Goal: Task Accomplishment & Management: Use online tool/utility

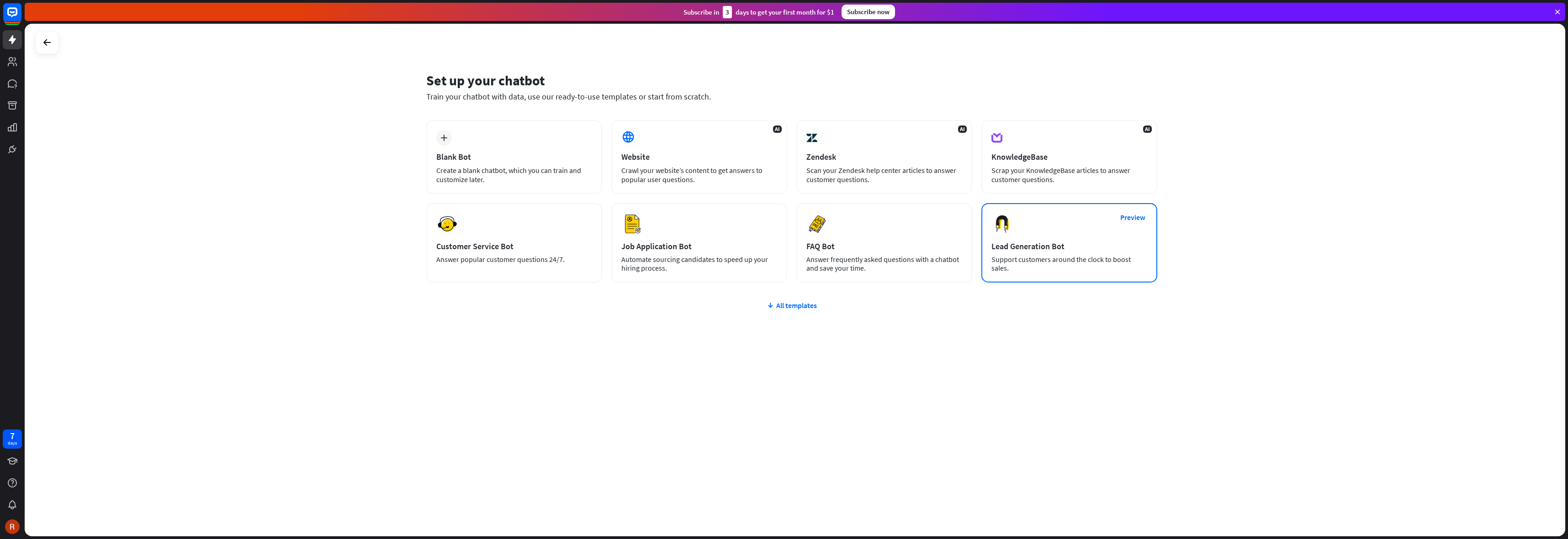
click at [1073, 270] on div "Support customers around the clock to boost sales." at bounding box center [1069, 264] width 156 height 18
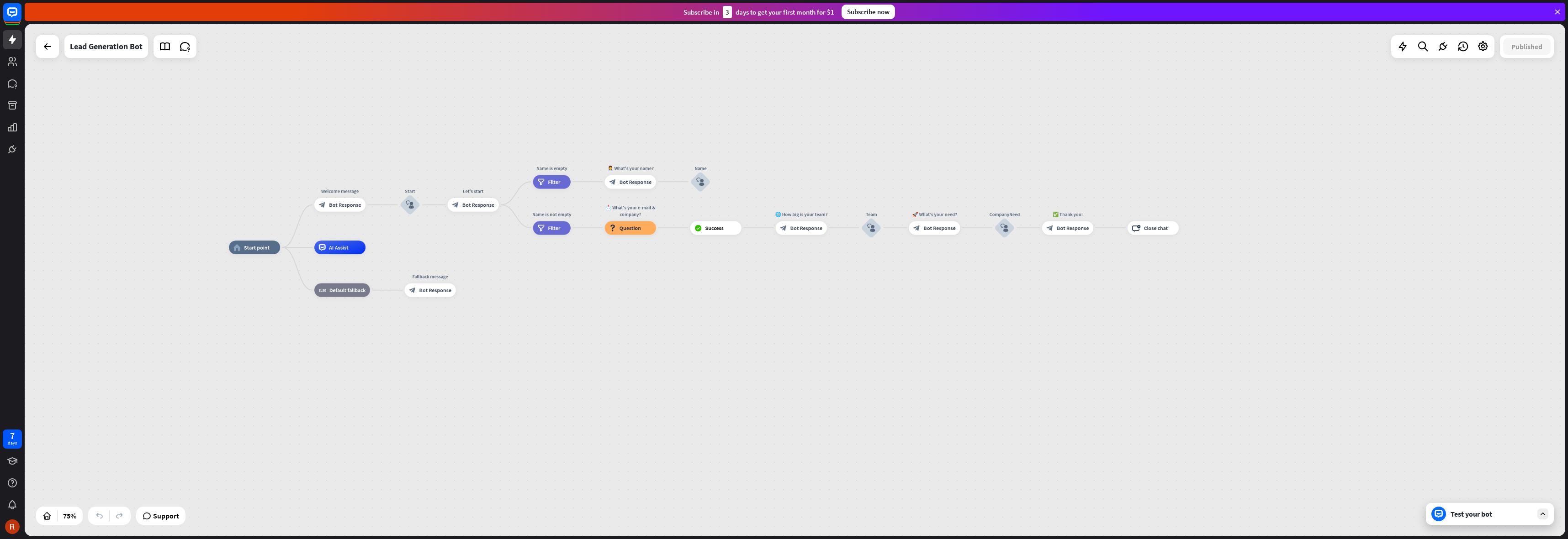
drag, startPoint x: 867, startPoint y: 331, endPoint x: 665, endPoint y: 287, distance: 206.7
click at [665, 287] on div "home_2 Start point Welcome message block_bot_response Bot Response Start block_…" at bounding box center [805, 439] width 1152 height 383
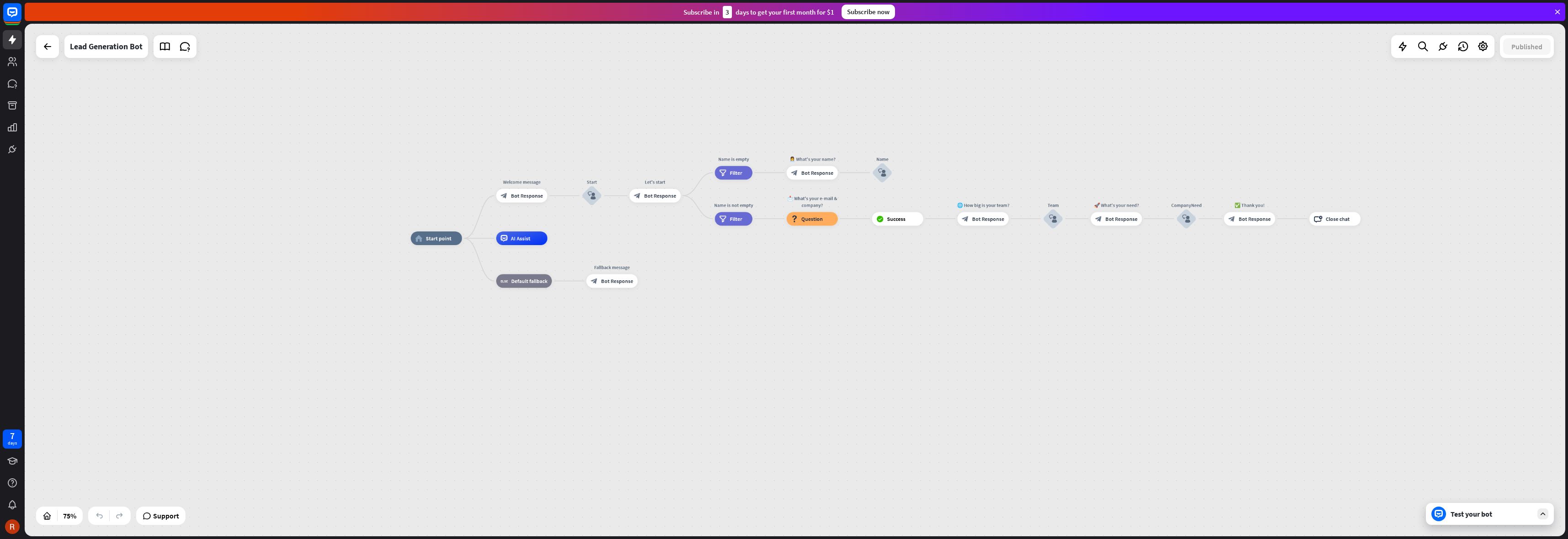
drag, startPoint x: 940, startPoint y: 307, endPoint x: 983, endPoint y: 303, distance: 43.2
click at [984, 303] on div "home_2 Start point Welcome message block_bot_response Bot Response Start block_…" at bounding box center [987, 430] width 1152 height 383
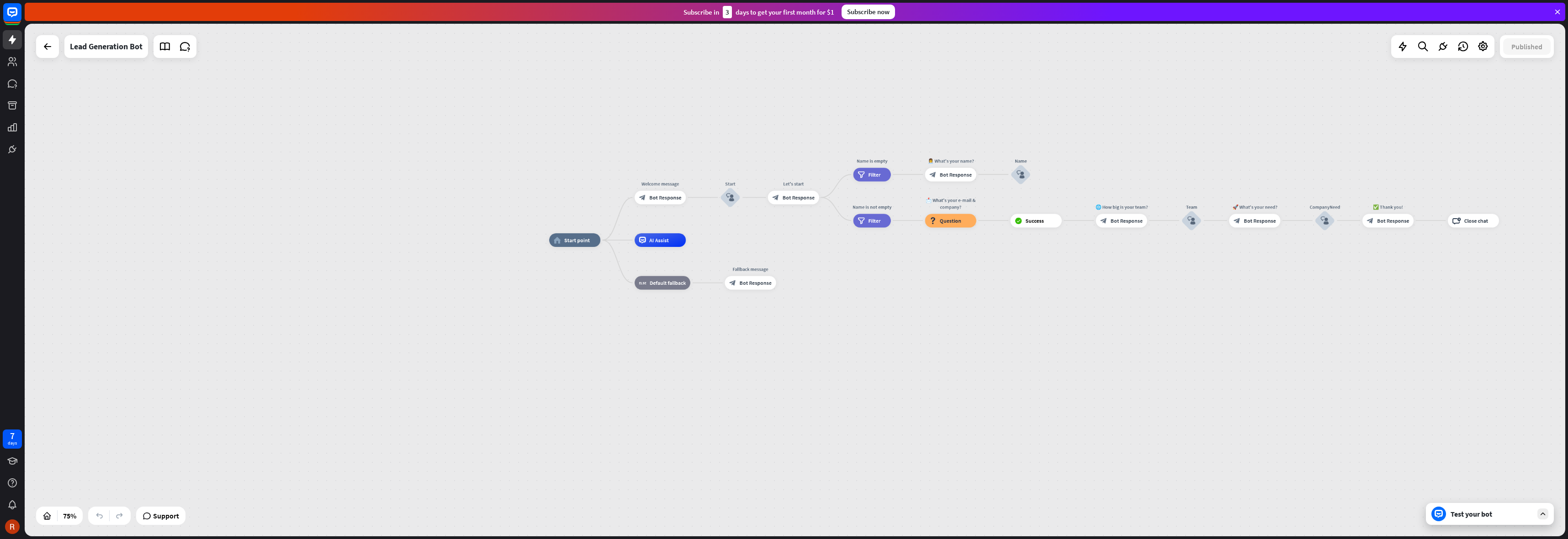
drag, startPoint x: 757, startPoint y: 273, endPoint x: 862, endPoint y: 279, distance: 105.2
click at [858, 279] on div "home_2 Start point Welcome message block_bot_response Bot Response Start block_…" at bounding box center [1125, 432] width 1152 height 383
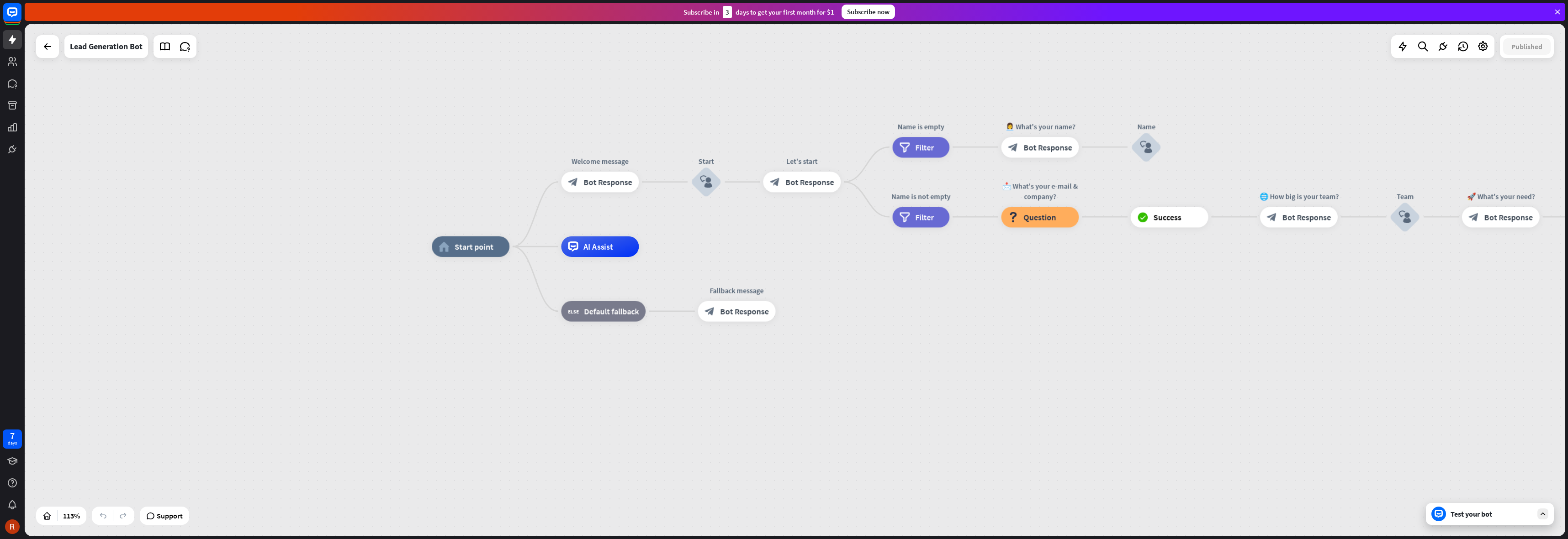
drag, startPoint x: 960, startPoint y: 252, endPoint x: 884, endPoint y: 257, distance: 76.2
click at [884, 257] on div "home_2 Start point Welcome message block_bot_response Bot Response Start block_…" at bounding box center [1304, 537] width 1745 height 581
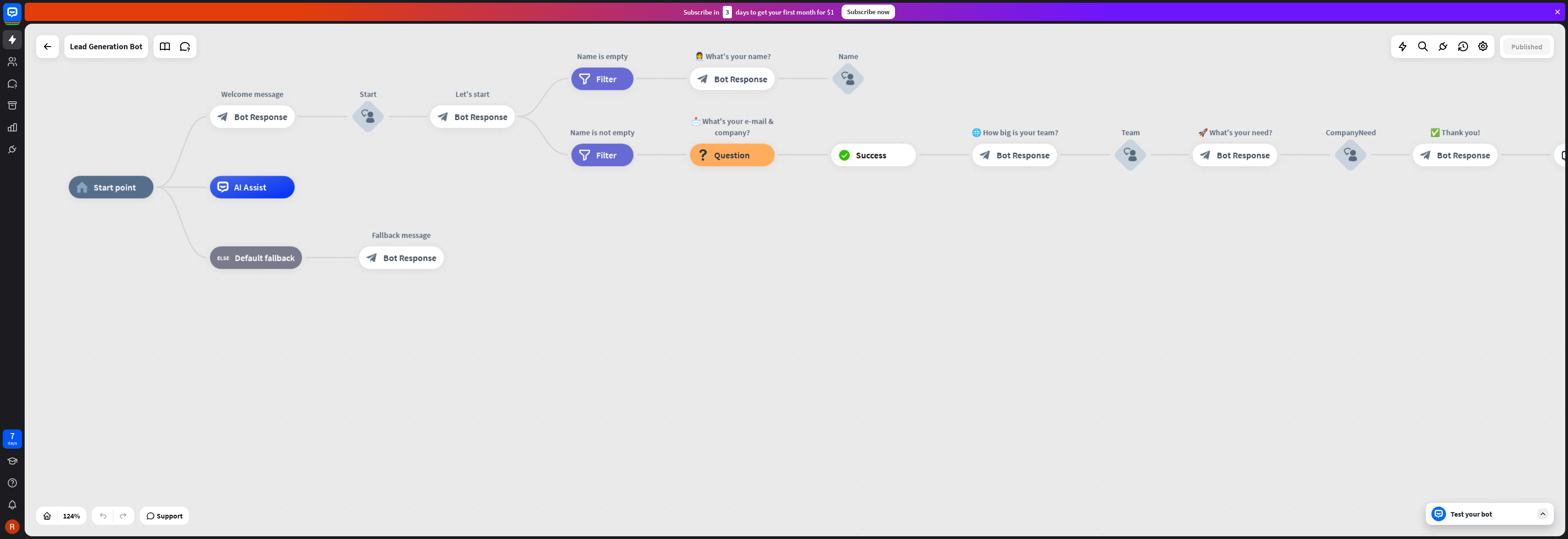
drag, startPoint x: 733, startPoint y: 252, endPoint x: 657, endPoint y: 226, distance: 80.3
click at [657, 226] on div "home_2 Start point Welcome message block_bot_response Bot Response Start block_…" at bounding box center [1021, 504] width 1904 height 634
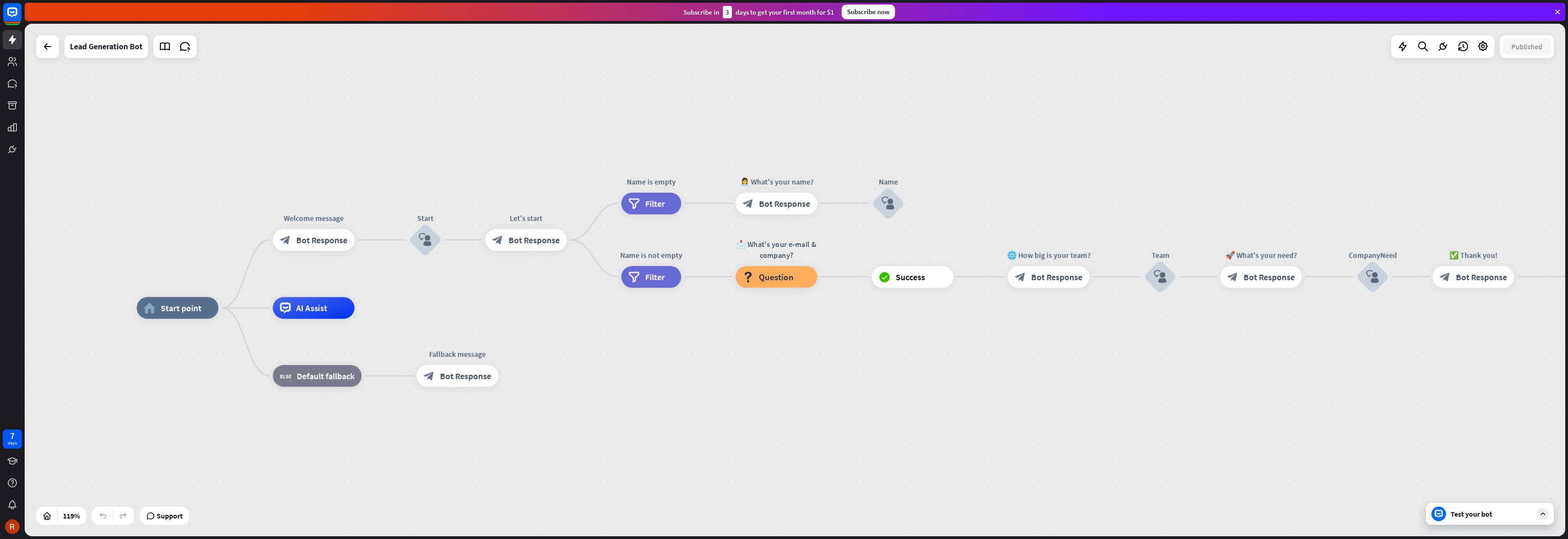
drag, startPoint x: 687, startPoint y: 249, endPoint x: 735, endPoint y: 369, distance: 129.2
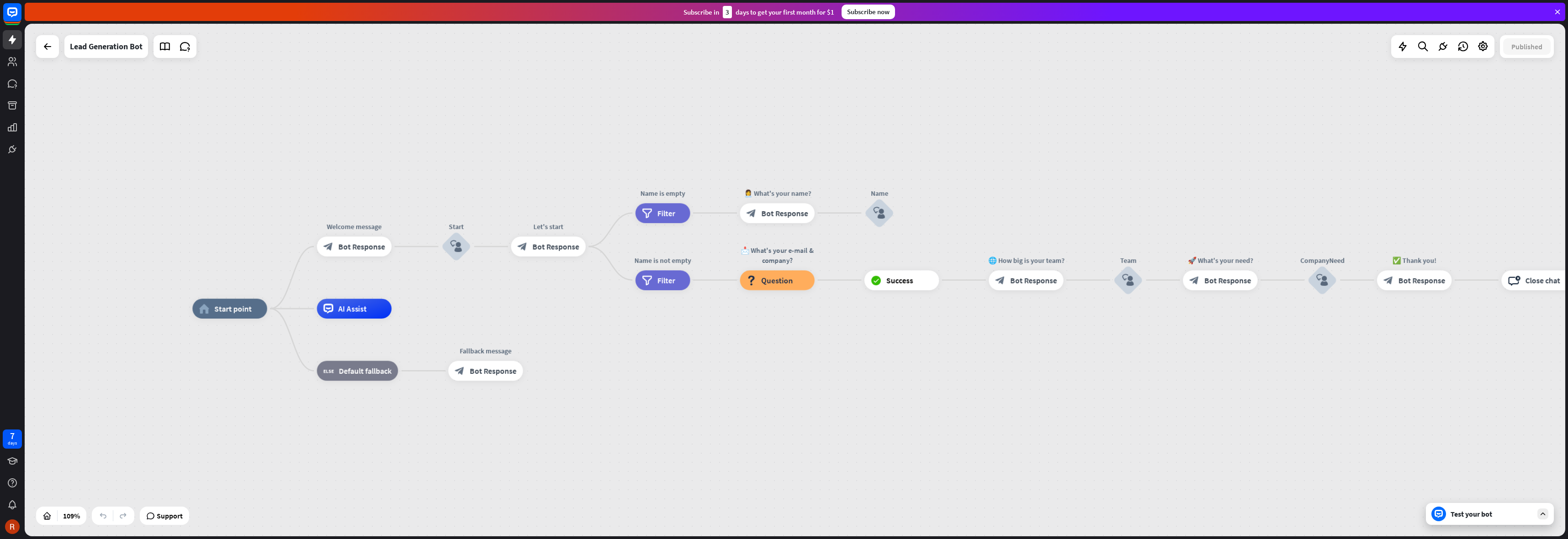
drag, startPoint x: 665, startPoint y: 372, endPoint x: 804, endPoint y: 323, distance: 147.4
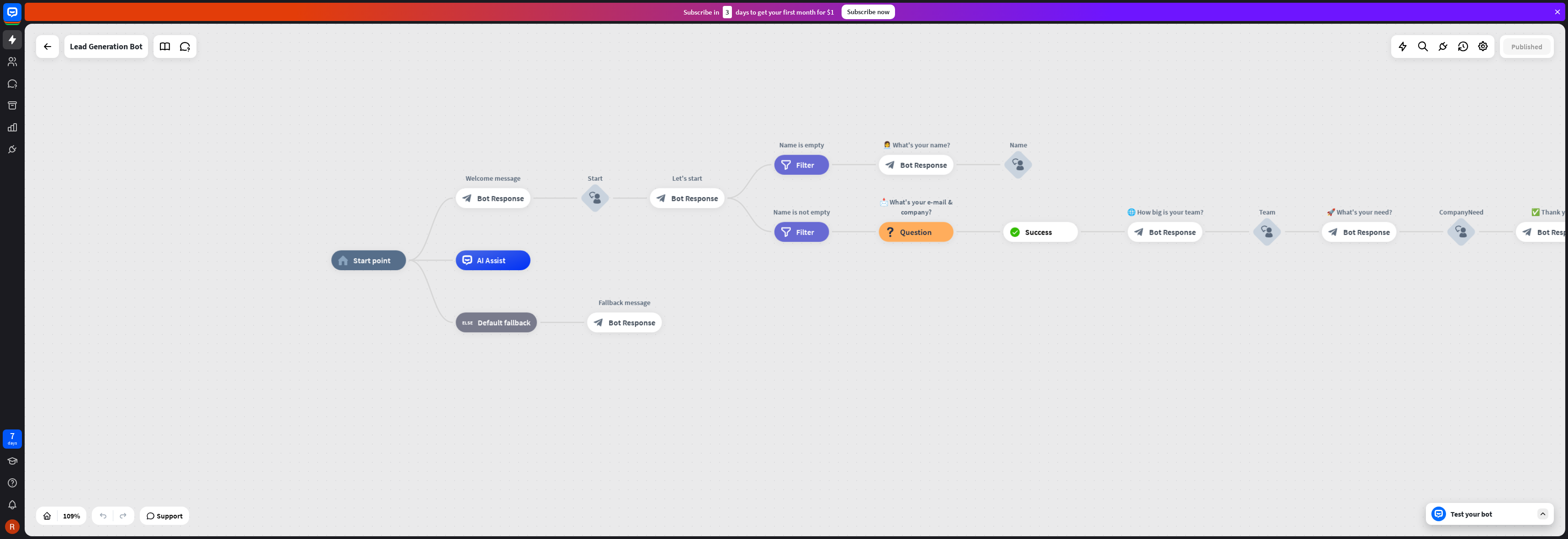
click at [791, 319] on div "home_2 Start point Welcome message block_bot_response Bot Response Start block_…" at bounding box center [1170, 540] width 1678 height 558
click at [791, 318] on div "home_2 Start point Welcome message block_bot_response Bot Response Start block_…" at bounding box center [1170, 540] width 1678 height 558
click at [1408, 49] on div at bounding box center [1402, 47] width 18 height 18
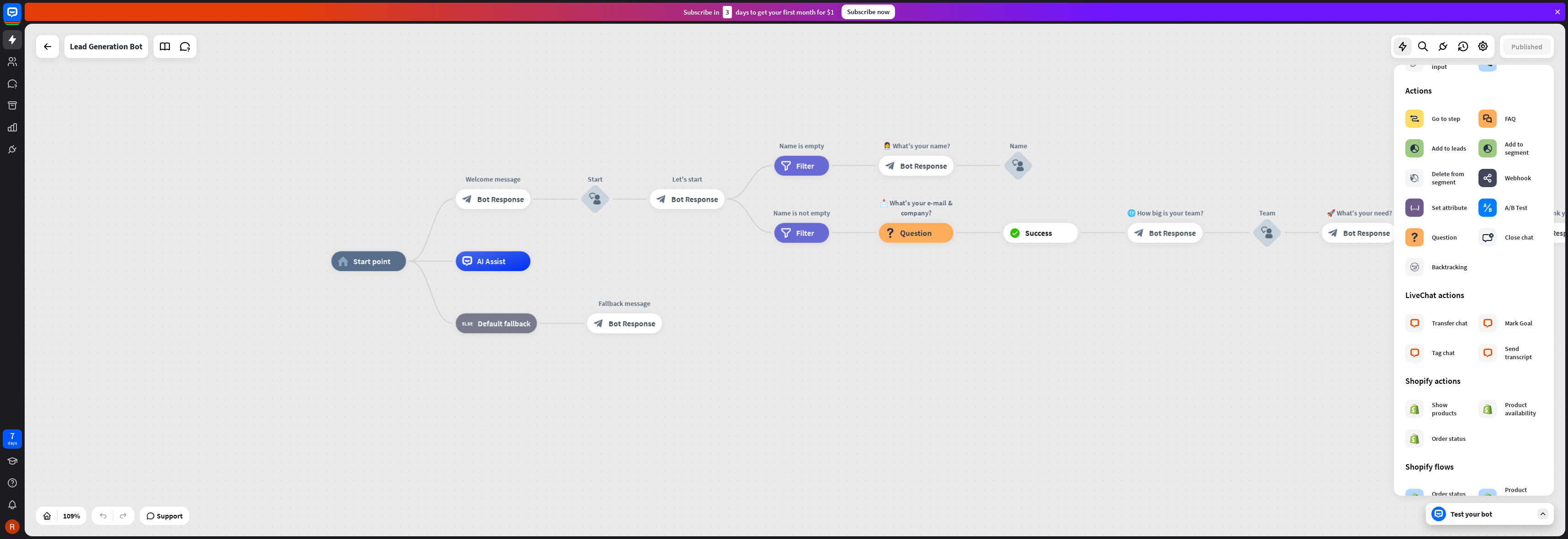
scroll to position [305, 0]
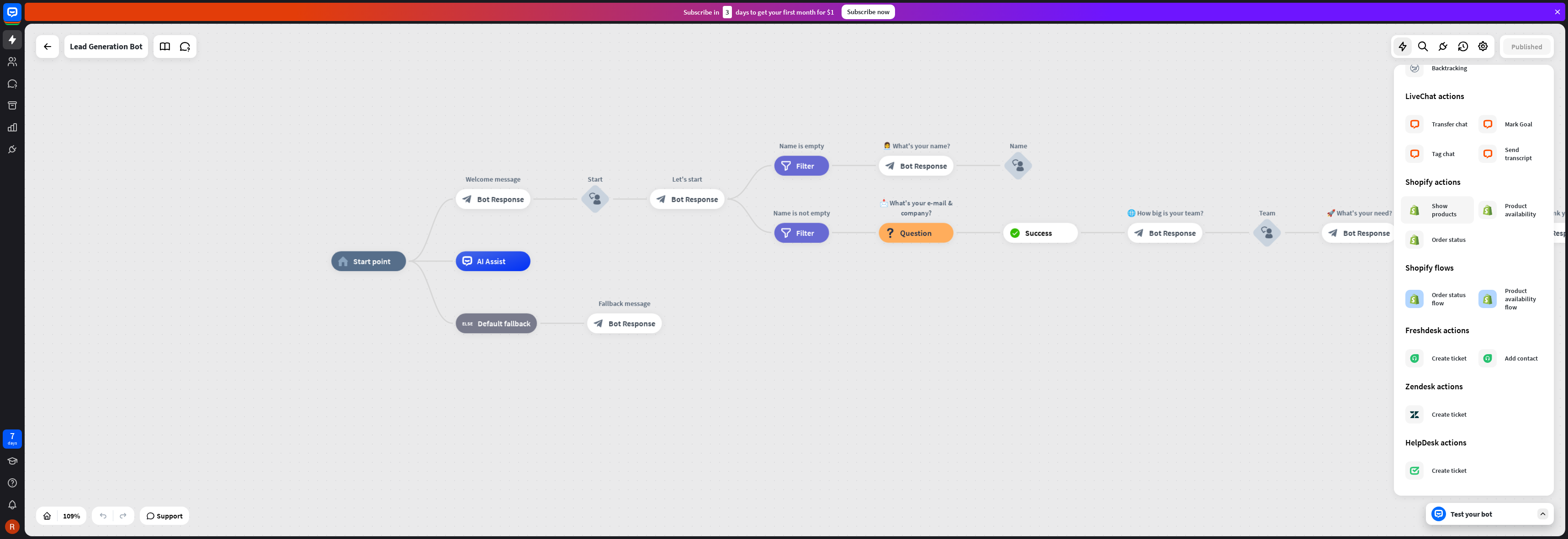
click at [1433, 214] on div "Show products" at bounding box center [1451, 210] width 38 height 16
click at [937, 308] on div "home_2 Start point Welcome message block_bot_response Bot Response Start block_…" at bounding box center [1170, 540] width 1678 height 558
click at [1438, 212] on div "Show products" at bounding box center [1451, 210] width 38 height 16
click at [1432, 246] on div "Order status" at bounding box center [1435, 240] width 60 height 18
click at [1439, 363] on div "Create ticket" at bounding box center [1449, 358] width 35 height 9
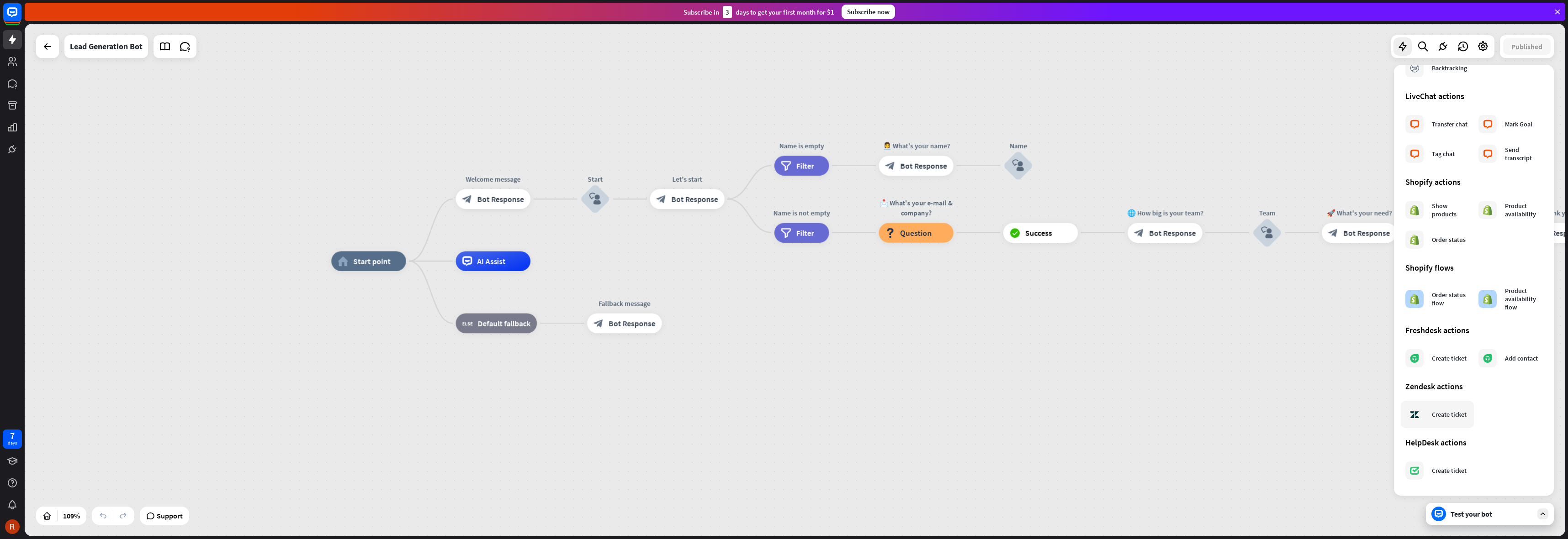
click at [1429, 416] on div "Create ticket" at bounding box center [1436, 415] width 61 height 18
click at [1417, 473] on icon at bounding box center [1414, 471] width 9 height 9
click at [1424, 46] on icon at bounding box center [1423, 47] width 12 height 12
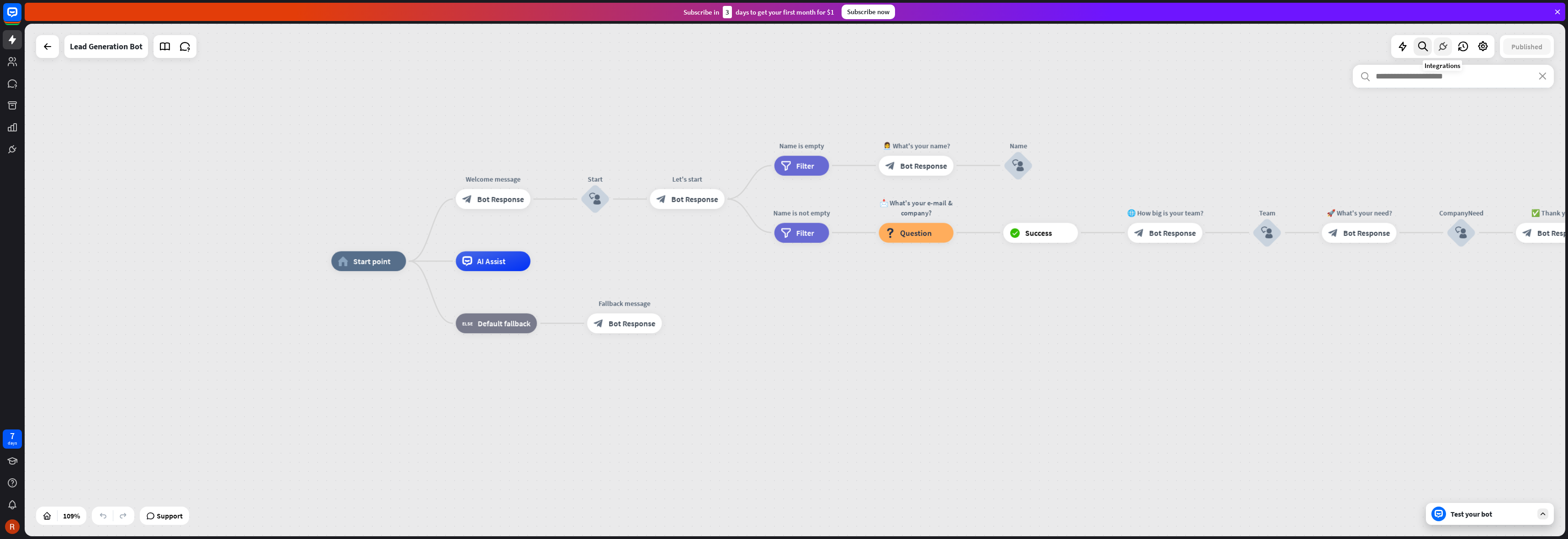
click at [1441, 47] on icon at bounding box center [1443, 47] width 12 height 12
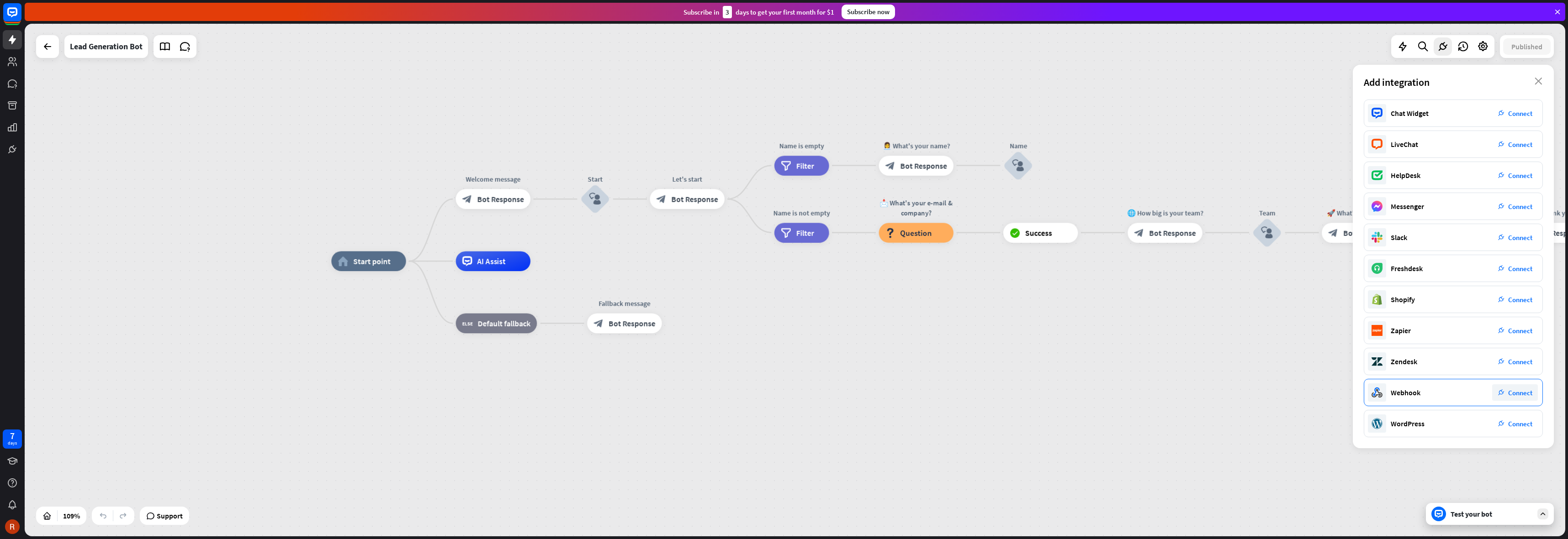
click at [1513, 389] on span "Connect" at bounding box center [1521, 393] width 24 height 9
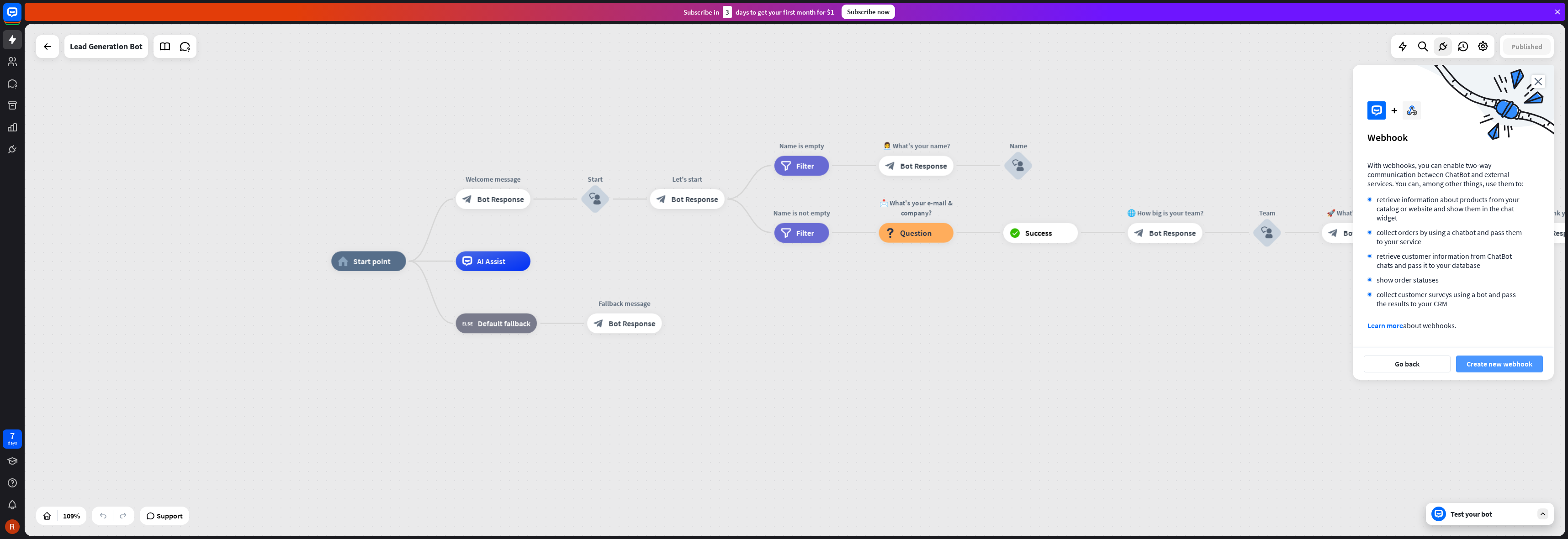
click at [1475, 367] on button "Create new webhook" at bounding box center [1499, 364] width 87 height 17
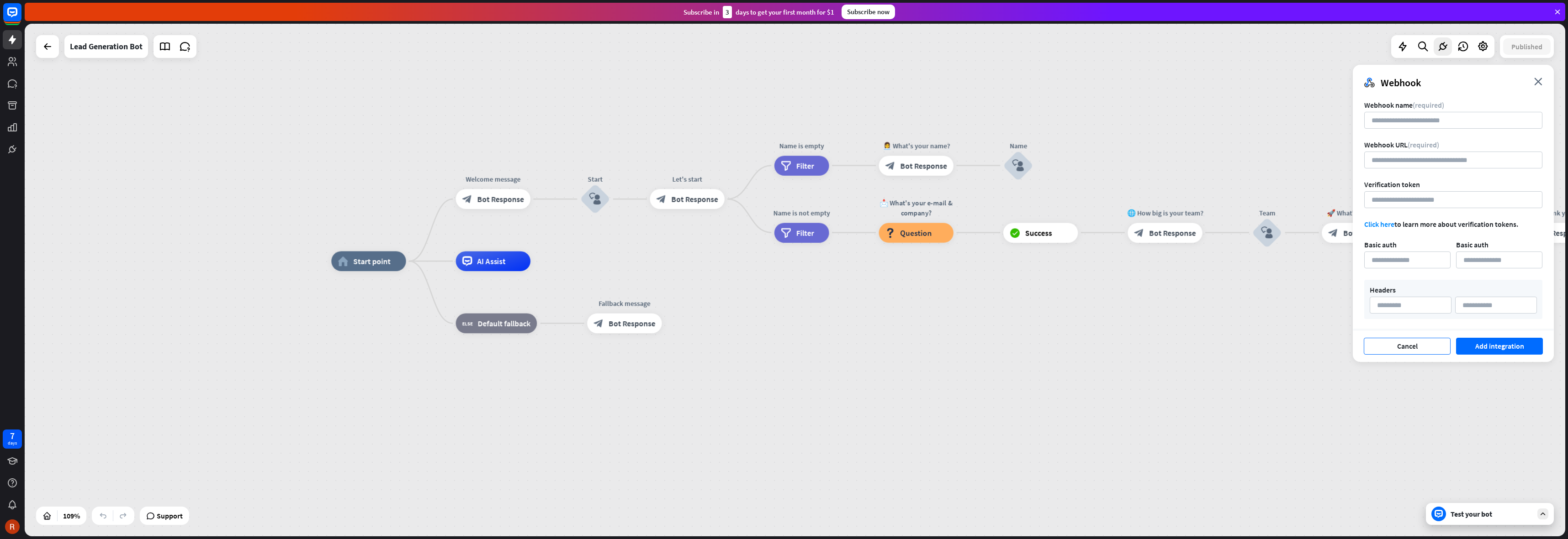
click at [1402, 350] on button "Cancel" at bounding box center [1407, 346] width 87 height 17
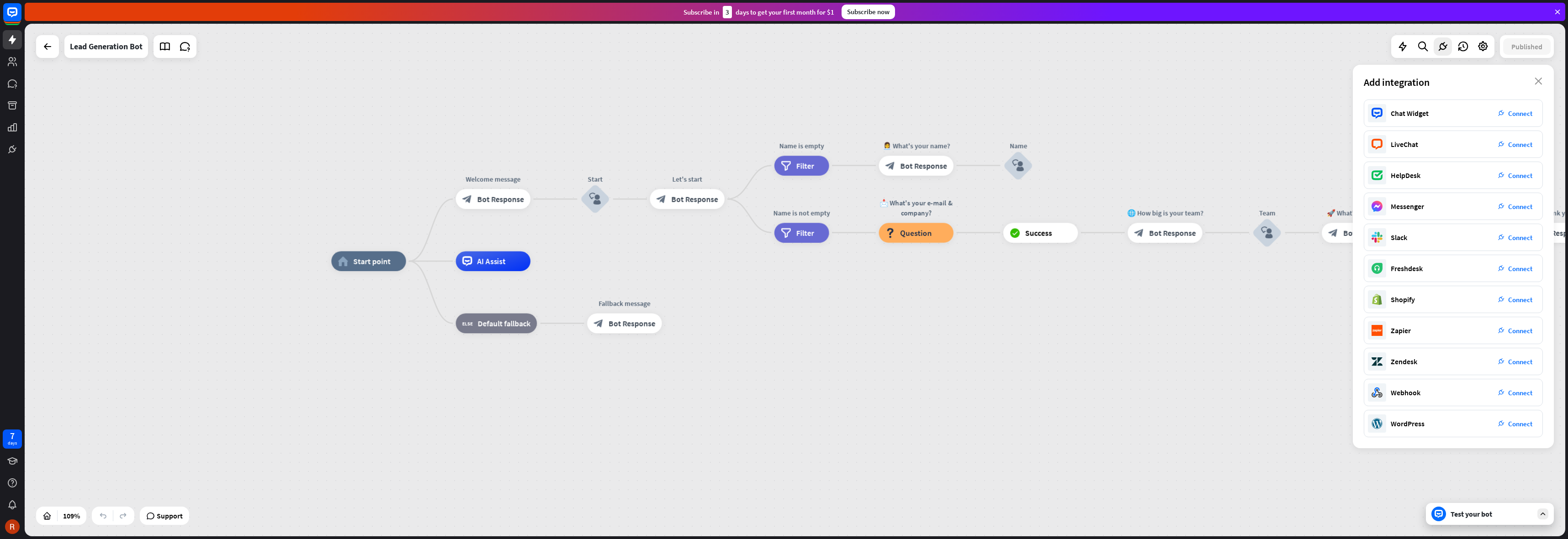
click at [1209, 49] on div "home_2 Start point Welcome message block_bot_response Bot Response Start block_…" at bounding box center [795, 280] width 1541 height 513
click at [1457, 43] on icon at bounding box center [1463, 47] width 12 height 12
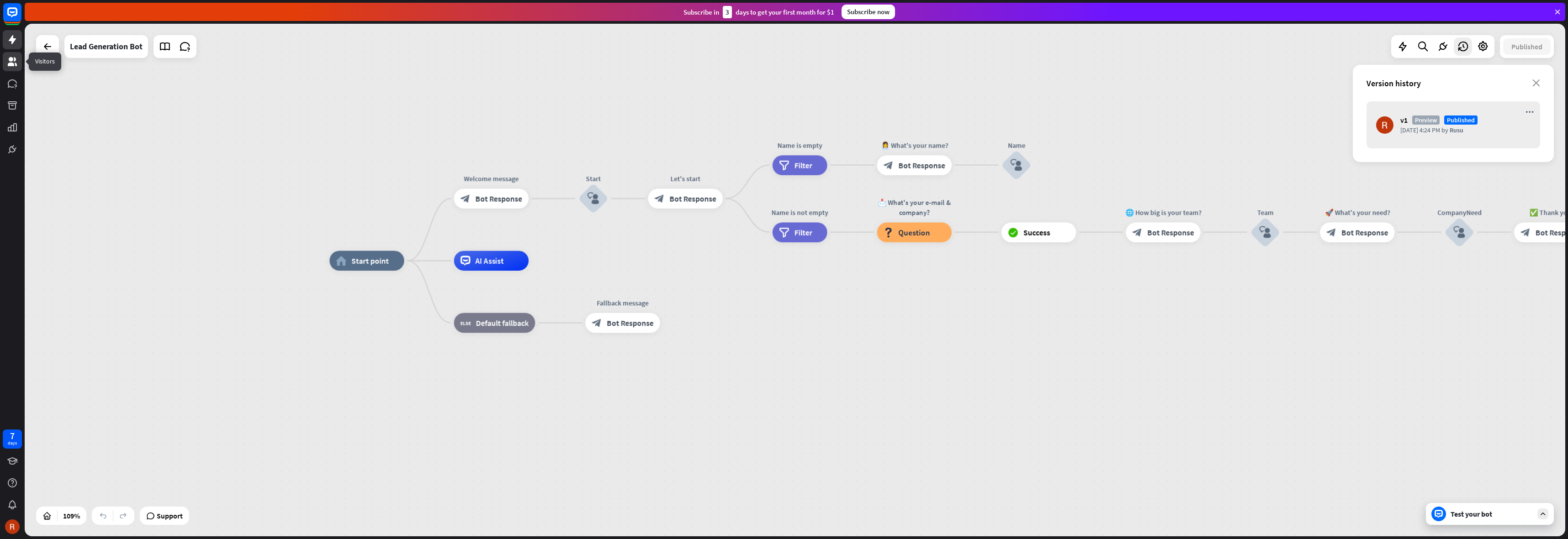
click at [16, 63] on icon at bounding box center [12, 61] width 9 height 9
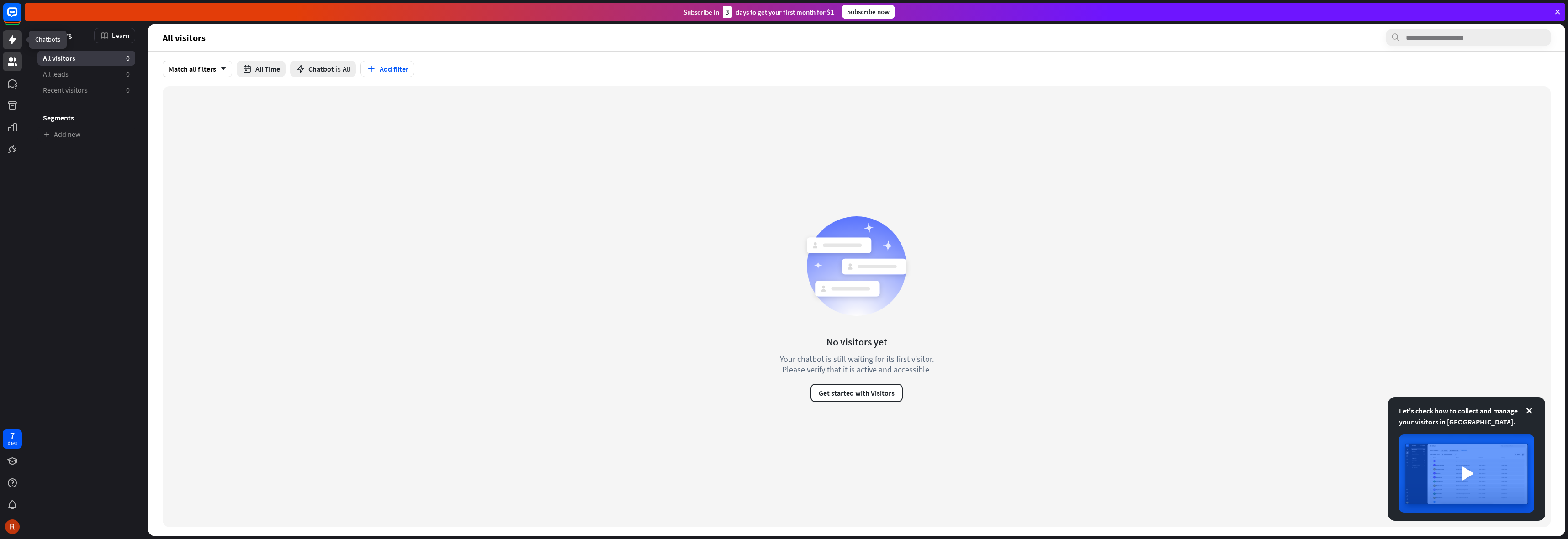
click at [12, 42] on icon at bounding box center [12, 40] width 7 height 9
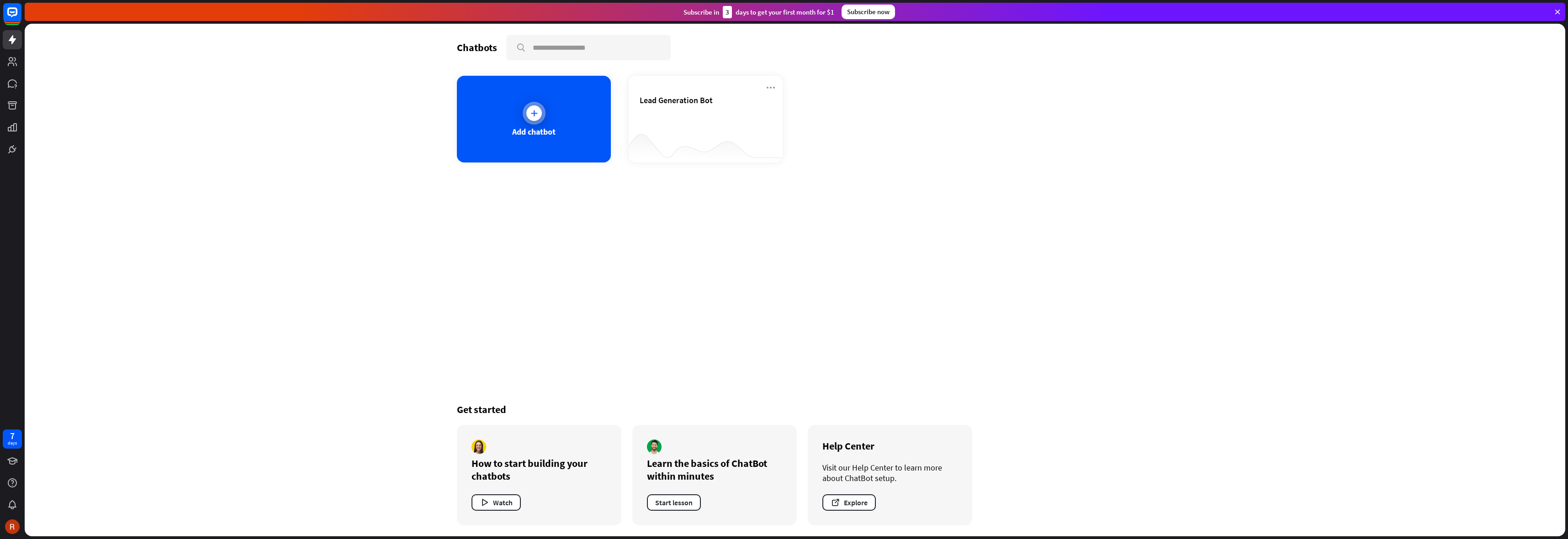
click at [499, 104] on div "Add chatbot" at bounding box center [534, 119] width 154 height 87
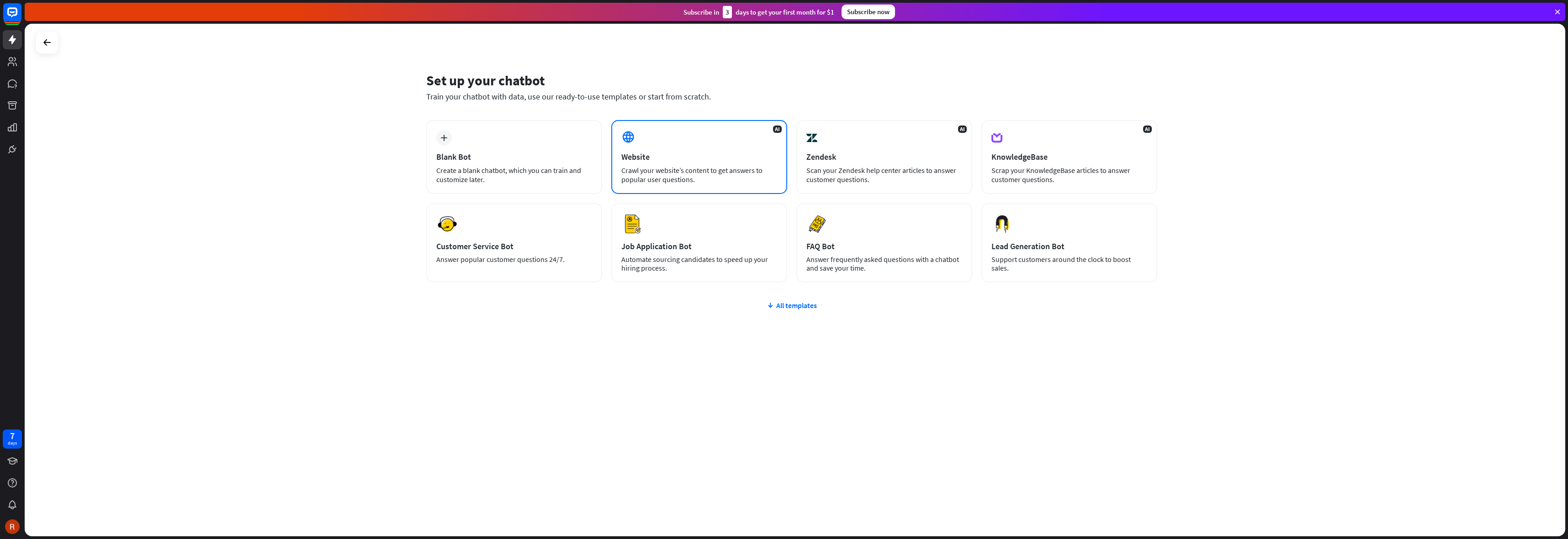
click at [685, 144] on div "AI Website Crawl your website’s content to get answers to popular user question…" at bounding box center [699, 157] width 176 height 74
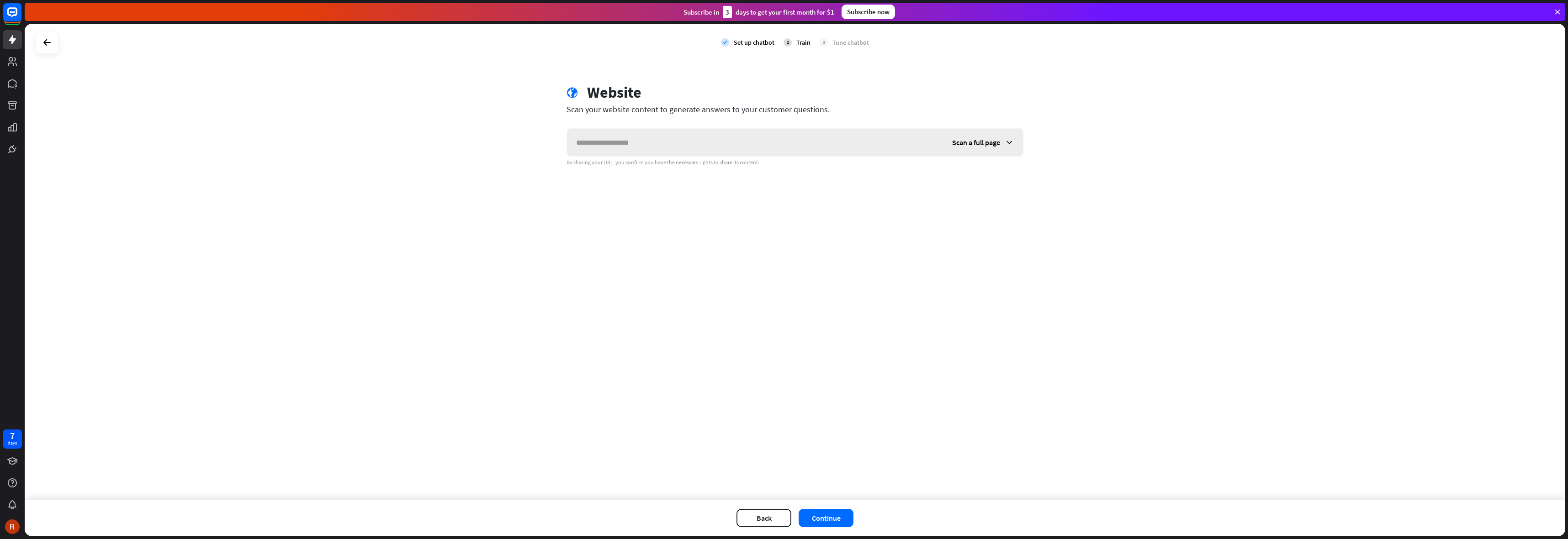
click at [653, 148] on input "text" at bounding box center [755, 142] width 376 height 27
type input "**********"
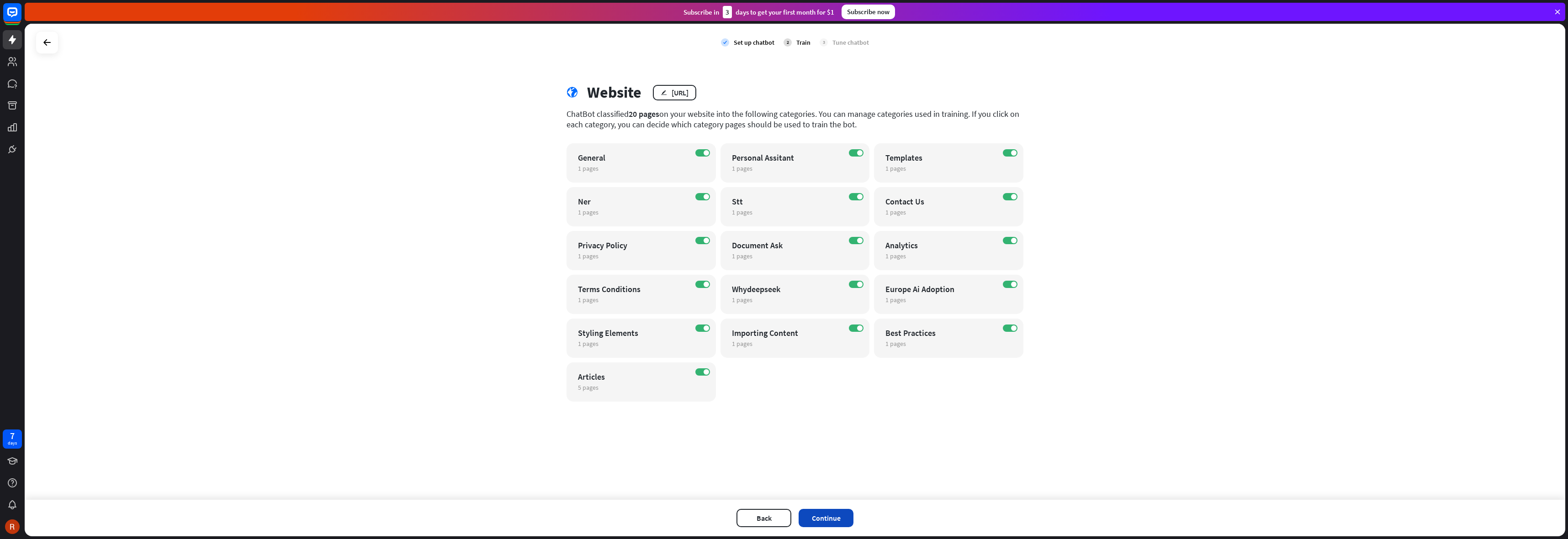
click at [842, 511] on button "Continue" at bounding box center [826, 518] width 55 height 18
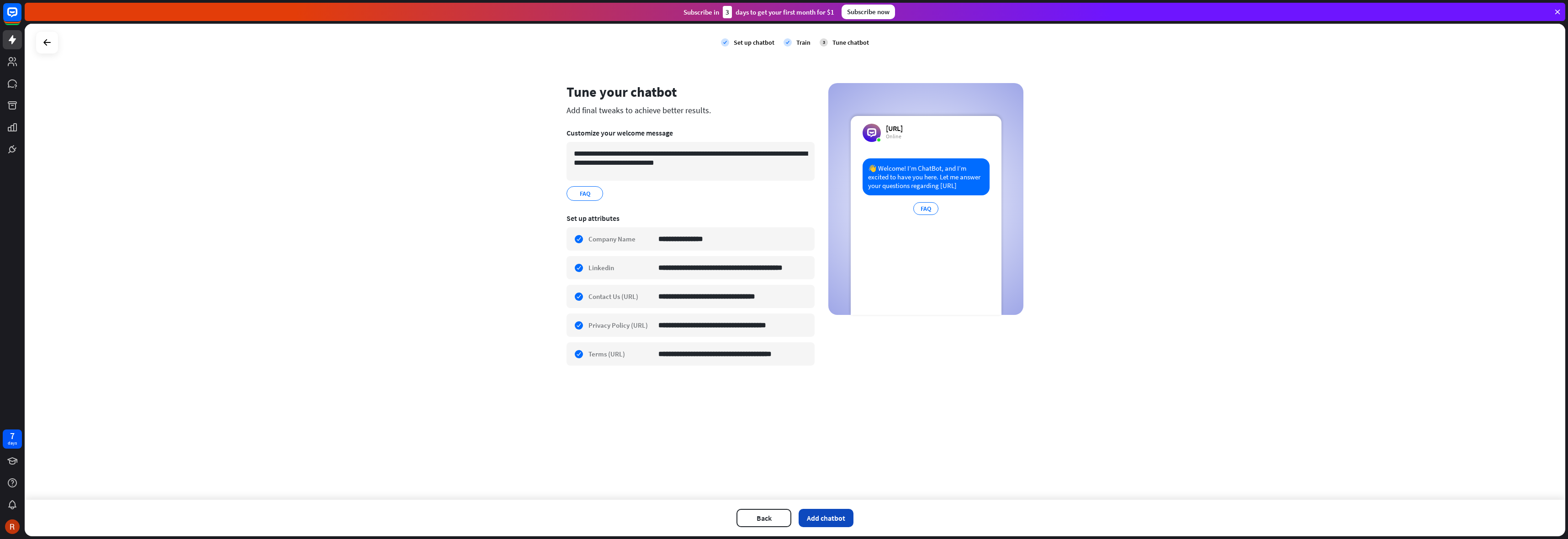
click at [819, 518] on button "Add chatbot" at bounding box center [826, 518] width 55 height 18
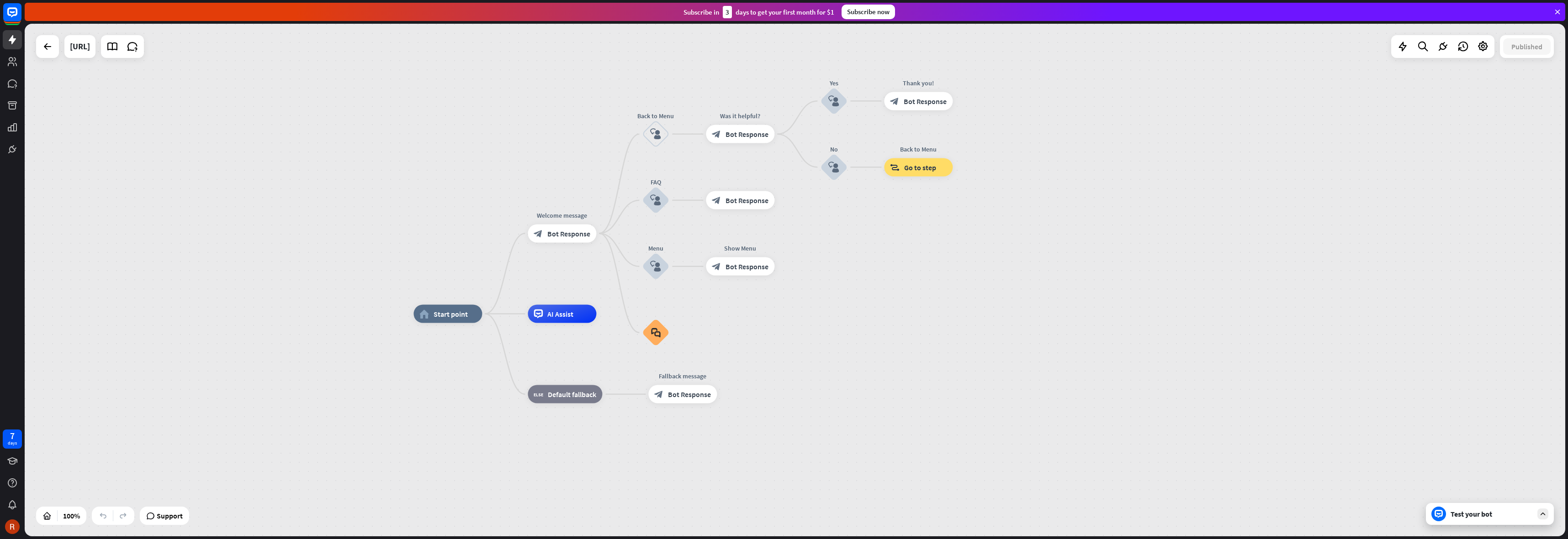
drag, startPoint x: 348, startPoint y: 94, endPoint x: 414, endPoint y: 125, distance: 72.9
click at [414, 125] on div "home_2 Start point Welcome message block_bot_response Bot Response Back to Menu…" at bounding box center [795, 280] width 1541 height 513
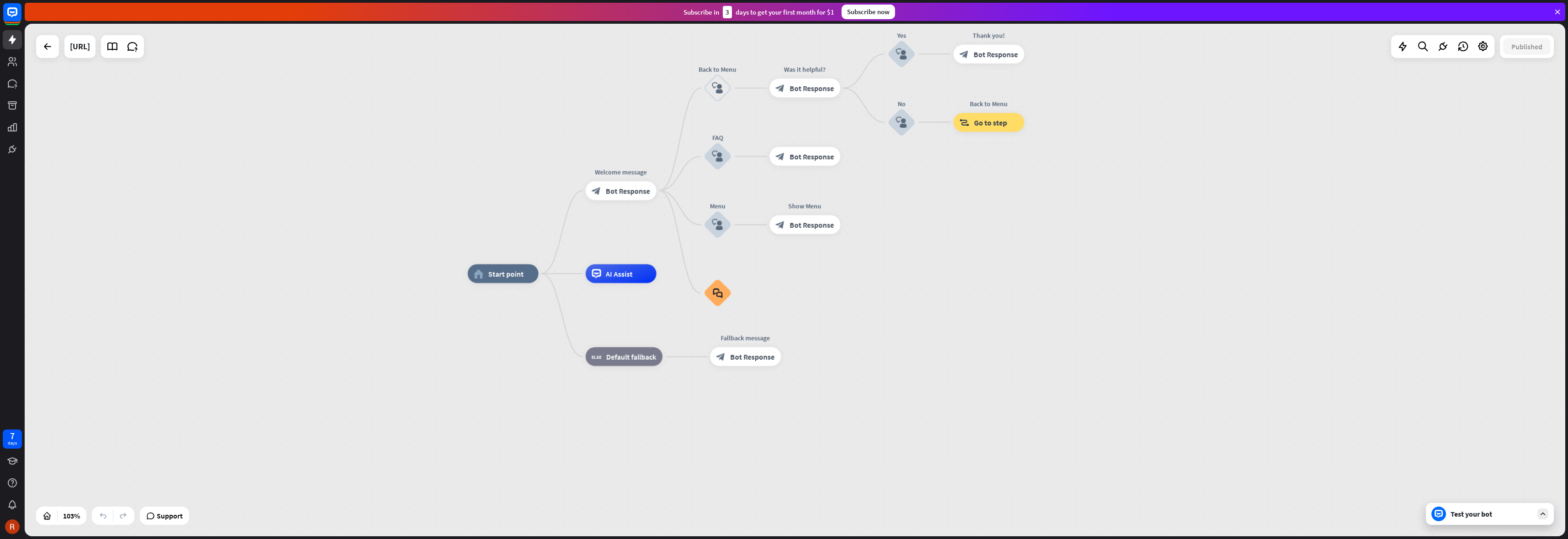
drag, startPoint x: 443, startPoint y: 153, endPoint x: 497, endPoint y: 108, distance: 70.3
click at [497, 108] on div "home_2 Start point Welcome message block_bot_response Bot Response Back to Menu…" at bounding box center [795, 280] width 1541 height 513
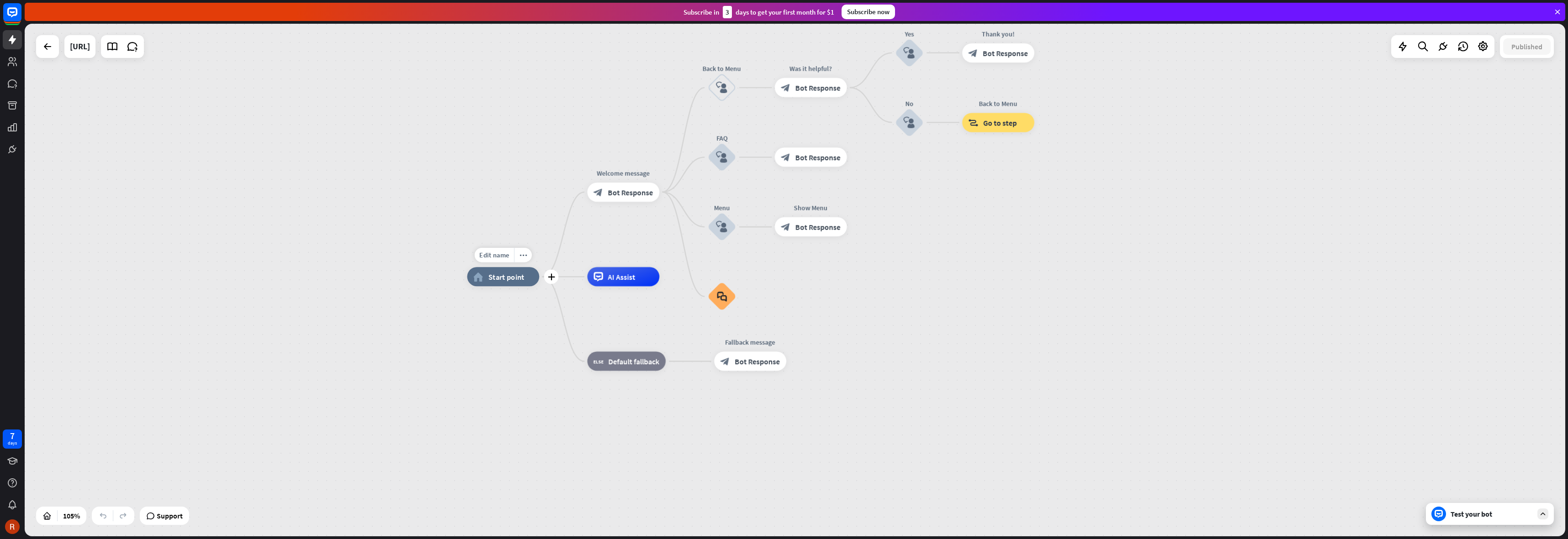
click at [501, 277] on span "Start point" at bounding box center [506, 277] width 36 height 10
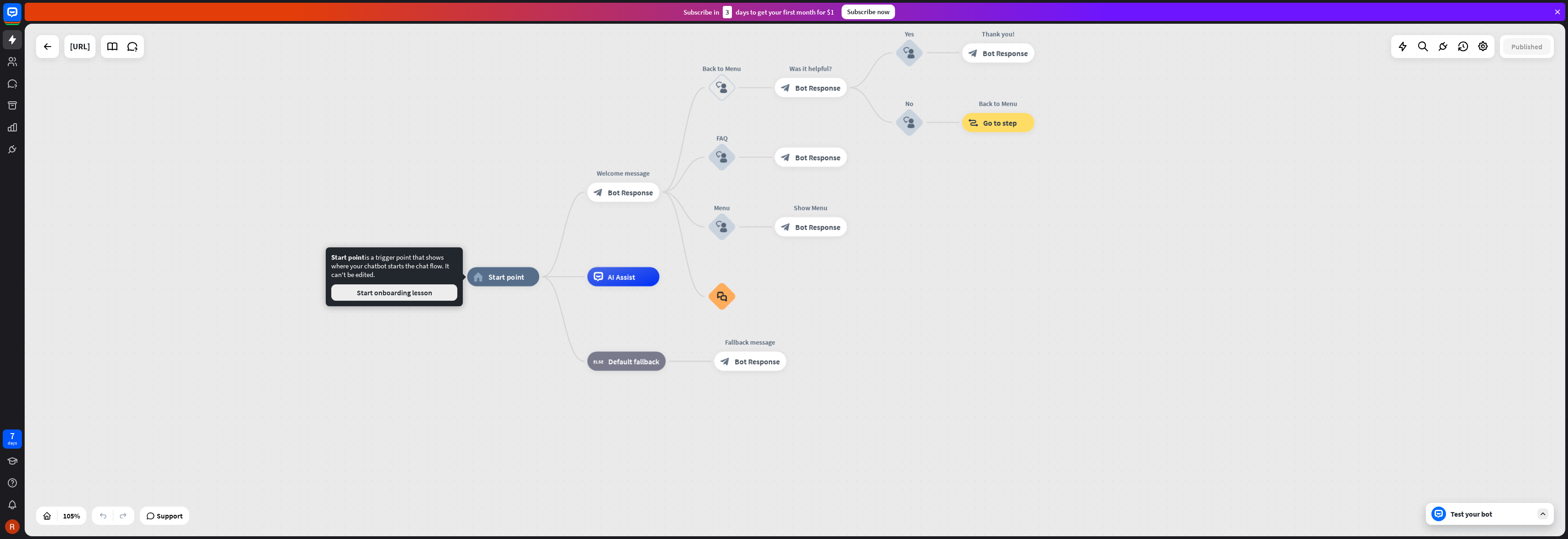
click at [389, 293] on button "Start onboarding lesson" at bounding box center [394, 293] width 126 height 16
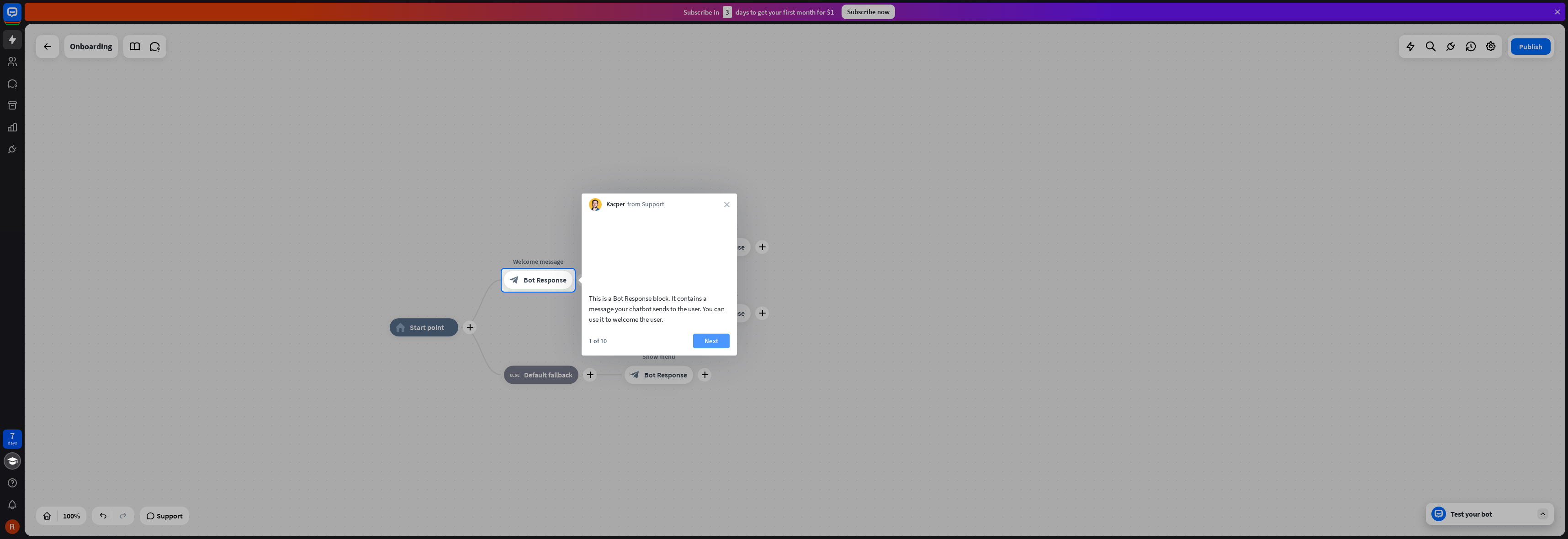
click at [718, 349] on button "Next" at bounding box center [712, 341] width 37 height 15
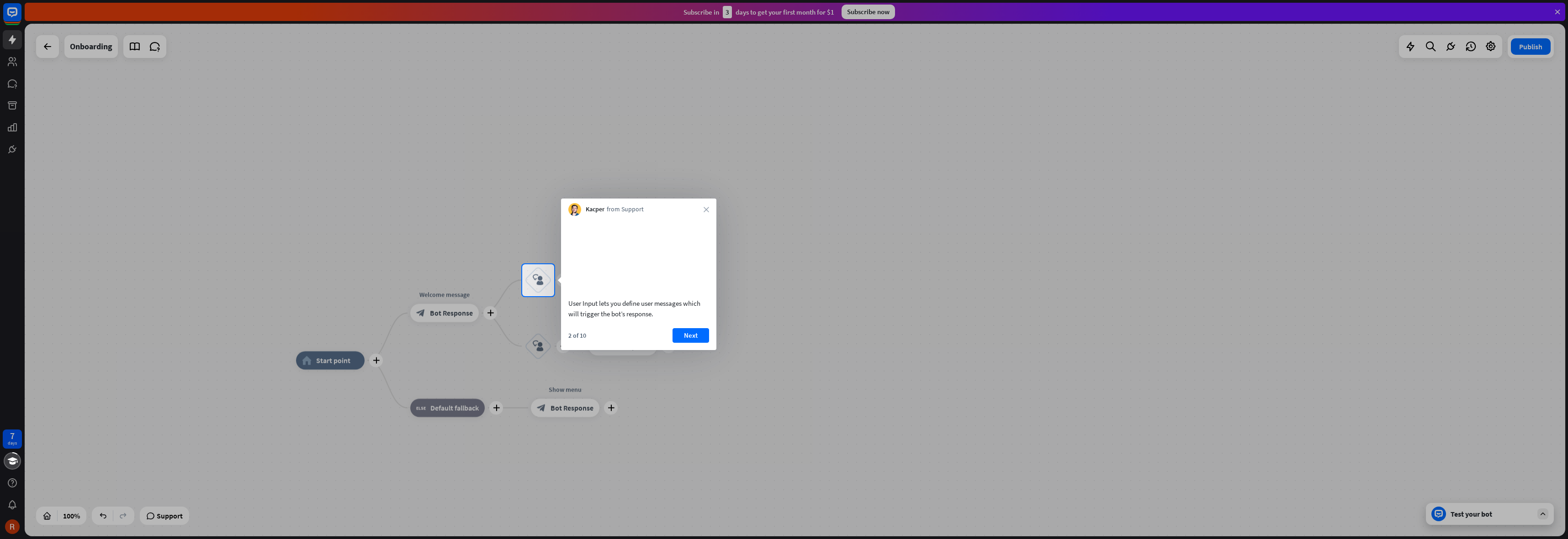
click at [304, 181] on div at bounding box center [784, 132] width 1568 height 265
click at [684, 343] on button "Next" at bounding box center [691, 336] width 37 height 15
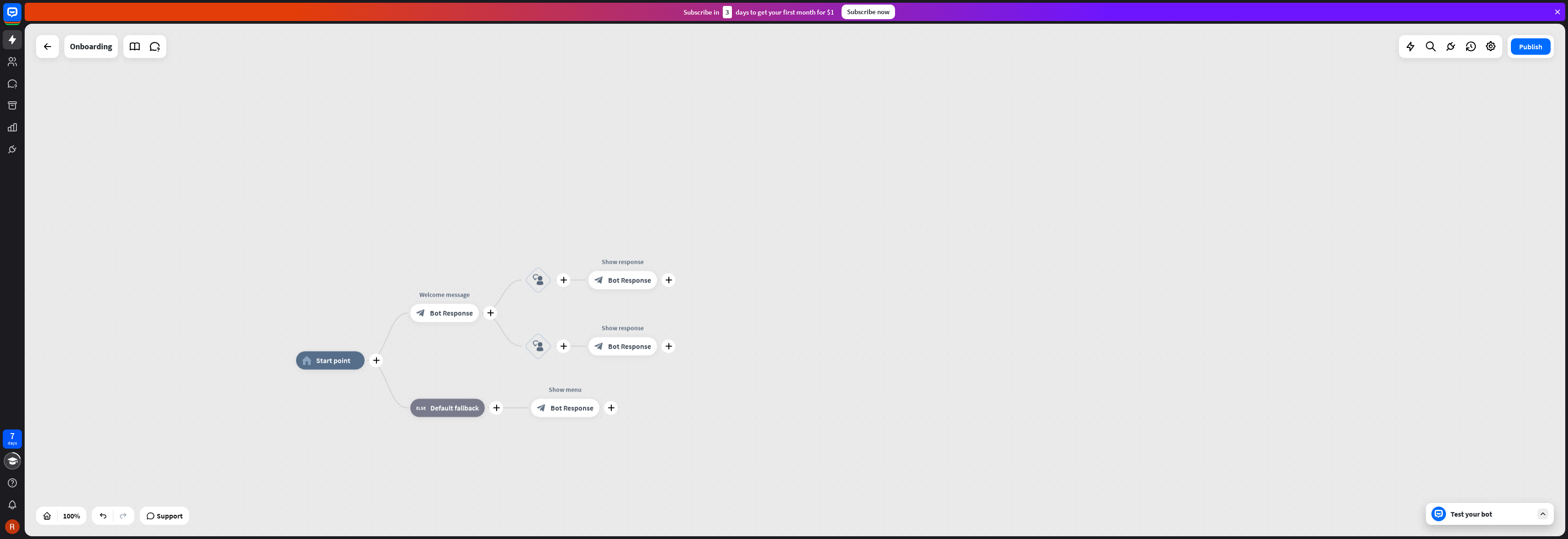
click at [684, 347] on div "plus home_2 Start point plus Welcome message block_bot_response Bot Response pl…" at bounding box center [795, 280] width 1541 height 513
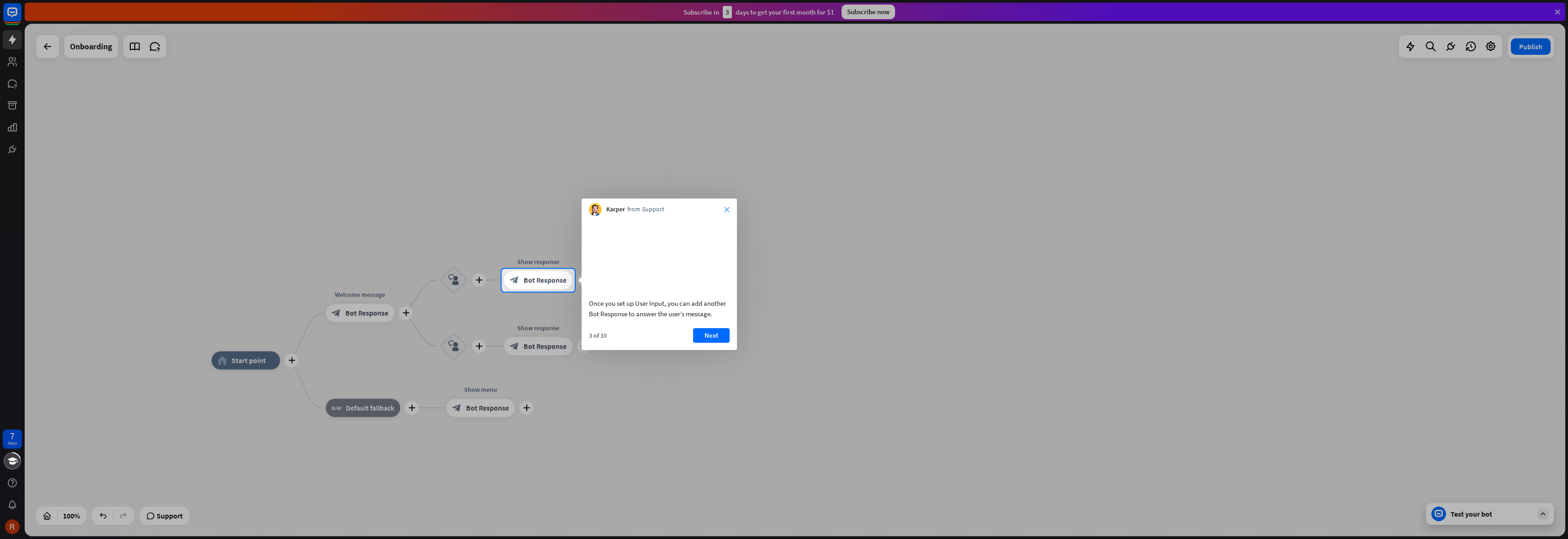
click at [728, 210] on icon "close" at bounding box center [727, 209] width 5 height 5
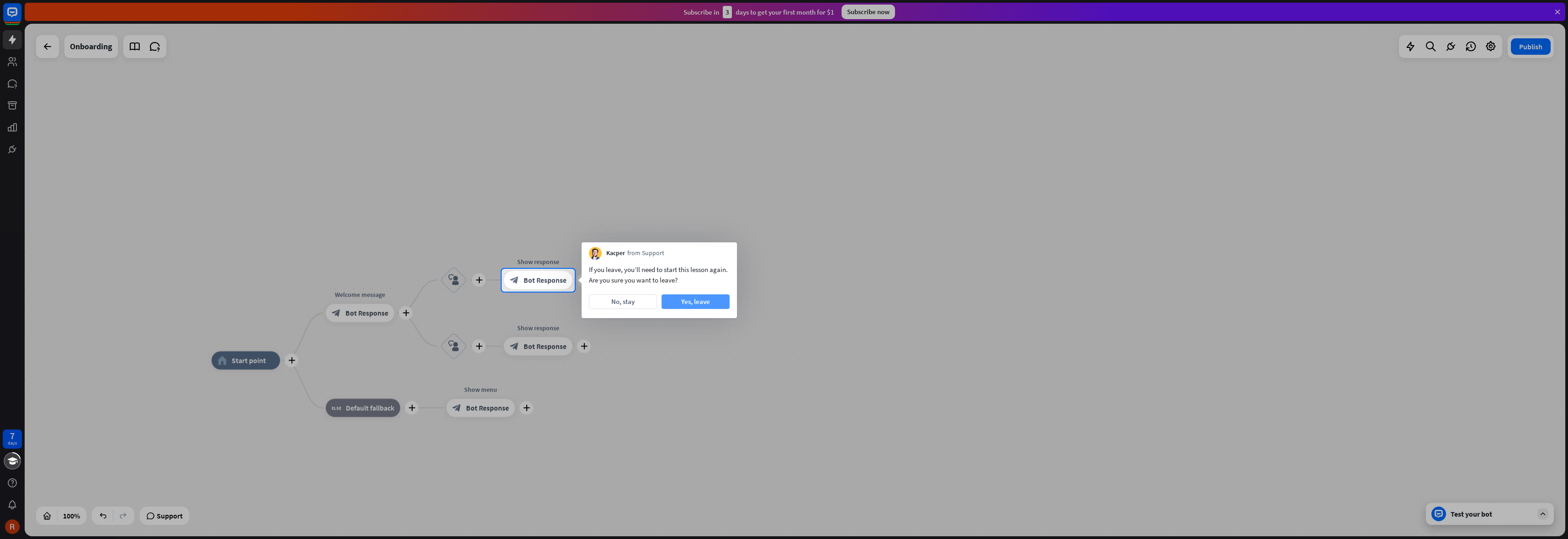
click at [686, 303] on button "Yes, leave" at bounding box center [696, 302] width 68 height 15
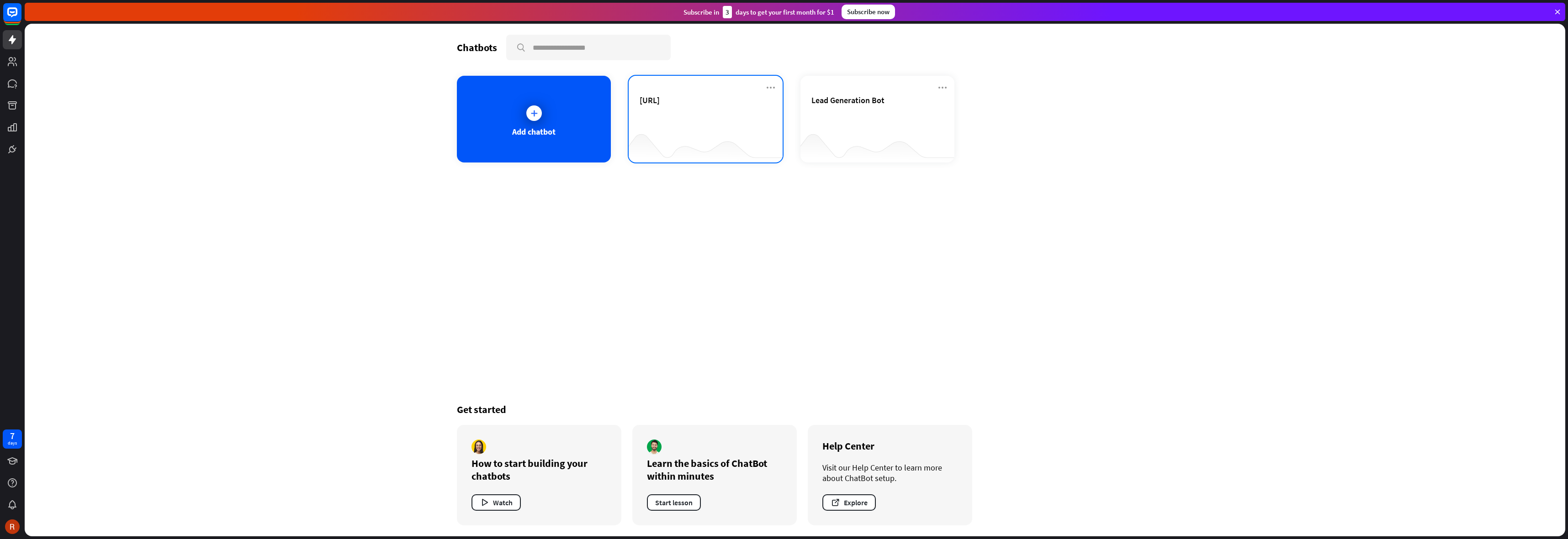
click at [679, 136] on div at bounding box center [705, 145] width 154 height 35
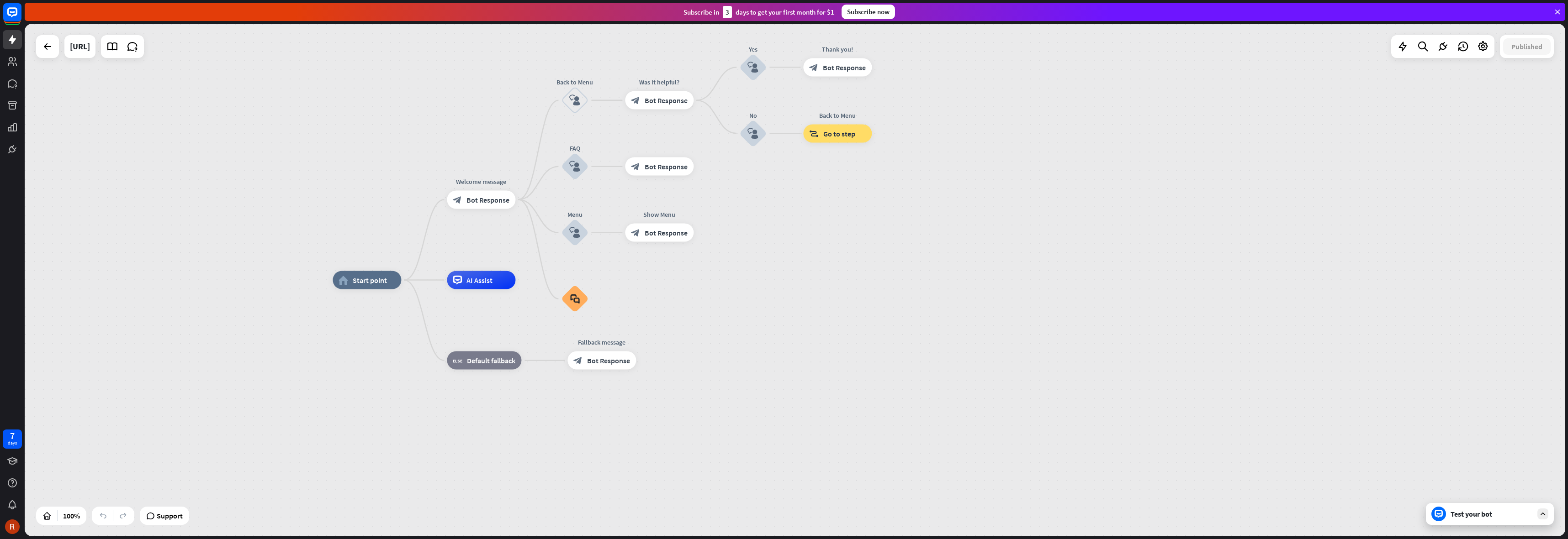
click at [873, 212] on div "home_2 Start point Welcome message block_bot_response Bot Response Back to Menu…" at bounding box center [795, 280] width 1541 height 513
click at [663, 105] on div "block_bot_response Bot Response" at bounding box center [659, 100] width 69 height 18
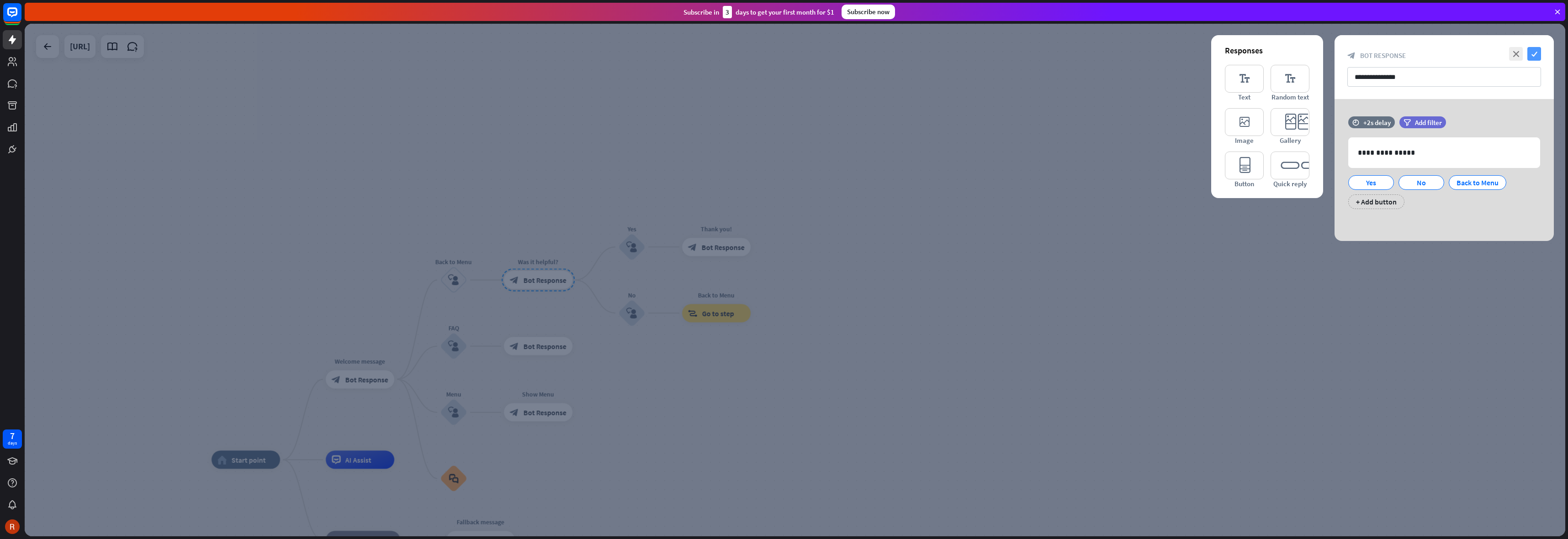
click at [1538, 54] on icon "check" at bounding box center [1534, 54] width 14 height 14
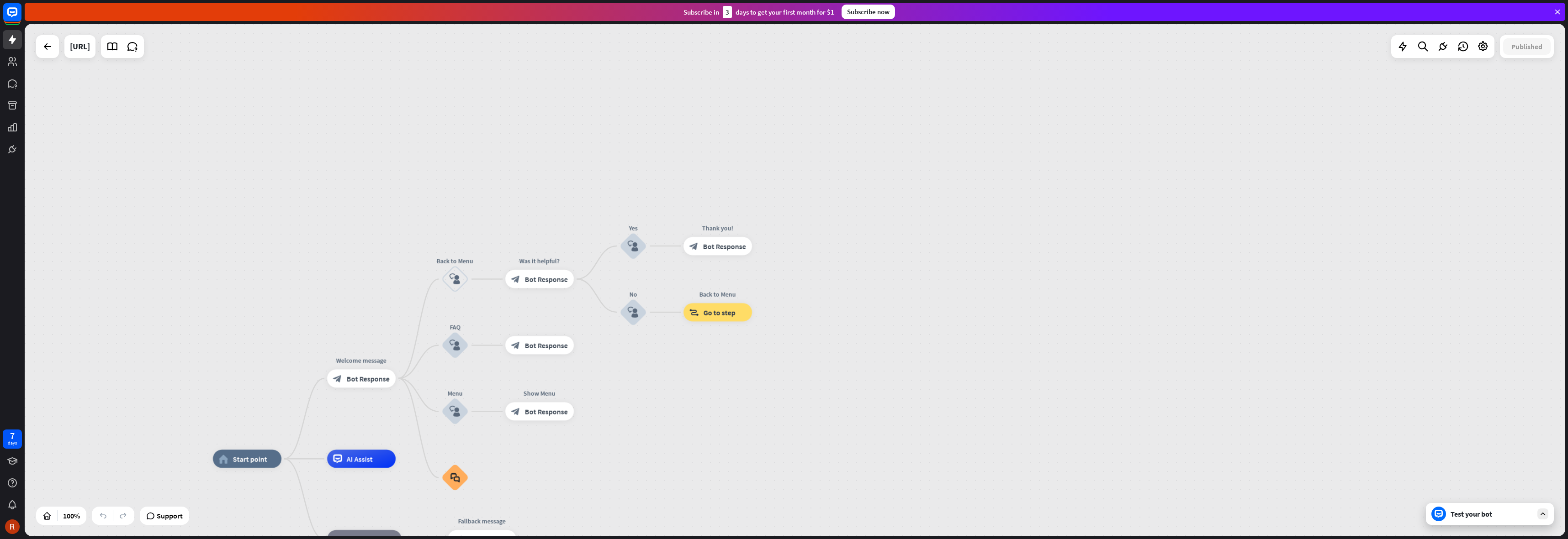
drag, startPoint x: 530, startPoint y: 116, endPoint x: 757, endPoint y: 72, distance: 231.2
click at [757, 72] on div "home_2 Start point Welcome message block_bot_response Bot Response Back to Menu…" at bounding box center [795, 280] width 1541 height 513
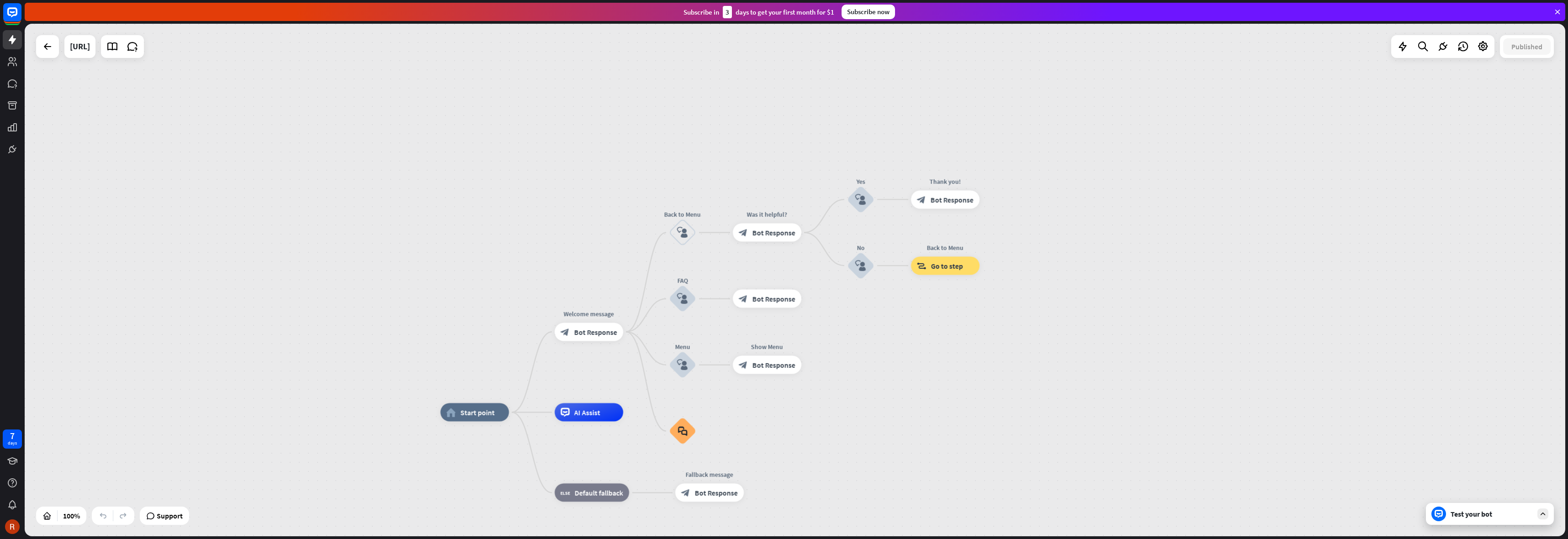
drag, startPoint x: 646, startPoint y: 106, endPoint x: 661, endPoint y: 57, distance: 51.2
click at [662, 56] on div "home_2 Start point Welcome message block_bot_response Bot Response Back to Menu…" at bounding box center [795, 280] width 1541 height 513
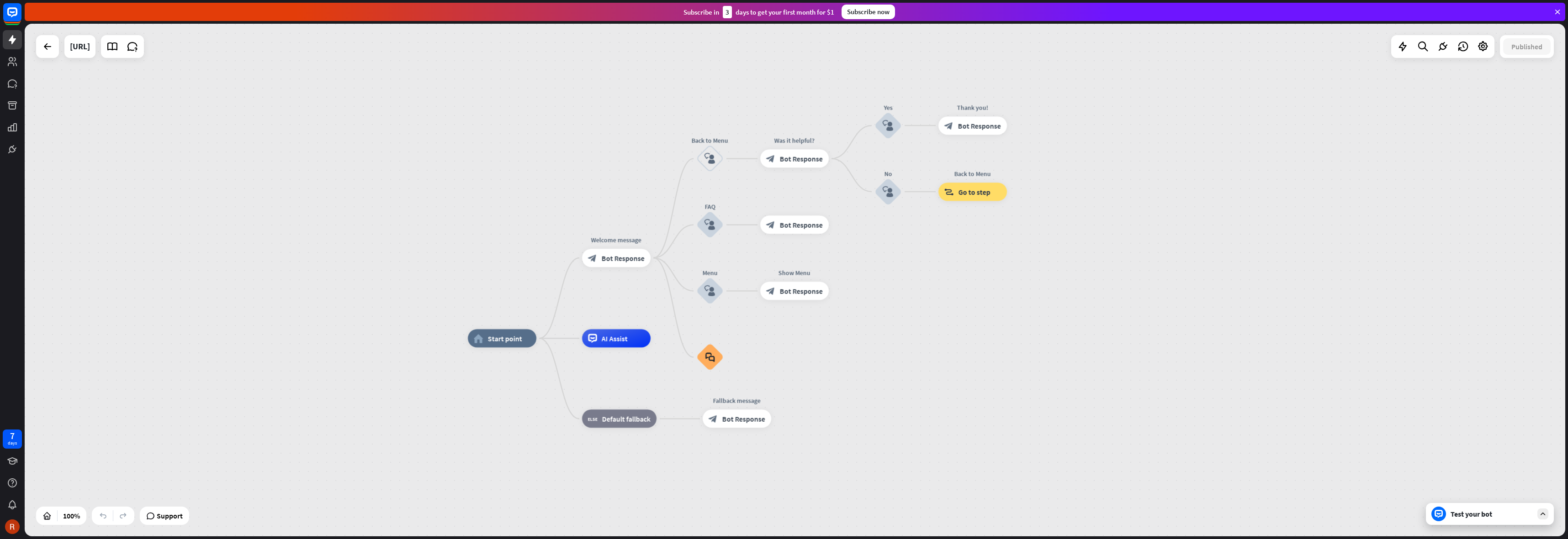
drag, startPoint x: 609, startPoint y: 120, endPoint x: 621, endPoint y: 105, distance: 19.2
click at [621, 104] on div "home_2 Start point Welcome message block_bot_response Bot Response Back to Menu…" at bounding box center [795, 280] width 1541 height 513
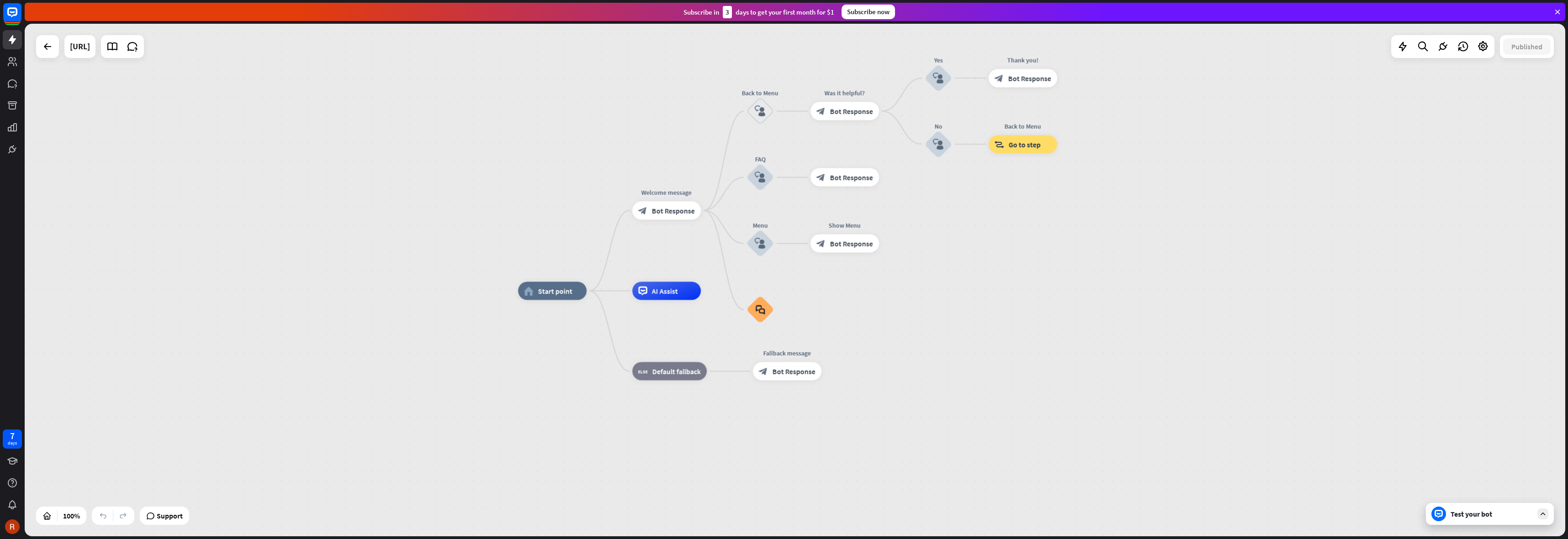
drag, startPoint x: 1119, startPoint y: 420, endPoint x: 1138, endPoint y: 391, distance: 34.7
click at [1138, 391] on div "home_2 Start point Welcome message block_bot_response Bot Response Back to Menu…" at bounding box center [1288, 547] width 1541 height 513
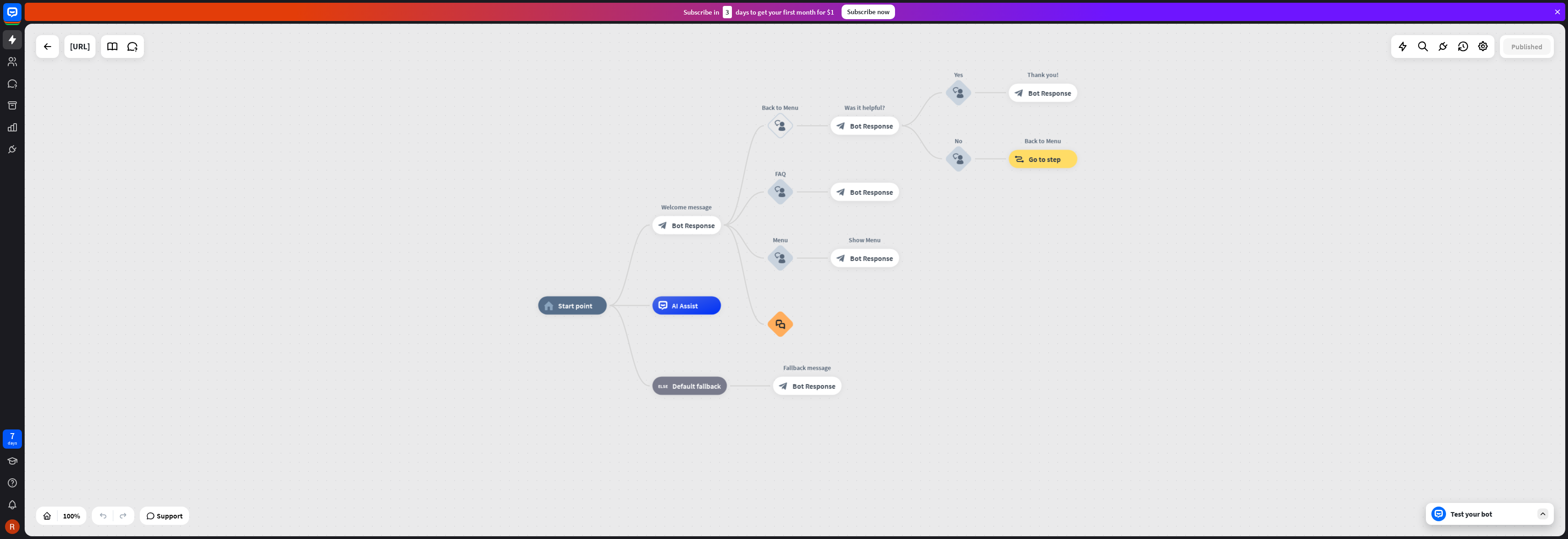
drag, startPoint x: 443, startPoint y: 242, endPoint x: 446, endPoint y: 259, distance: 17.3
click at [446, 259] on div "home_2 Start point Welcome message block_bot_response Bot Response Back to Menu…" at bounding box center [795, 280] width 1541 height 513
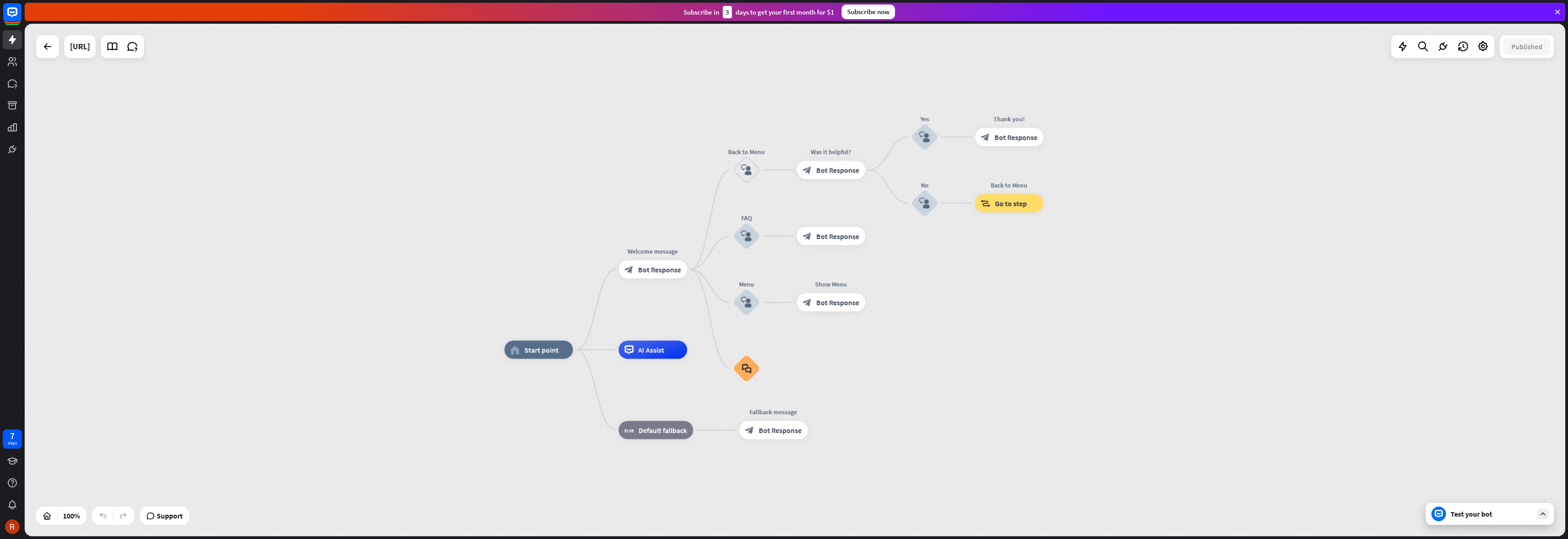
drag, startPoint x: 489, startPoint y: 191, endPoint x: 444, endPoint y: 236, distance: 63.6
click at [444, 236] on div "home_2 Start point Welcome message block_bot_response Bot Response Back to Menu…" at bounding box center [795, 280] width 1541 height 513
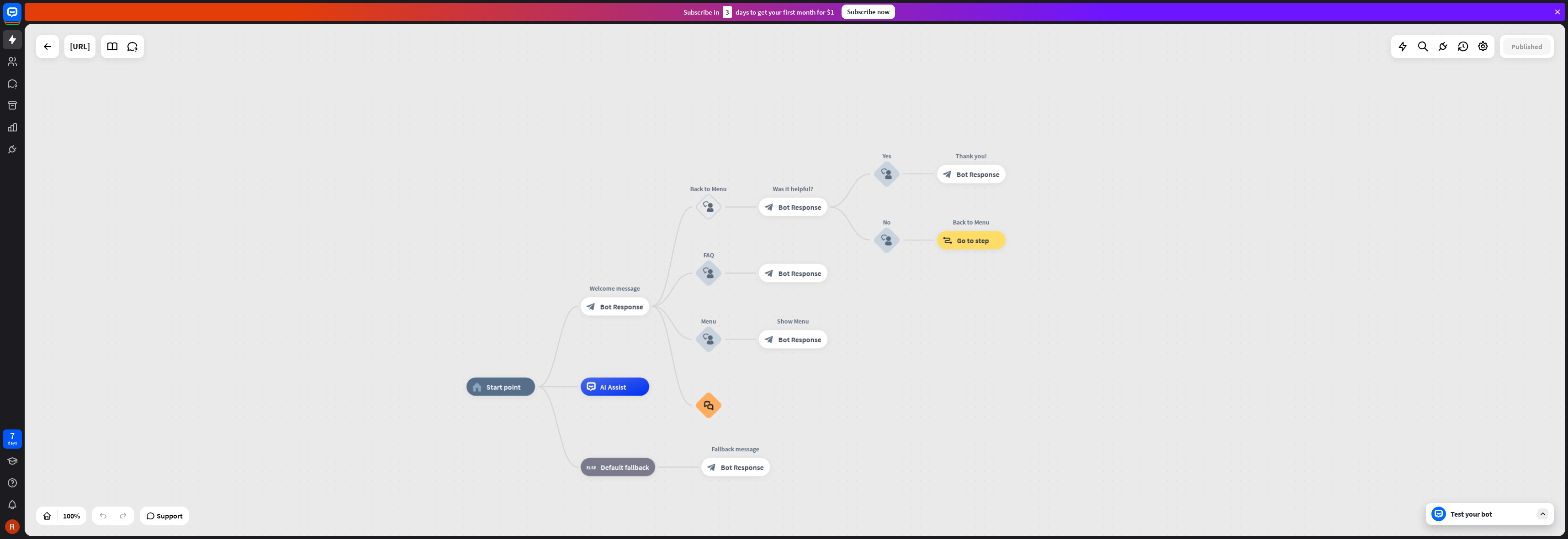
drag, startPoint x: 542, startPoint y: 187, endPoint x: 530, endPoint y: 193, distance: 13.4
click at [530, 193] on div "home_2 Start point Welcome message block_bot_response Bot Response Back to Menu…" at bounding box center [795, 280] width 1541 height 513
click at [1491, 513] on div "Test your bot" at bounding box center [1491, 514] width 82 height 9
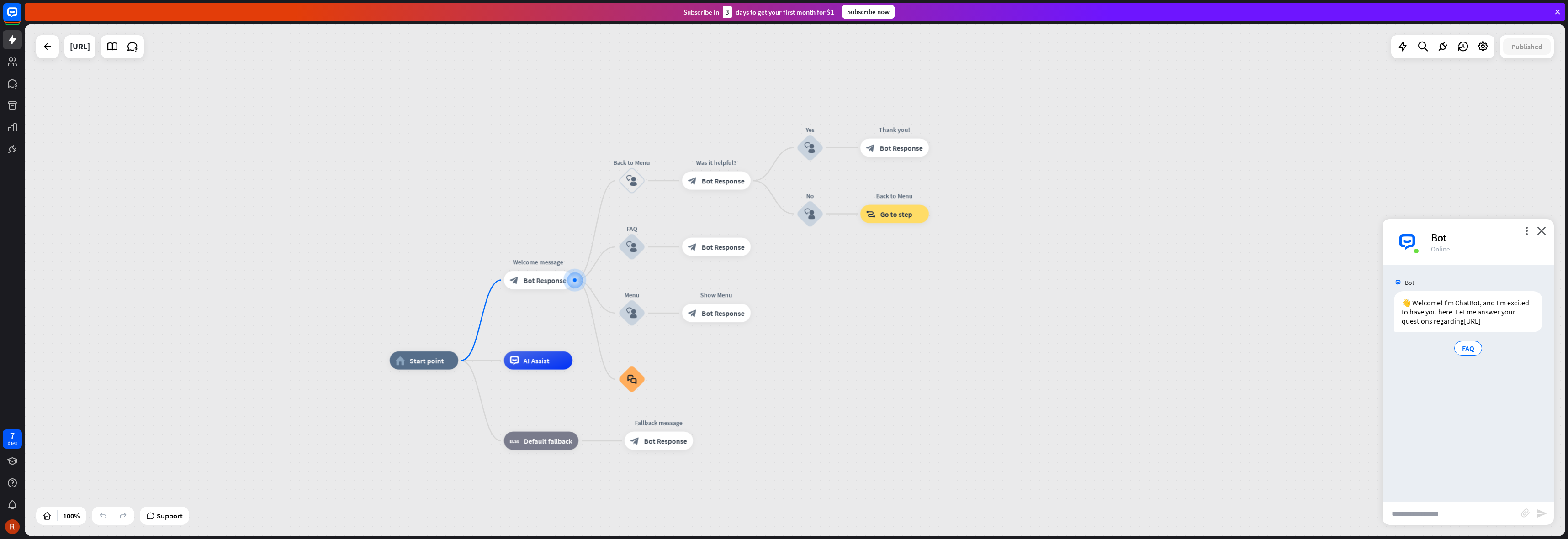
click at [1449, 520] on input "text" at bounding box center [1451, 514] width 138 height 23
type input "**********"
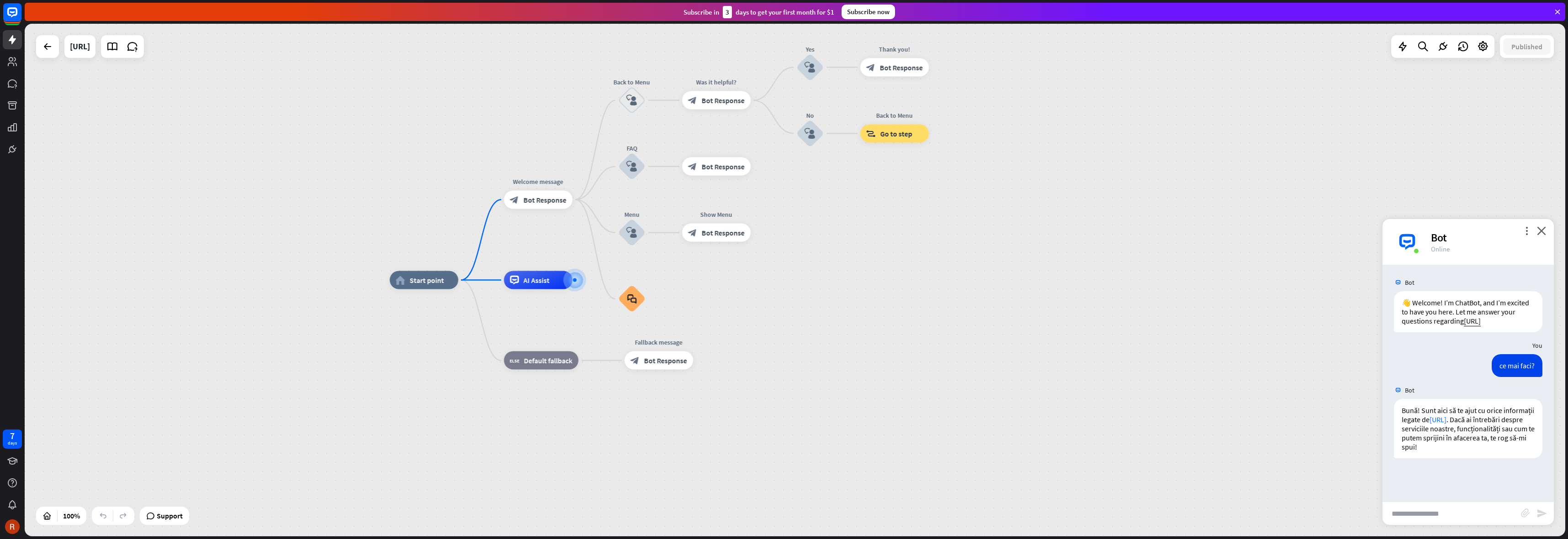
click at [1433, 518] on input "text" at bounding box center [1451, 514] width 138 height 23
type input "**********"
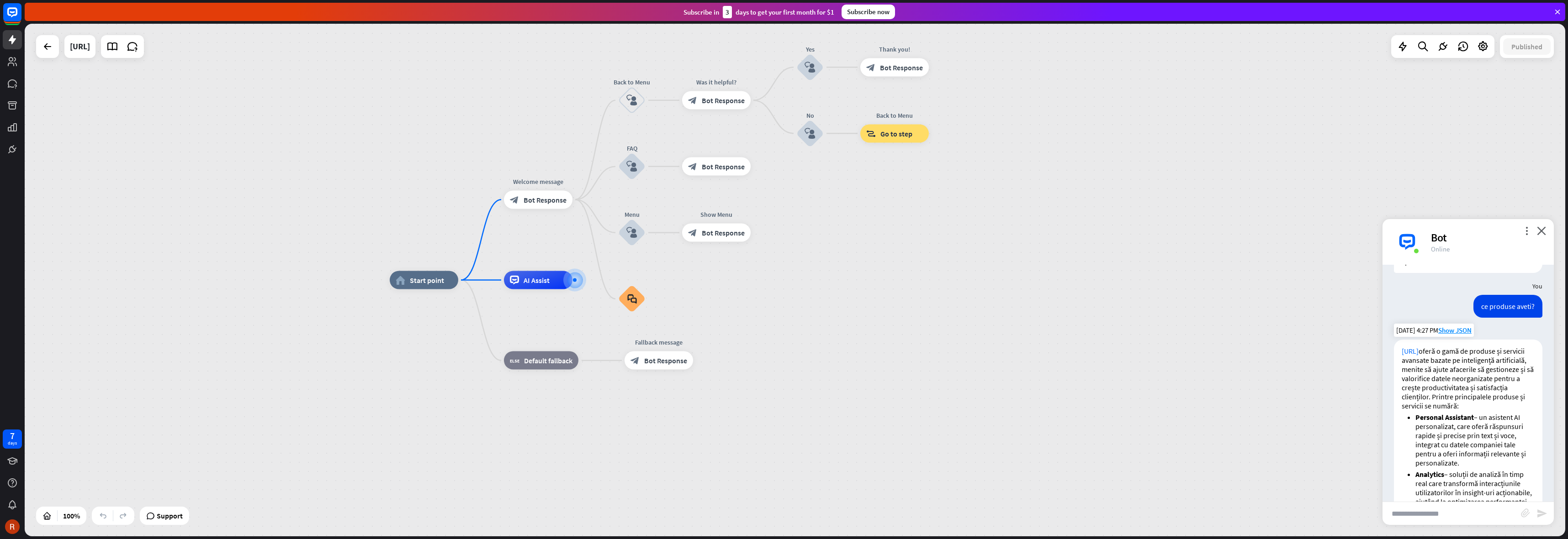
scroll to position [429, 0]
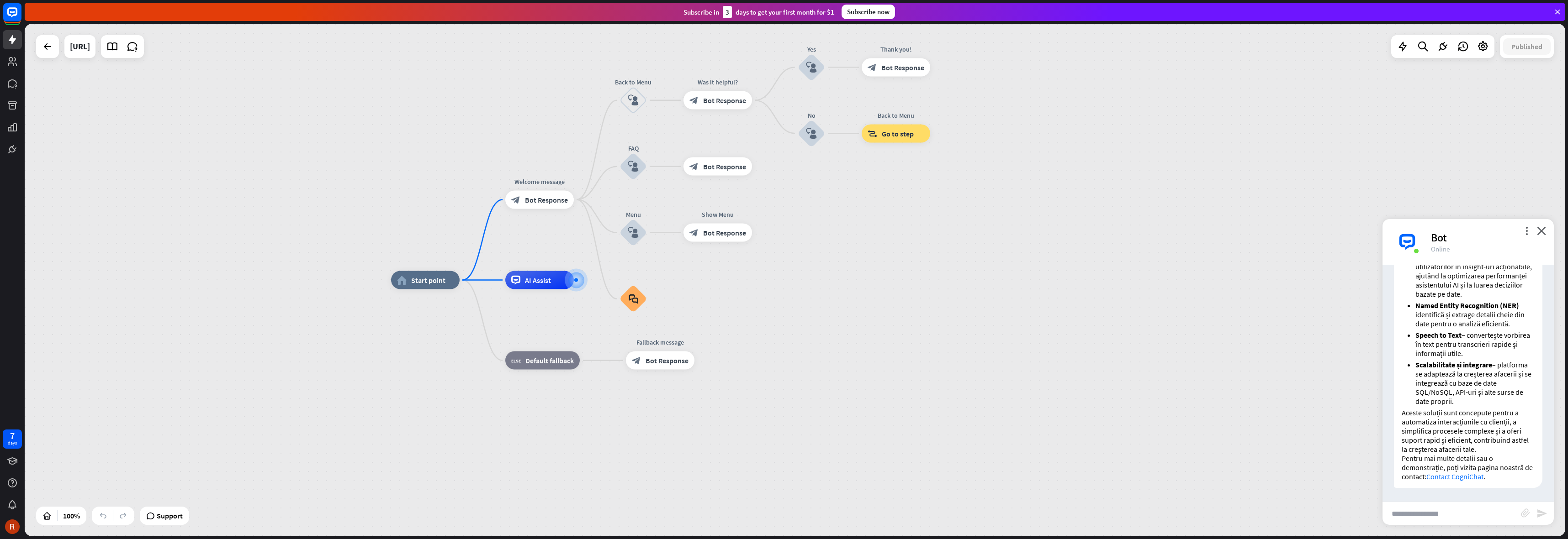
drag, startPoint x: 259, startPoint y: 156, endPoint x: 354, endPoint y: 176, distance: 97.1
click at [354, 176] on div "home_2 Start point Welcome message block_bot_response Bot Response Back to Menu…" at bounding box center [795, 280] width 1541 height 513
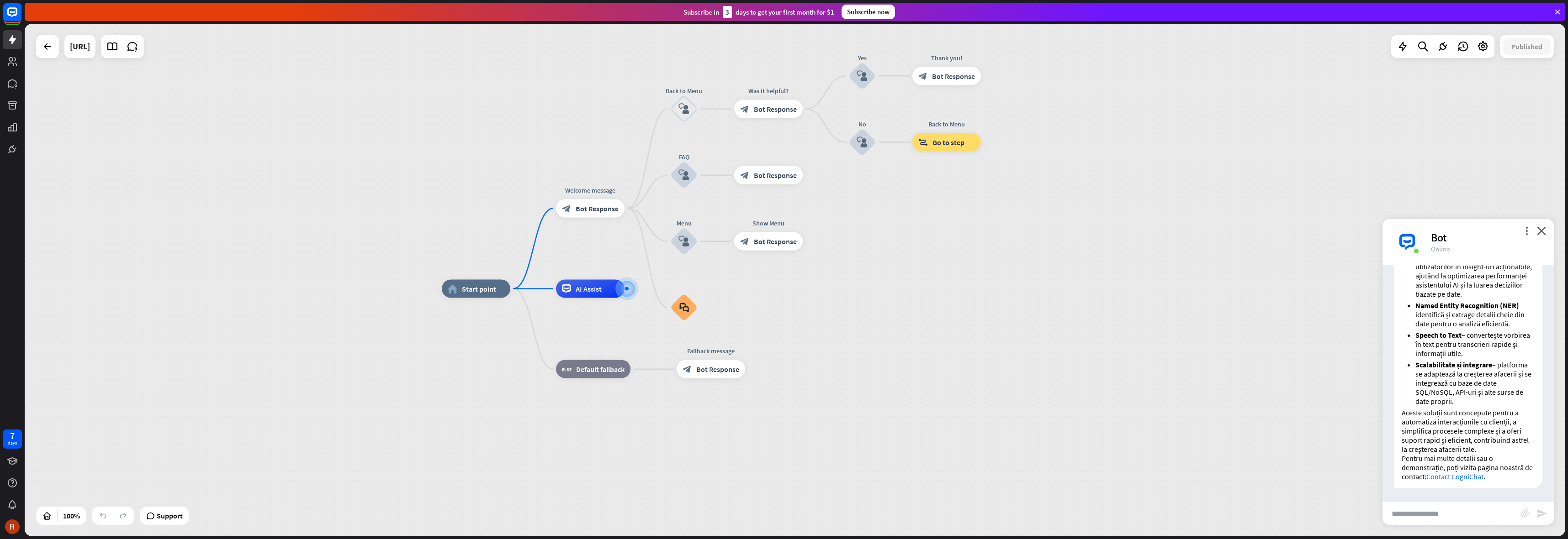
drag, startPoint x: 321, startPoint y: 160, endPoint x: 275, endPoint y: 149, distance: 47.3
click at [275, 149] on div "home_2 Start point Welcome message block_bot_response Bot Response Back to Menu…" at bounding box center [795, 280] width 1541 height 513
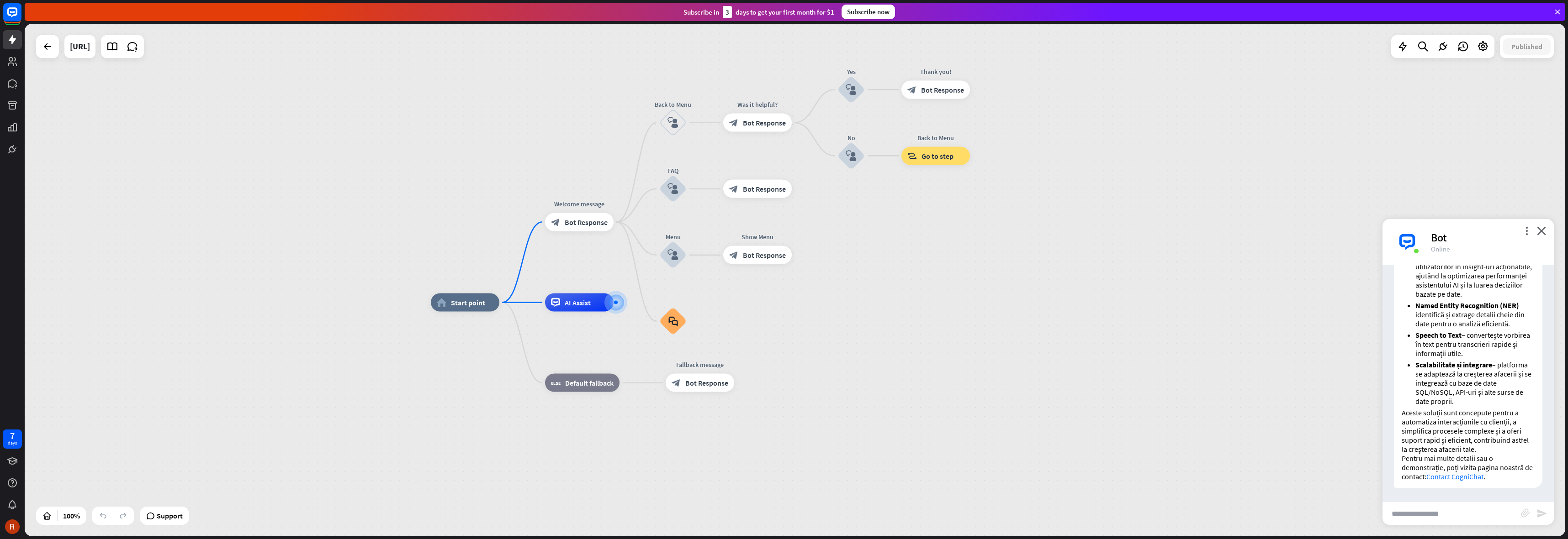
drag, startPoint x: 920, startPoint y: 252, endPoint x: 920, endPoint y: 246, distance: 6.0
click at [920, 246] on div "home_2 Start point Welcome message block_bot_response Bot Response Back to Menu…" at bounding box center [795, 280] width 1541 height 513
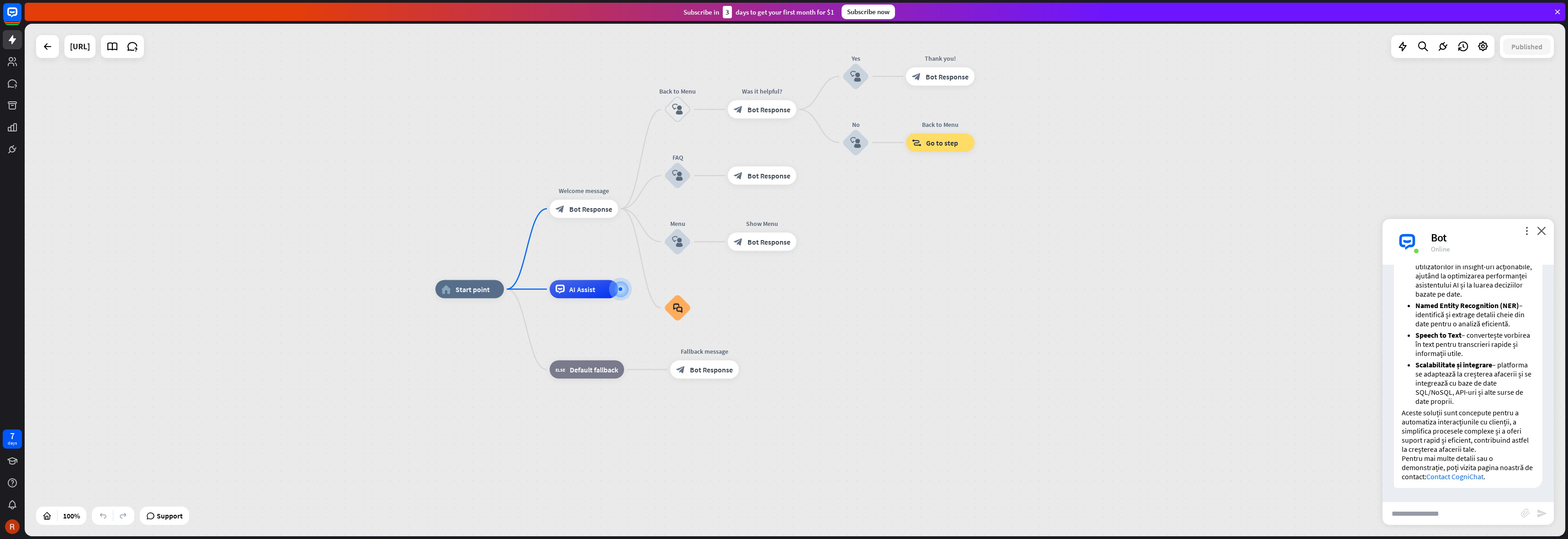
drag, startPoint x: 908, startPoint y: 252, endPoint x: 1021, endPoint y: 259, distance: 113.2
click at [1021, 259] on div "home_2 Start point Welcome message block_bot_response Bot Response Back to Menu…" at bounding box center [795, 280] width 1541 height 513
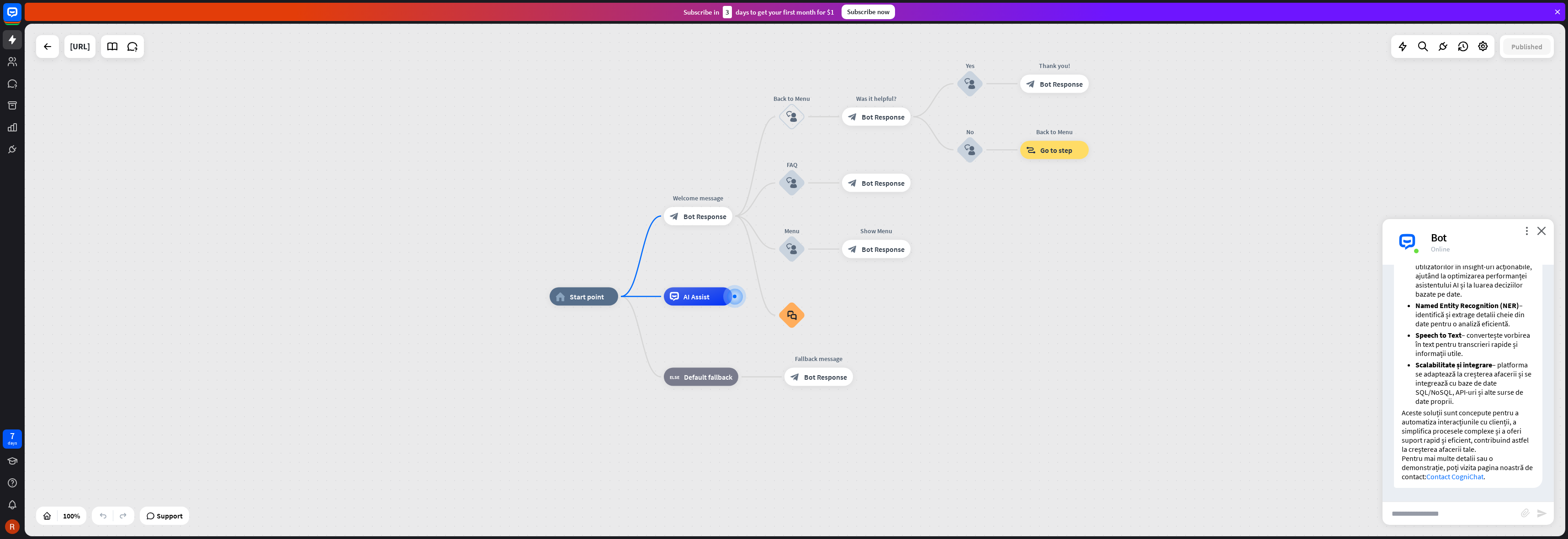
drag, startPoint x: 924, startPoint y: 294, endPoint x: 739, endPoint y: 363, distance: 197.4
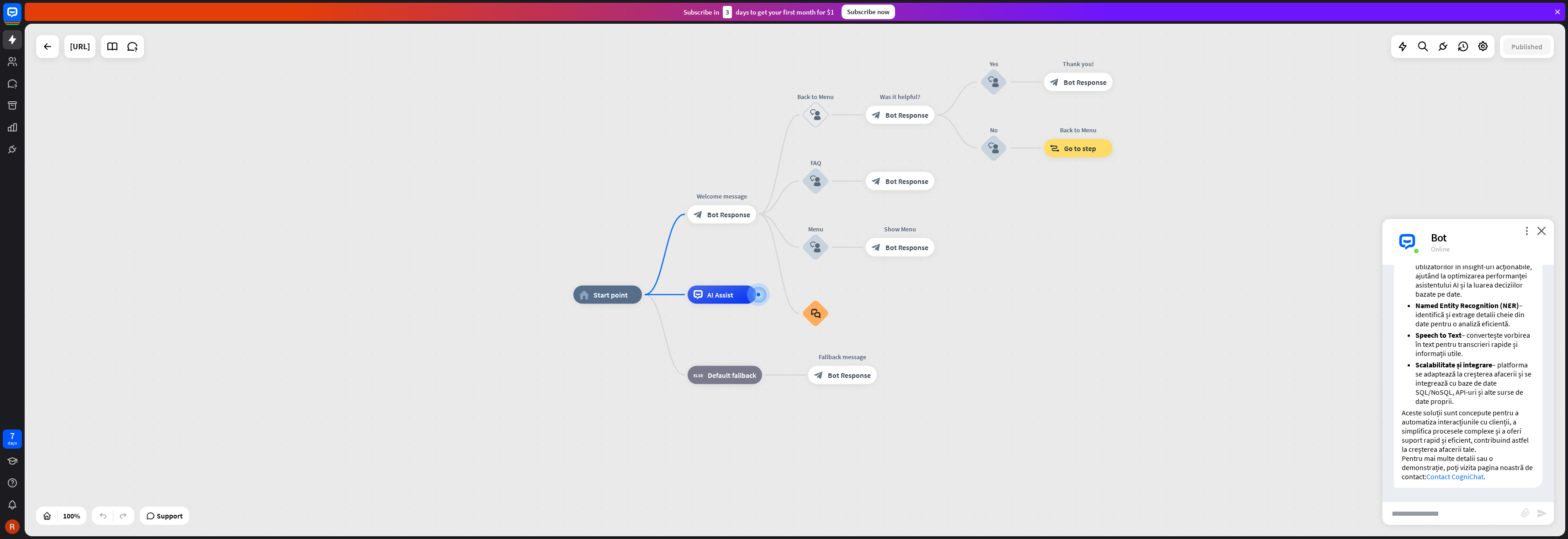
drag, startPoint x: 569, startPoint y: 369, endPoint x: 611, endPoint y: 372, distance: 42.1
click at [611, 372] on div "home_2 Start point Welcome message block_bot_response Bot Response Back to Menu…" at bounding box center [795, 280] width 1541 height 513
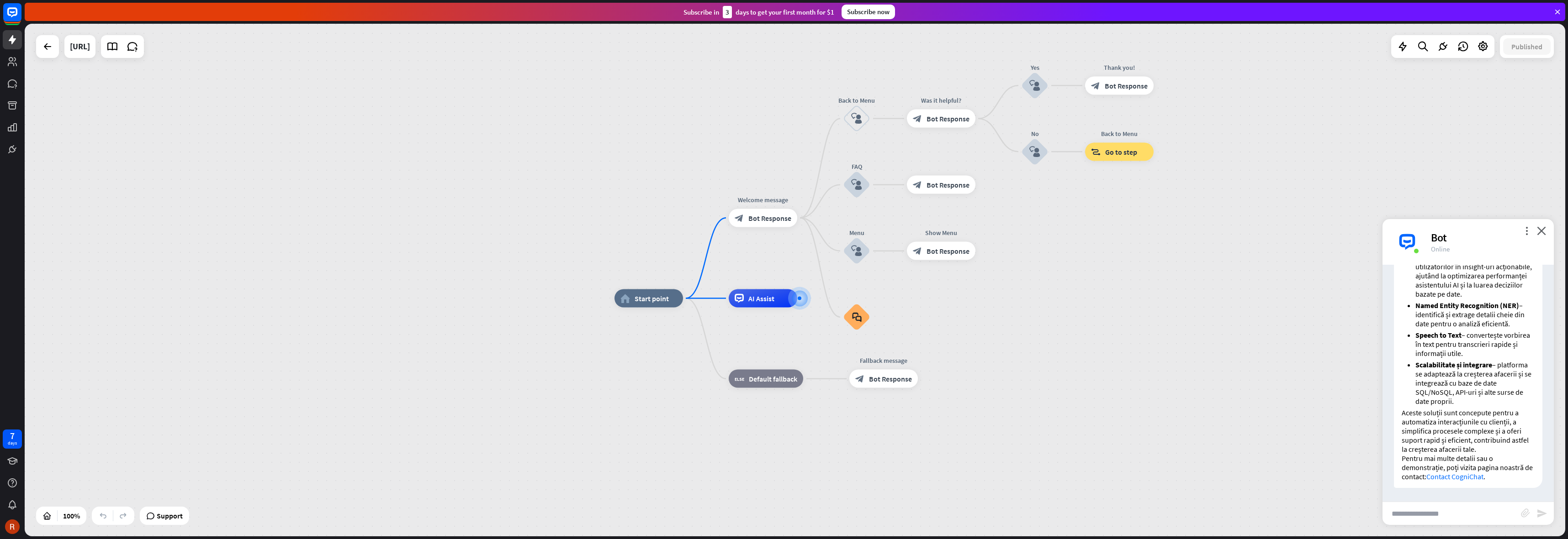
drag, startPoint x: 570, startPoint y: 220, endPoint x: 617, endPoint y: 209, distance: 48.3
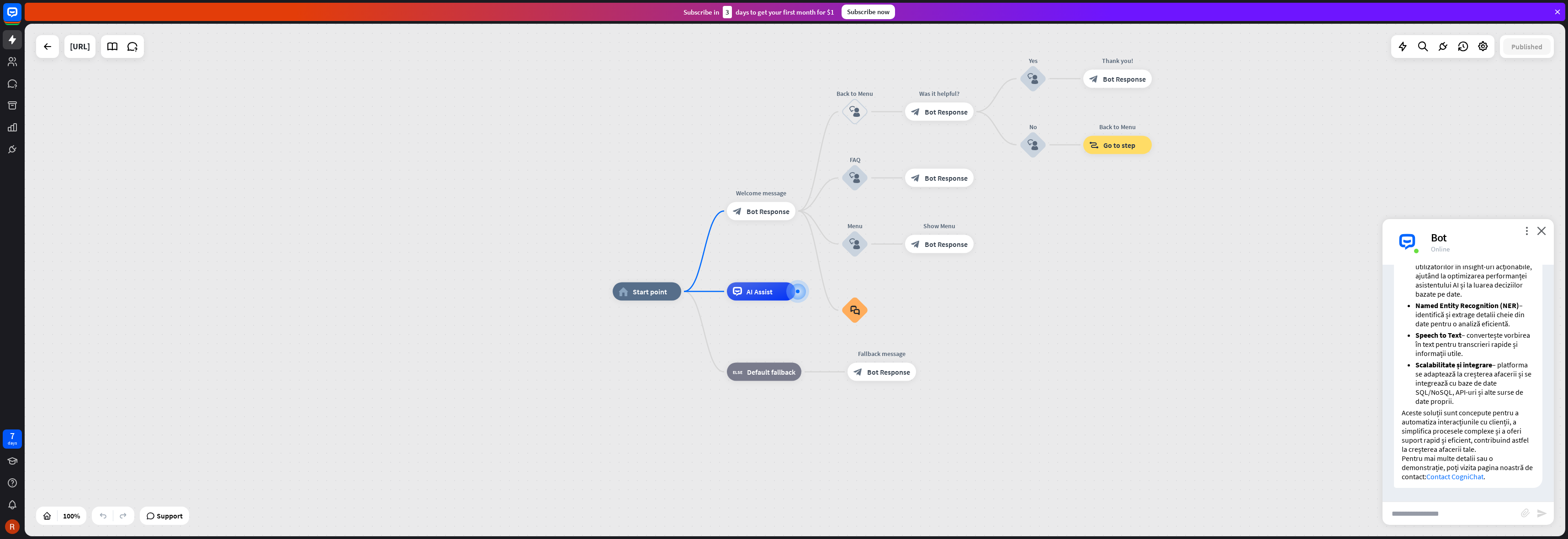
drag, startPoint x: 1162, startPoint y: 315, endPoint x: 1156, endPoint y: 274, distance: 41.4
click at [1156, 292] on div "home_2 Start point Welcome message block_bot_response Bot Response Back to Menu…" at bounding box center [1383, 548] width 1541 height 513
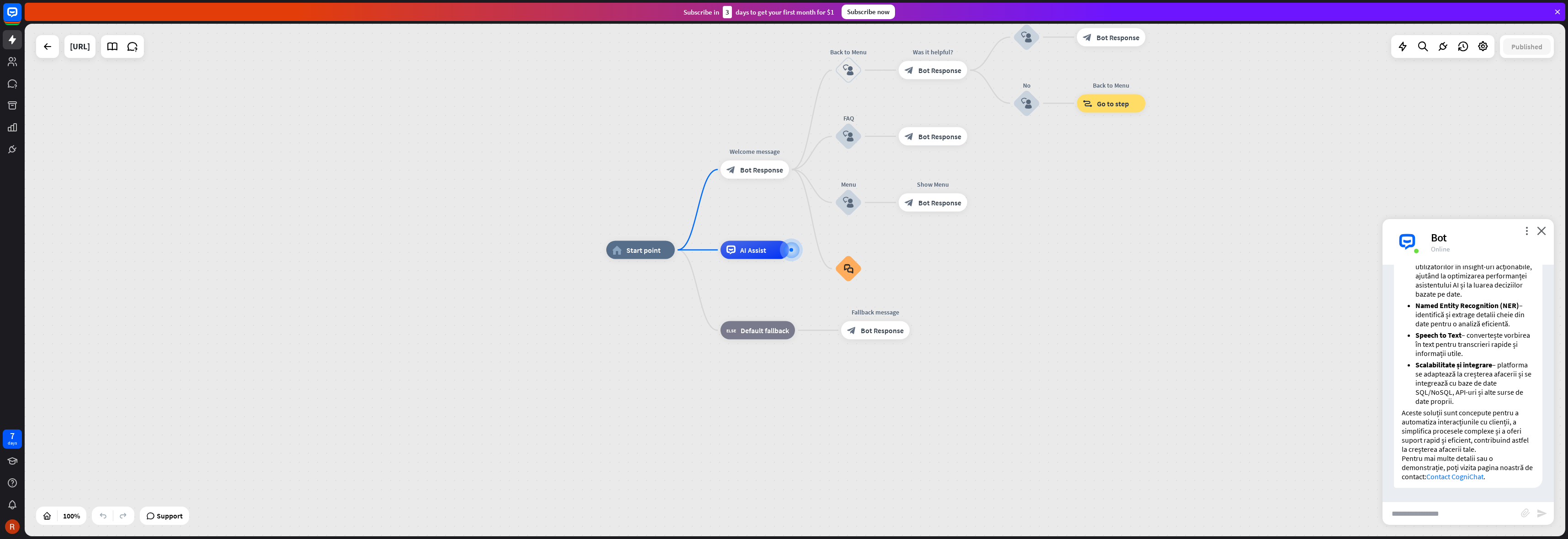
click at [1154, 276] on div "home_2 Start point Welcome message block_bot_response Bot Response Back to Menu…" at bounding box center [1376, 506] width 1541 height 513
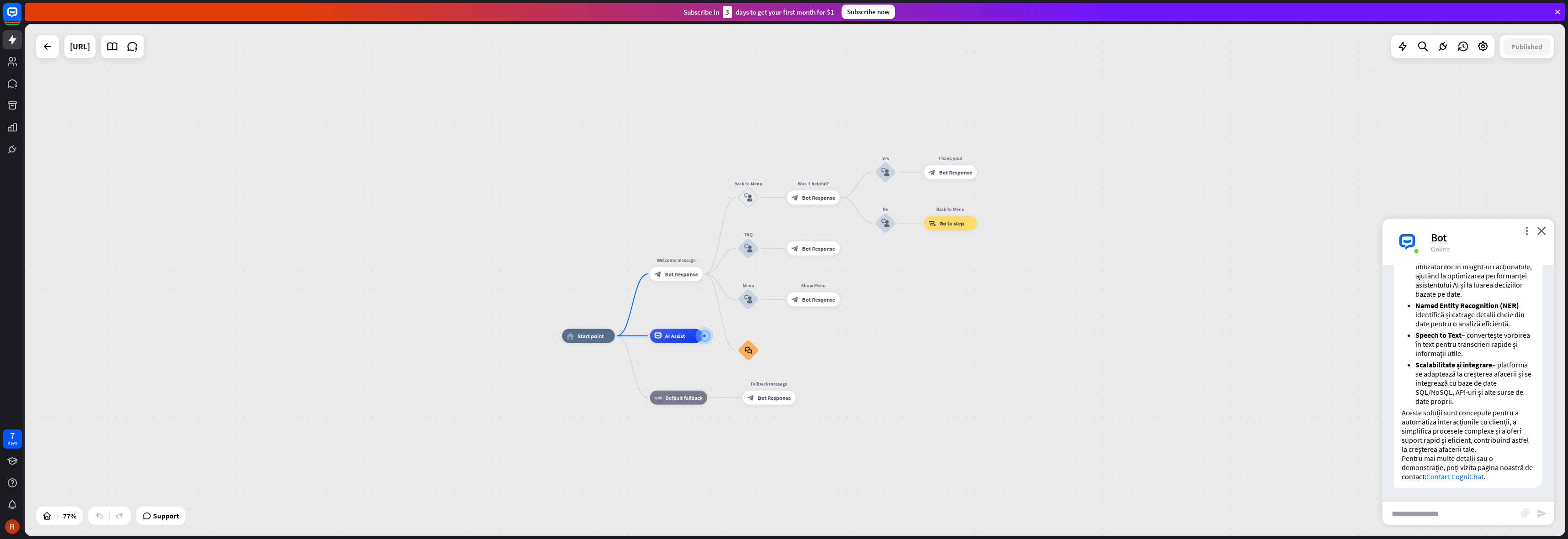
drag, startPoint x: 715, startPoint y: 221, endPoint x: 704, endPoint y: 231, distance: 14.9
click at [704, 231] on div "home_2 Start point Welcome message block_bot_response Bot Response Back to Menu…" at bounding box center [795, 280] width 1541 height 513
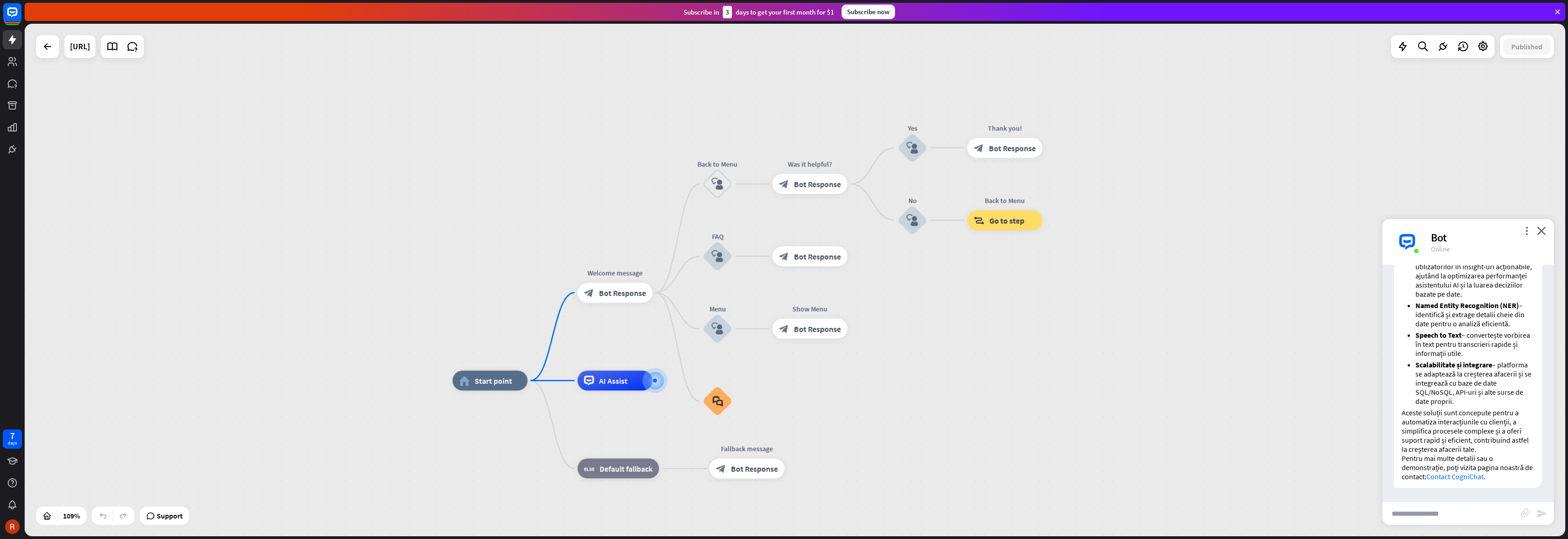
drag, startPoint x: 347, startPoint y: 111, endPoint x: 425, endPoint y: 82, distance: 83.2
click at [424, 82] on div "home_2 Start point Welcome message block_bot_response Bot Response Back to Menu…" at bounding box center [795, 280] width 1541 height 513
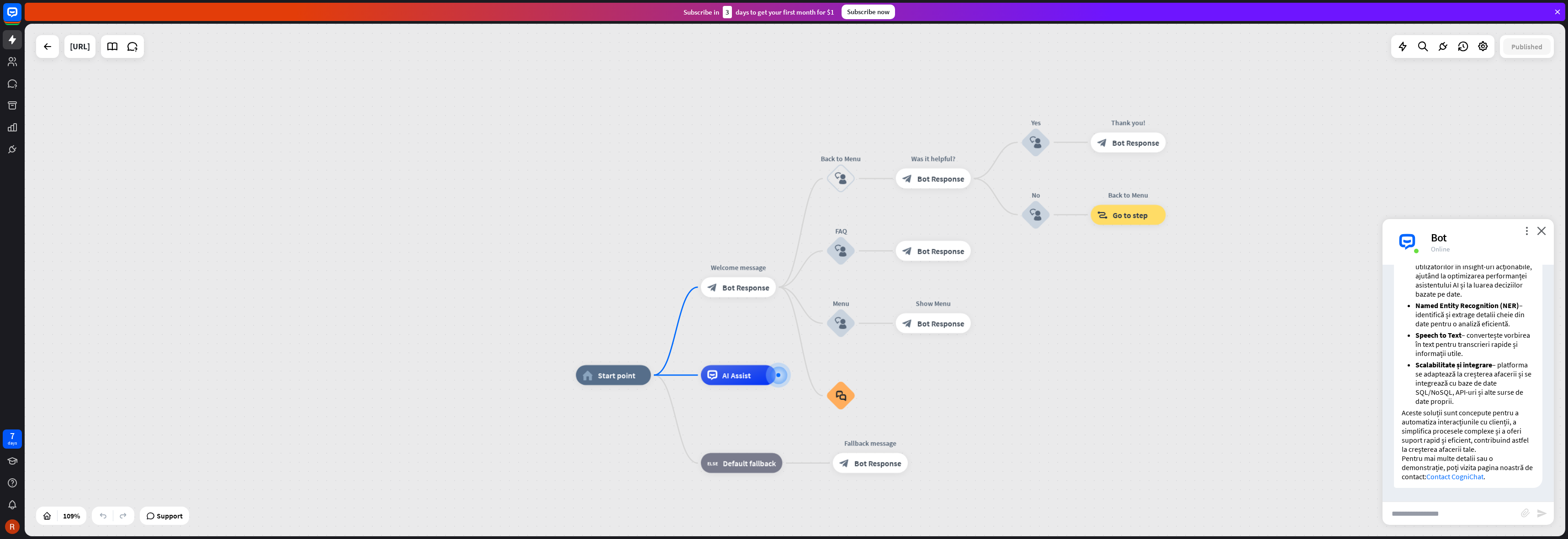
drag, startPoint x: 314, startPoint y: 118, endPoint x: 360, endPoint y: 142, distance: 51.9
click at [360, 142] on div "home_2 Start point Welcome message block_bot_response Bot Response Back to Menu…" at bounding box center [795, 280] width 1541 height 513
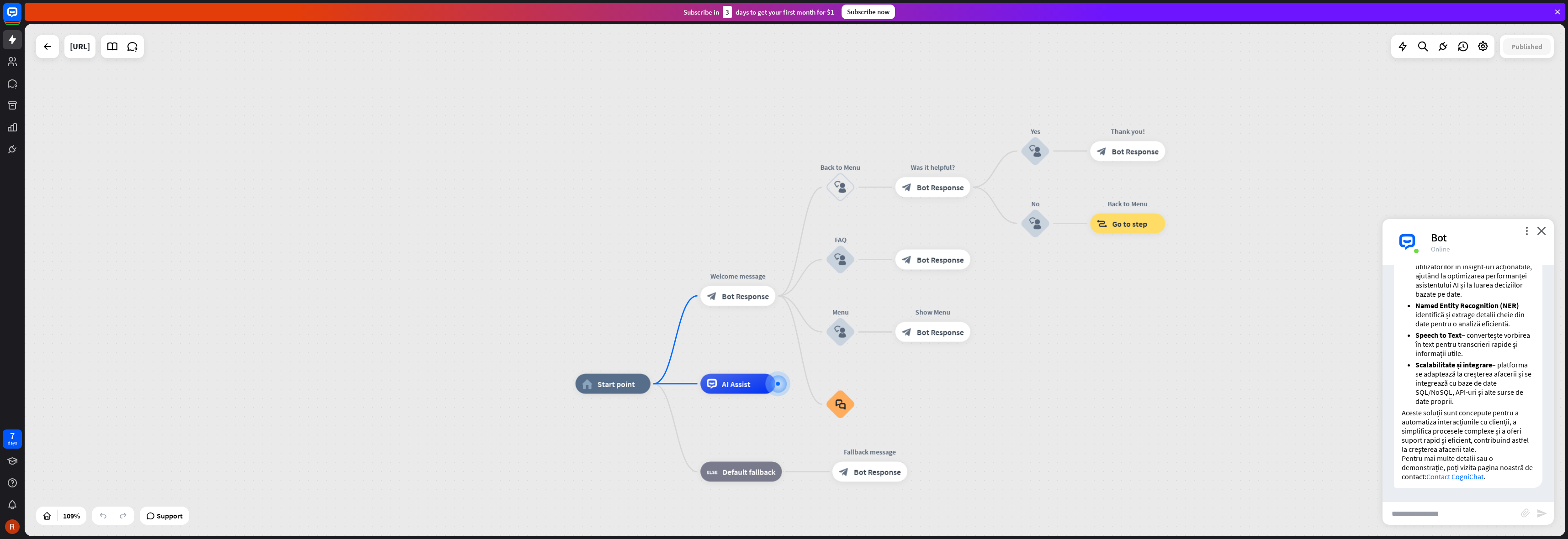
click at [325, 142] on div "home_2 Start point Welcome message block_bot_response Bot Response Back to Menu…" at bounding box center [795, 280] width 1541 height 513
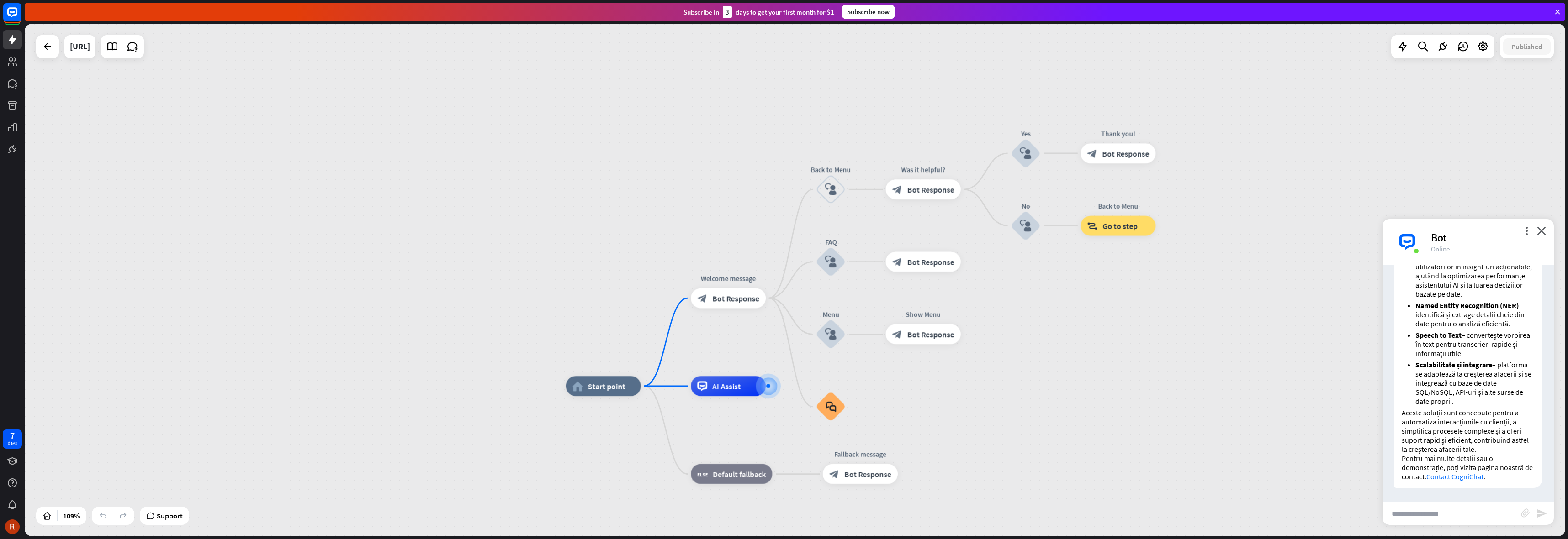
drag, startPoint x: 371, startPoint y: 134, endPoint x: 360, endPoint y: 125, distance: 14.2
click at [360, 125] on div "home_2 Start point Welcome message block_bot_response Bot Response Back to Menu…" at bounding box center [795, 280] width 1541 height 513
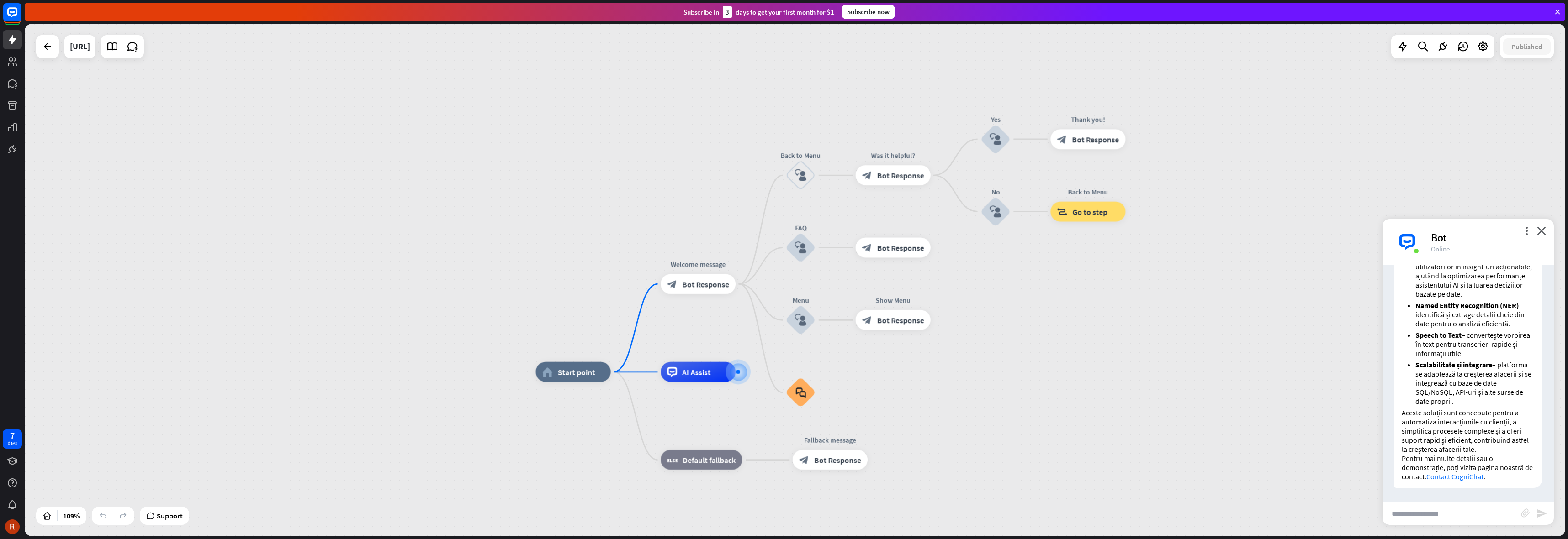
drag, startPoint x: 369, startPoint y: 133, endPoint x: 345, endPoint y: 125, distance: 25.3
click at [345, 125] on div "home_2 Start point Welcome message block_bot_response Bot Response Back to Menu…" at bounding box center [795, 280] width 1541 height 513
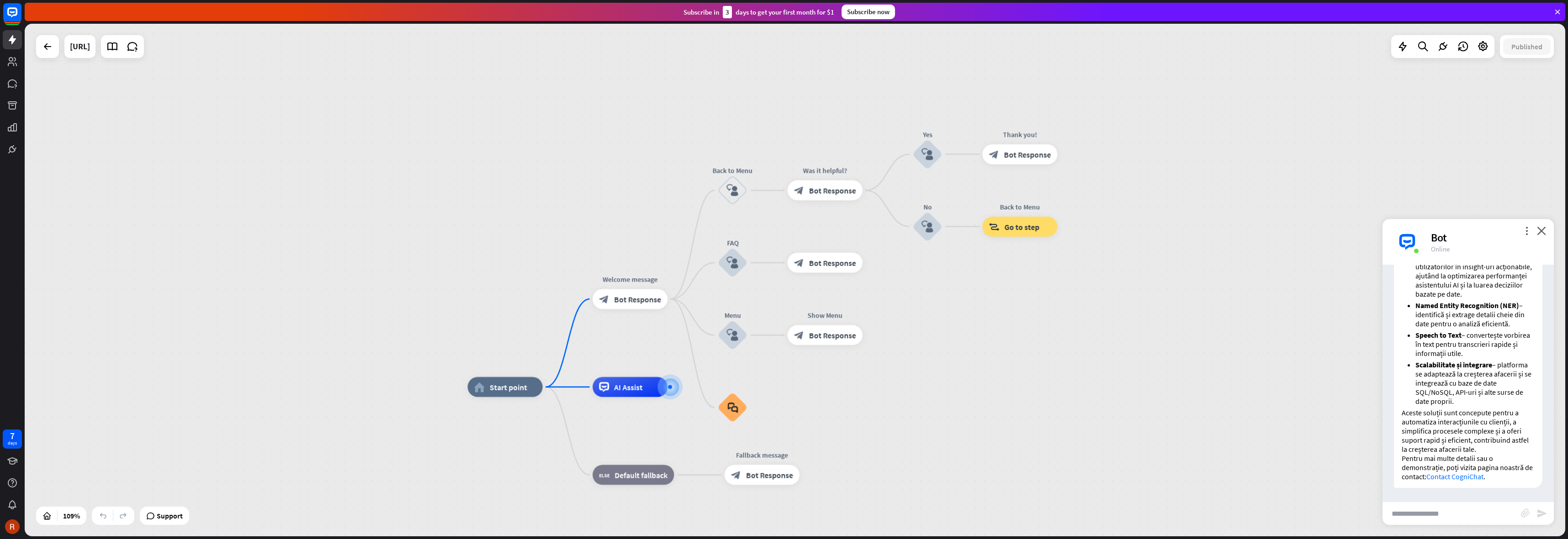
drag, startPoint x: 525, startPoint y: 125, endPoint x: 457, endPoint y: 142, distance: 70.1
click at [457, 142] on div "home_2 Start point Welcome message block_bot_response Bot Response Back to Menu…" at bounding box center [795, 280] width 1541 height 513
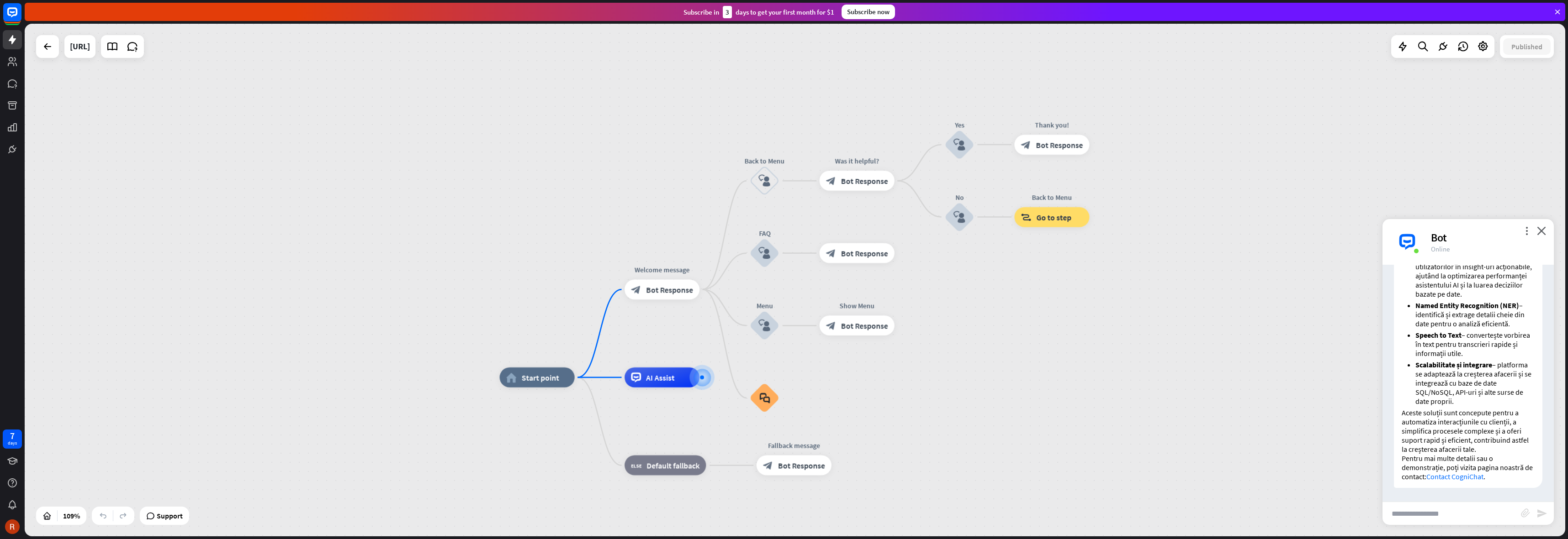
drag, startPoint x: 449, startPoint y: 135, endPoint x: 501, endPoint y: 125, distance: 53.0
click at [501, 125] on div "home_2 Start point Welcome message block_bot_response Bot Response Back to Menu…" at bounding box center [795, 280] width 1541 height 513
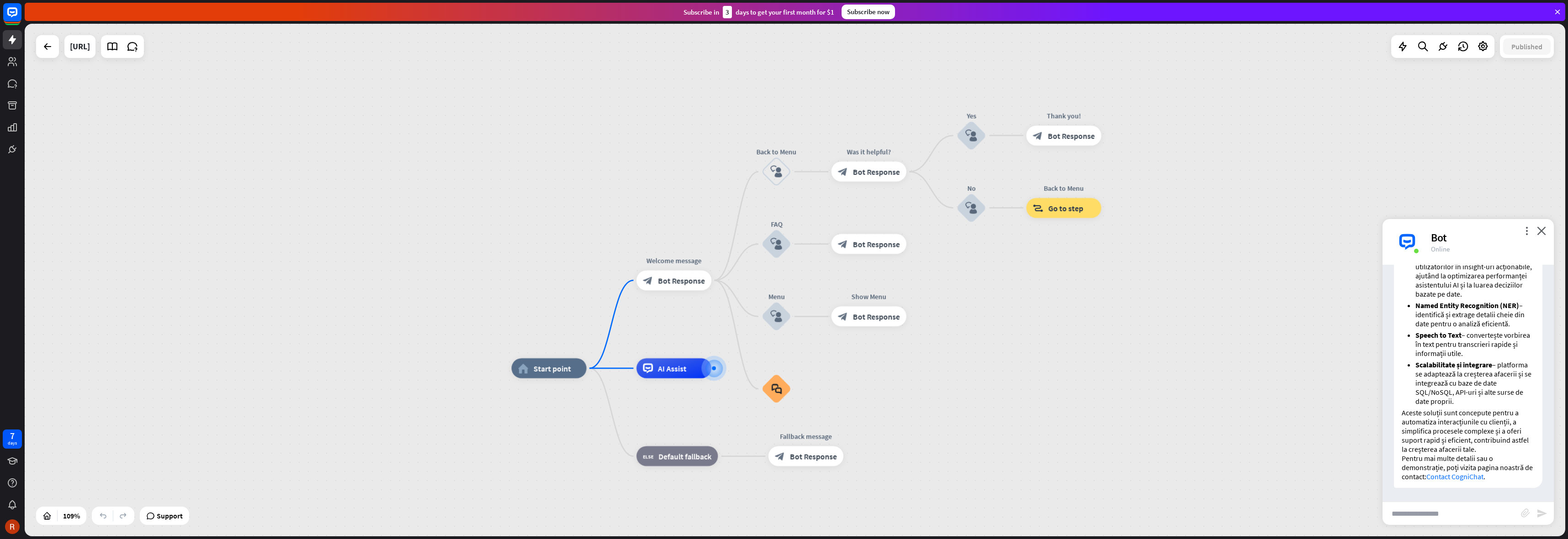
drag, startPoint x: 478, startPoint y: 134, endPoint x: 472, endPoint y: 125, distance: 10.8
click at [472, 125] on div "home_2 Start point Welcome message block_bot_response Bot Response Back to Menu…" at bounding box center [795, 280] width 1541 height 513
drag, startPoint x: 466, startPoint y: 127, endPoint x: 456, endPoint y: 127, distance: 10.0
click at [456, 127] on div "home_2 Start point Welcome message block_bot_response Bot Response Back to Menu…" at bounding box center [795, 280] width 1541 height 513
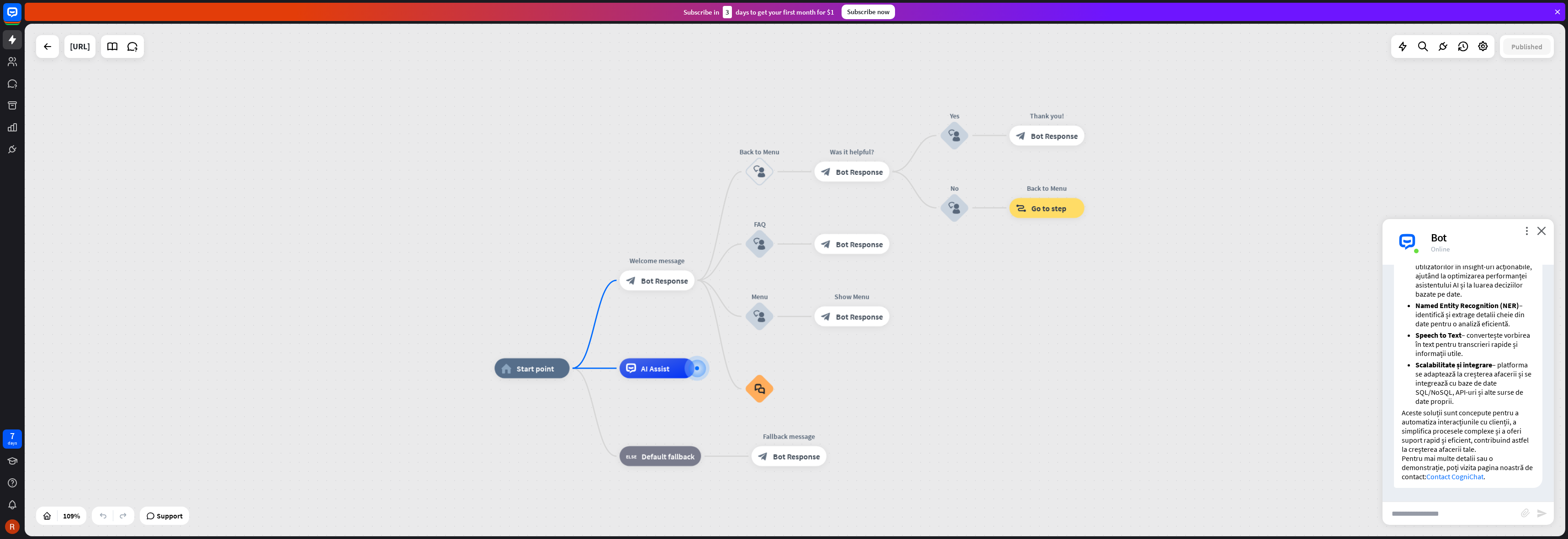
drag, startPoint x: 456, startPoint y: 127, endPoint x: 461, endPoint y: 131, distance: 6.4
click at [461, 131] on div "home_2 Start point Welcome message block_bot_response Bot Response Back to Menu…" at bounding box center [795, 280] width 1541 height 513
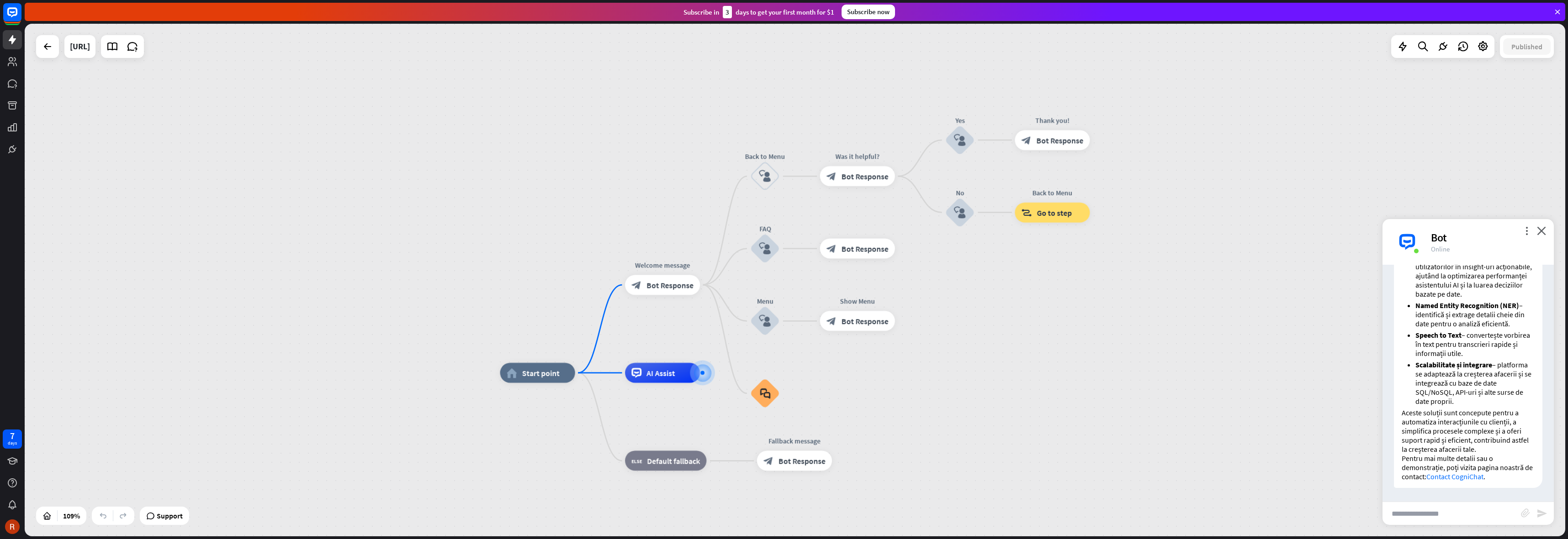
click at [462, 132] on div "home_2 Start point Welcome message block_bot_response Bot Response Back to Menu…" at bounding box center [795, 280] width 1541 height 513
click at [9, 69] on link at bounding box center [13, 62] width 19 height 19
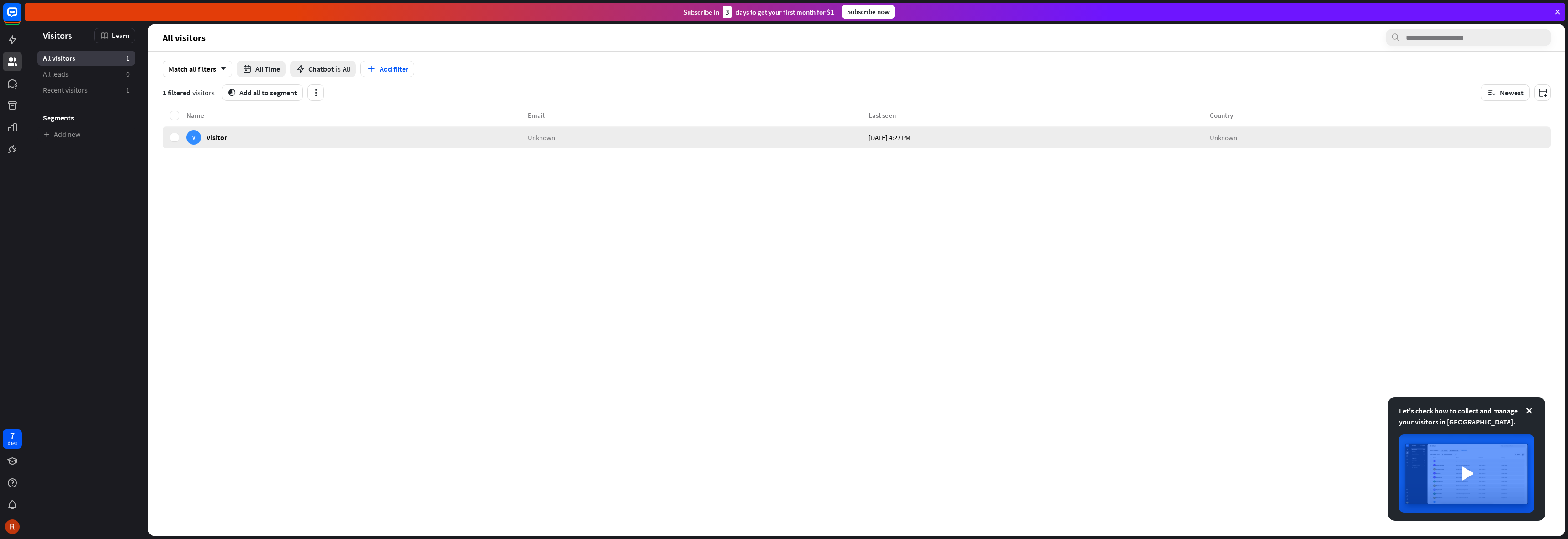
click at [239, 140] on div "V Visitor" at bounding box center [357, 137] width 341 height 22
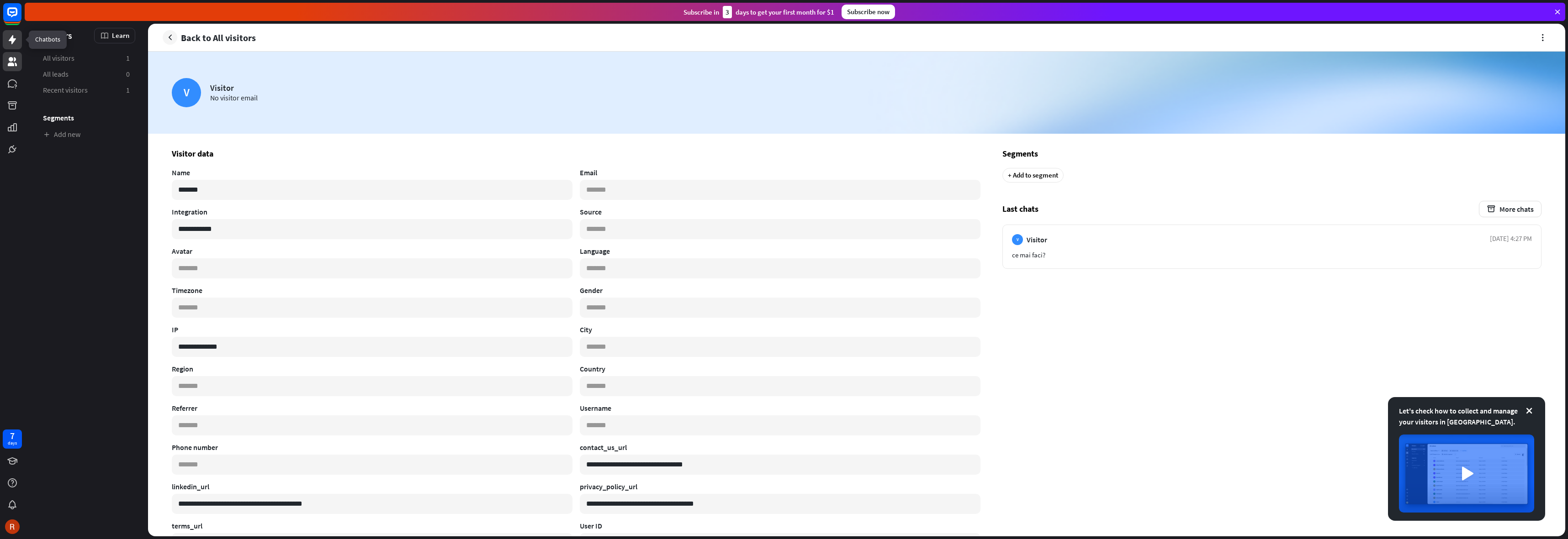
click at [8, 43] on icon at bounding box center [12, 40] width 11 height 11
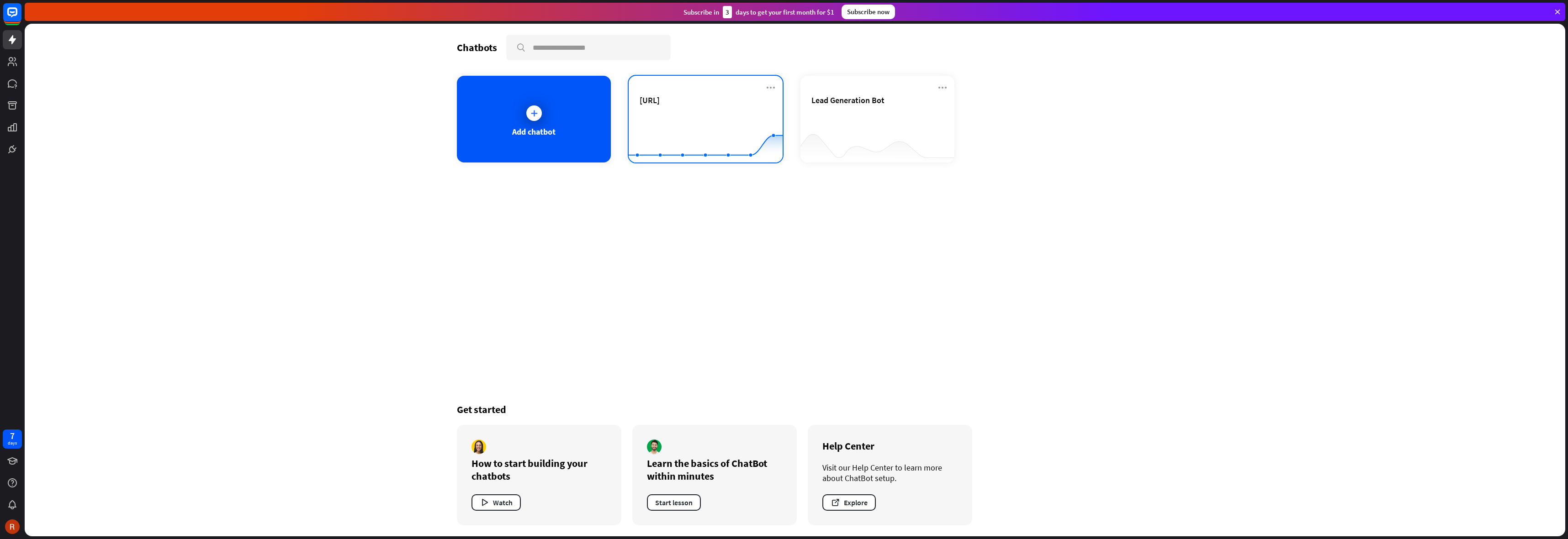
click at [660, 108] on div "[URL]" at bounding box center [705, 111] width 132 height 32
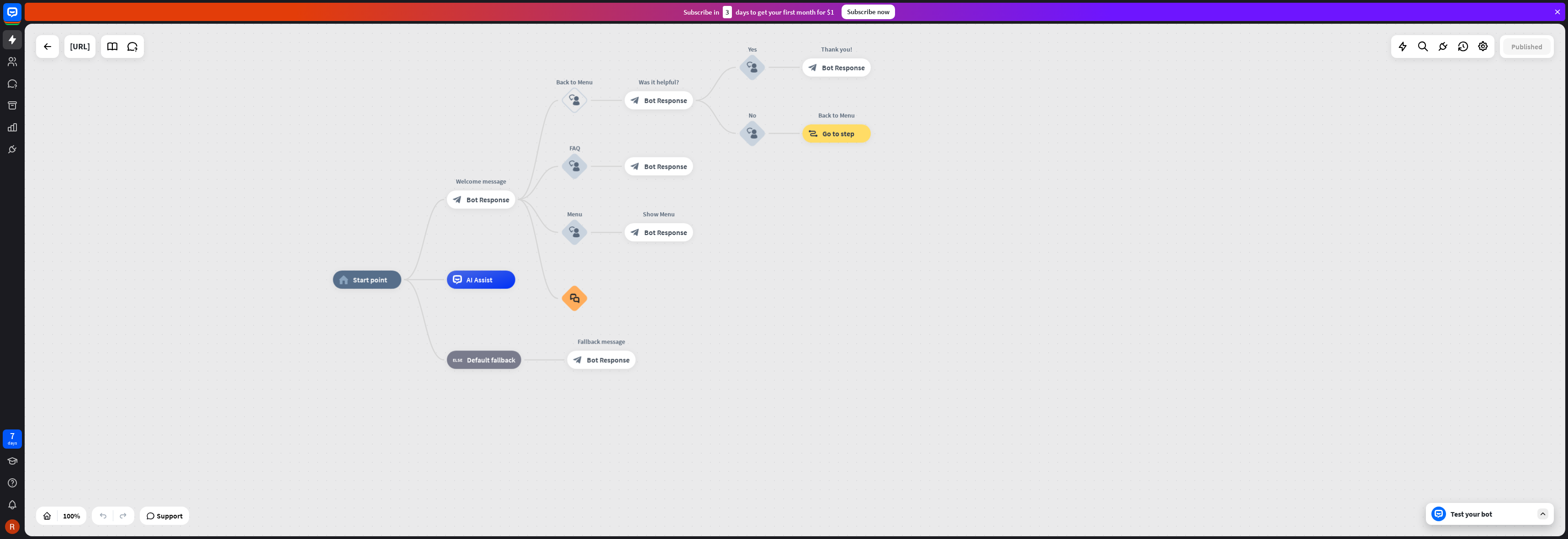
drag, startPoint x: 460, startPoint y: 114, endPoint x: 456, endPoint y: 235, distance: 121.1
click at [456, 235] on div "home_2 Start point Welcome message block_bot_response Bot Response Back to Menu…" at bounding box center [795, 280] width 1541 height 513
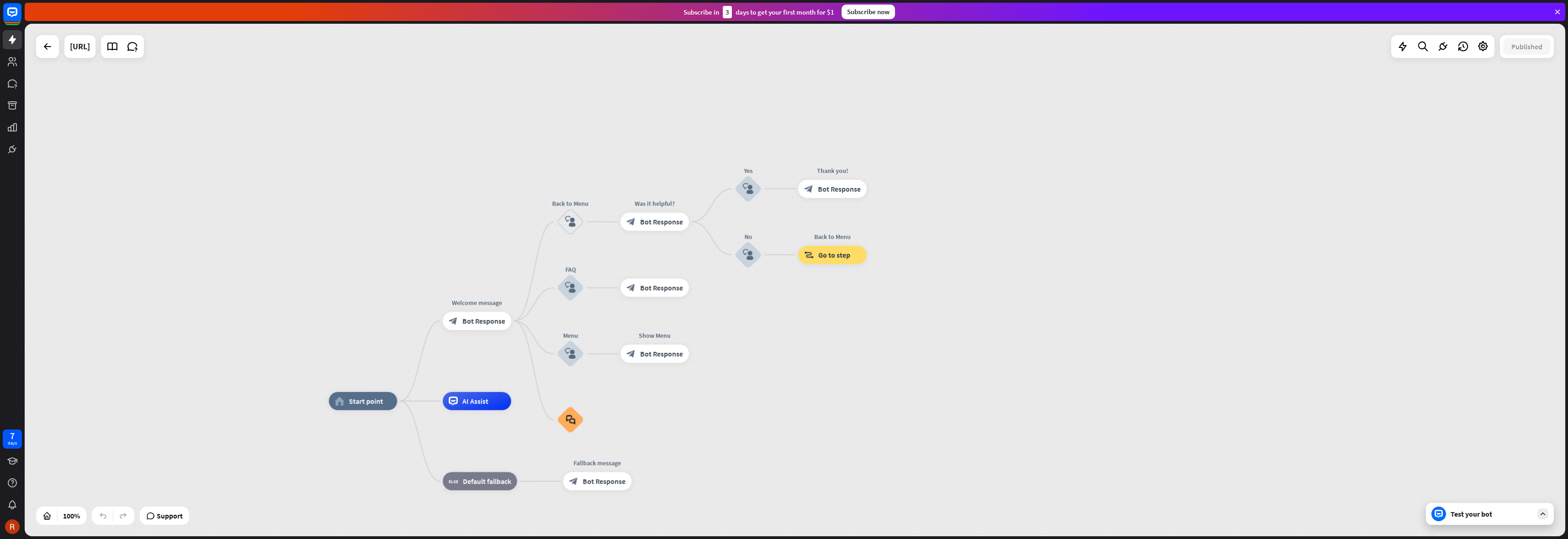
drag, startPoint x: 470, startPoint y: 221, endPoint x: 468, endPoint y: 248, distance: 27.1
click at [468, 248] on div "home_2 Start point Welcome message block_bot_response Bot Response Back to Menu…" at bounding box center [795, 280] width 1541 height 513
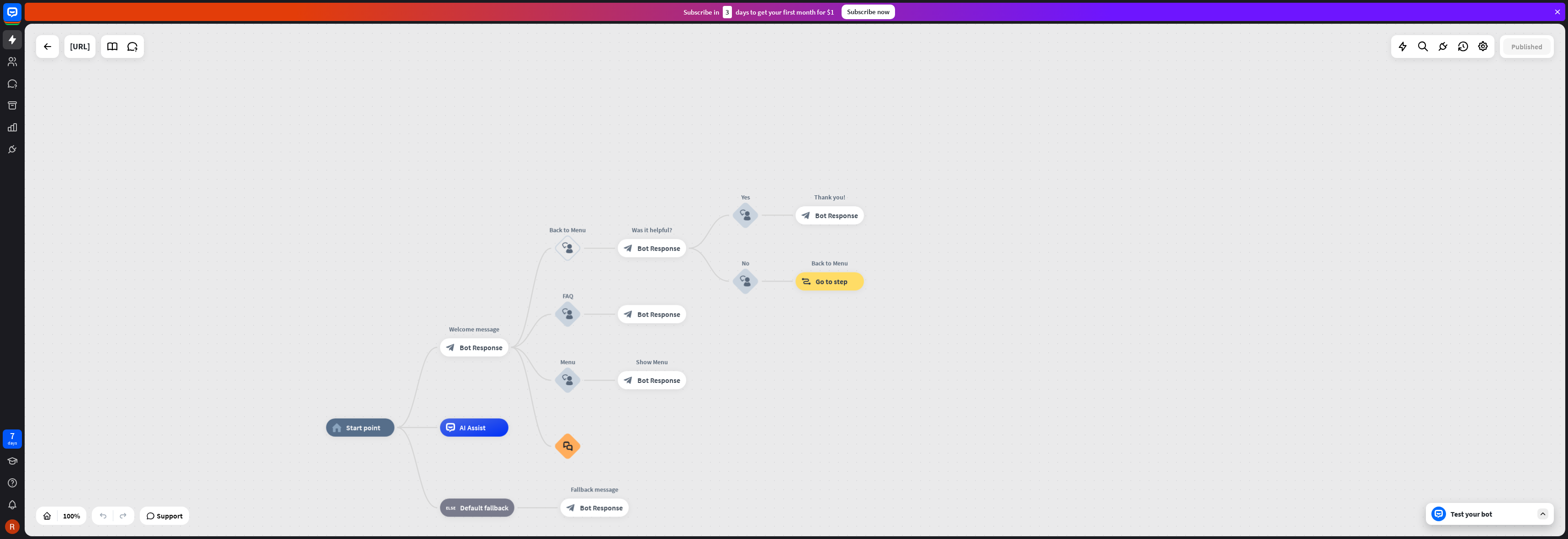
drag, startPoint x: 463, startPoint y: 237, endPoint x: 452, endPoint y: 214, distance: 25.5
click at [452, 216] on div "home_2 Start point Welcome message block_bot_response Bot Response Back to Menu…" at bounding box center [795, 280] width 1541 height 513
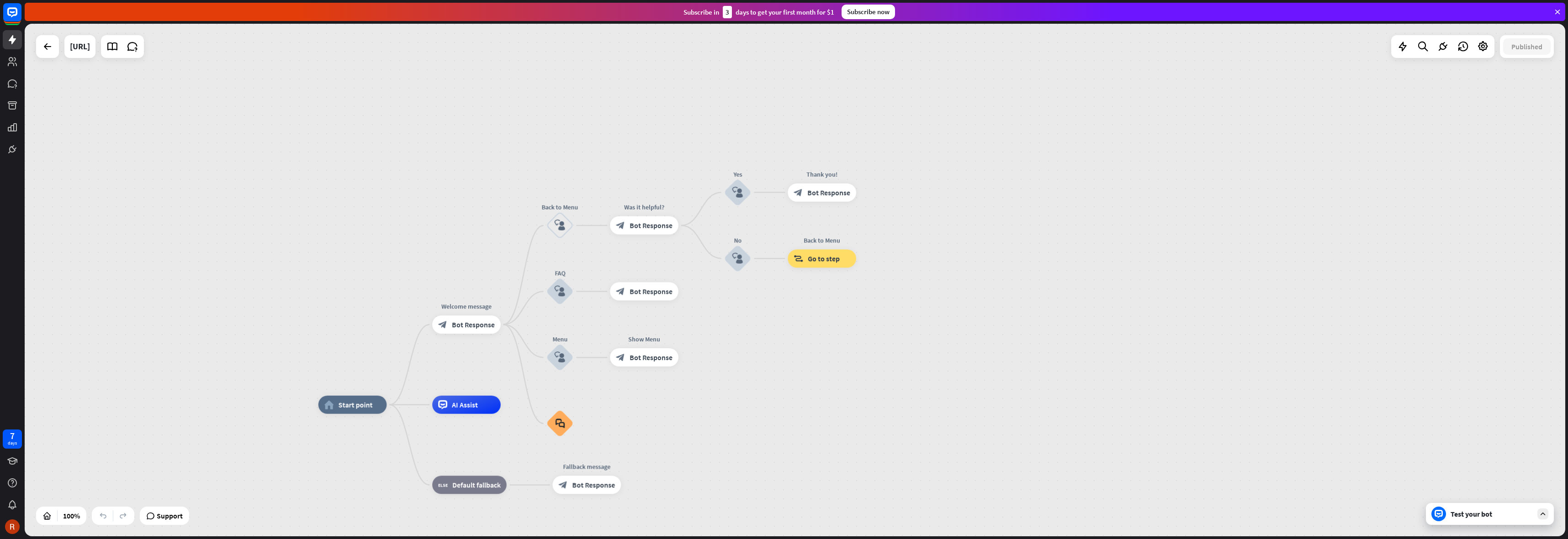
drag, startPoint x: 475, startPoint y: 179, endPoint x: 493, endPoint y: 169, distance: 20.6
click at [485, 175] on div "home_2 Start point Welcome message block_bot_response Bot Response Back to Menu…" at bounding box center [795, 280] width 1541 height 513
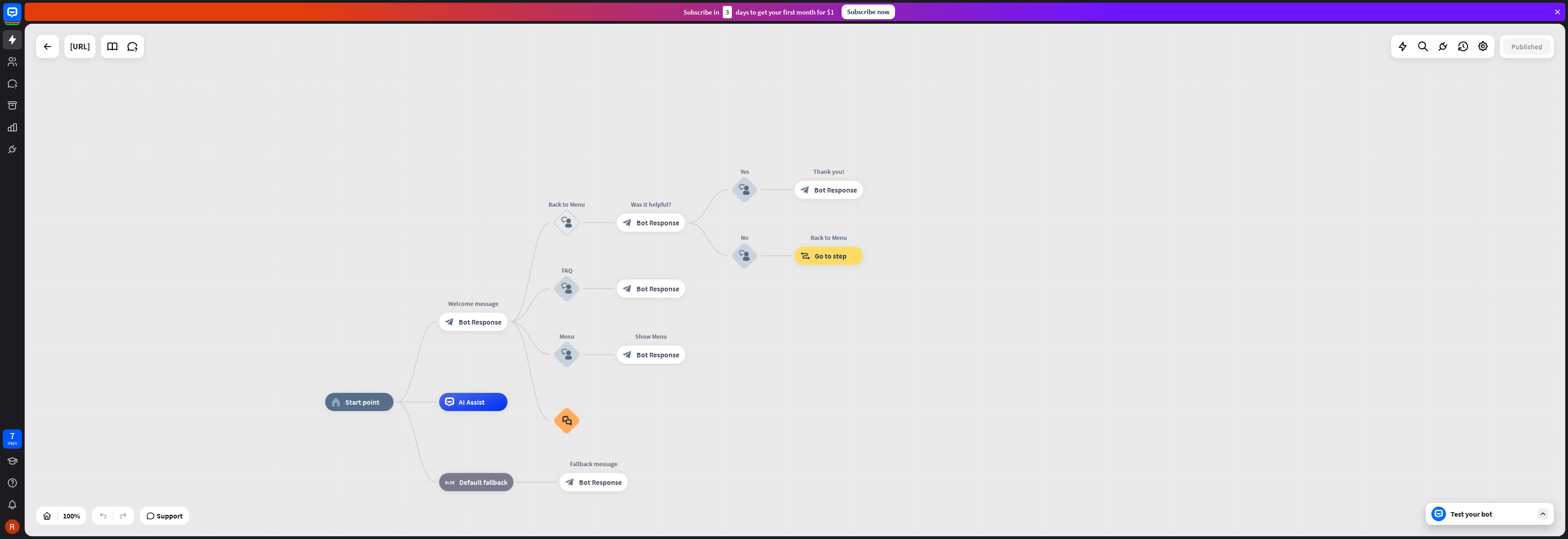
drag, startPoint x: 508, startPoint y: 164, endPoint x: 508, endPoint y: 150, distance: 14.0
click at [508, 158] on div "home_2 Start point Welcome message block_bot_response Bot Response Back to Menu…" at bounding box center [795, 280] width 1541 height 513
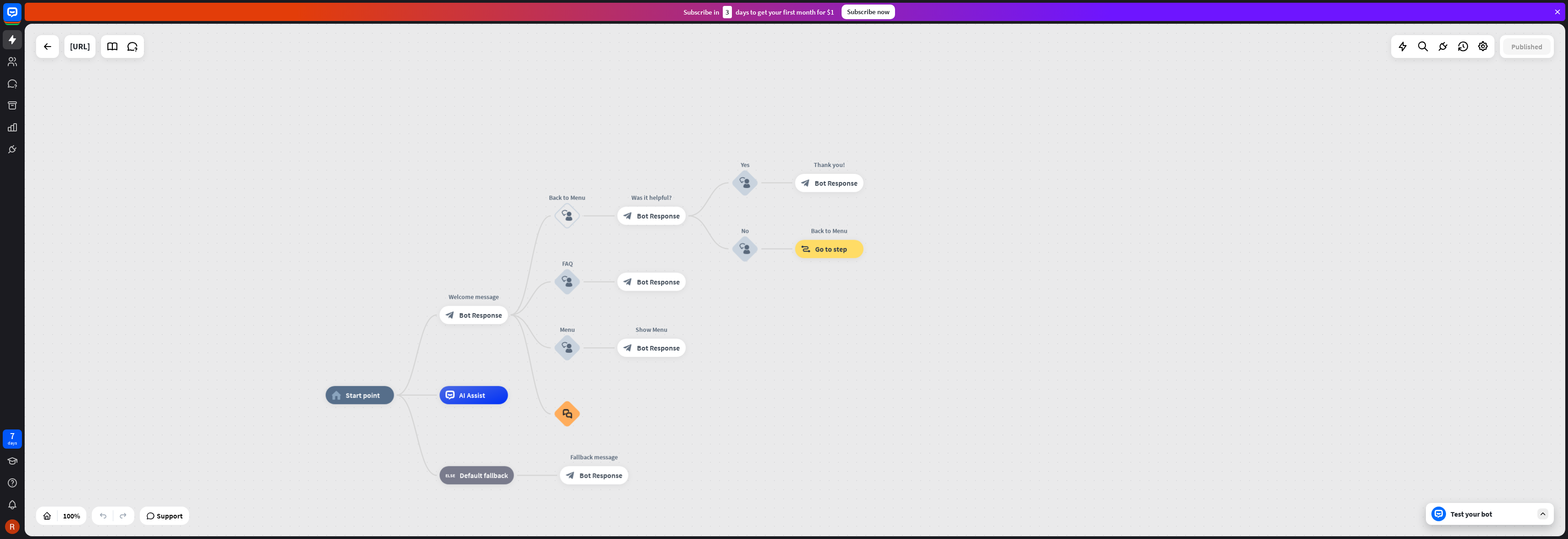
click at [498, 148] on div "home_2 Start point Welcome message block_bot_response Bot Response Back to Menu…" at bounding box center [795, 280] width 1541 height 513
drag, startPoint x: 406, startPoint y: 151, endPoint x: 407, endPoint y: 137, distance: 14.0
click at [407, 147] on div "home_2 Start point Welcome message block_bot_response Bot Response Back to Menu…" at bounding box center [795, 280] width 1541 height 513
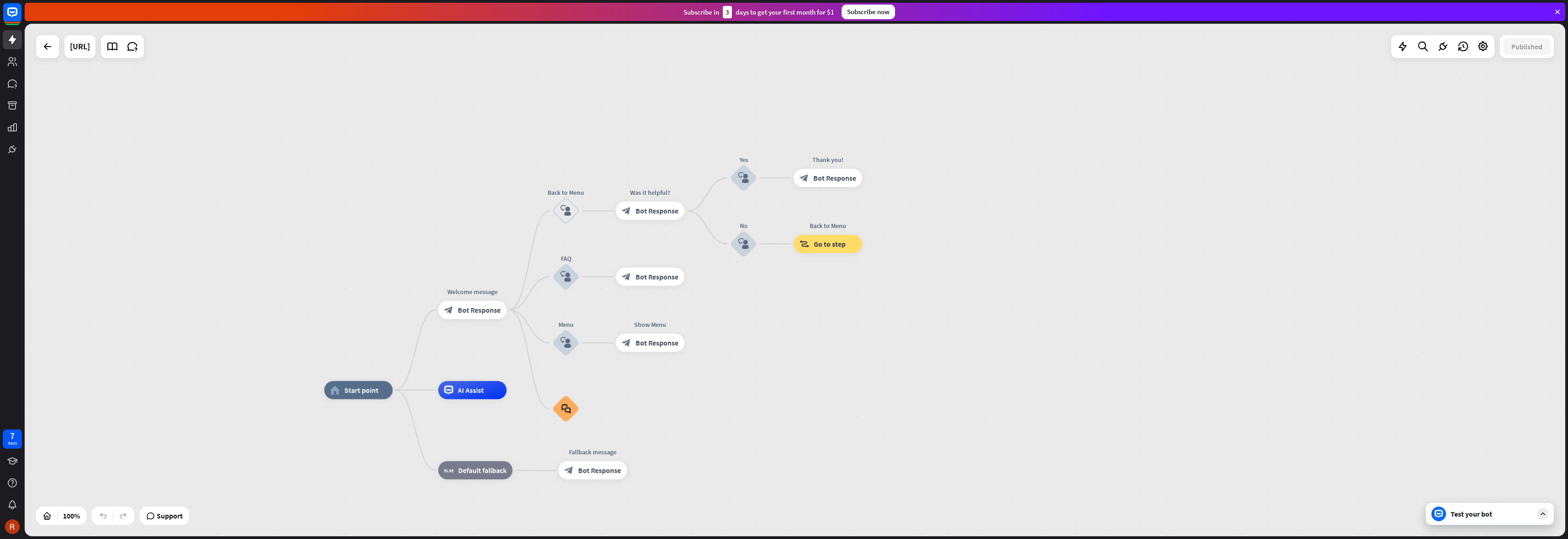
drag, startPoint x: 407, startPoint y: 138, endPoint x: 419, endPoint y: 136, distance: 12.2
click at [419, 136] on div "home_2 Start point Welcome message block_bot_response Bot Response Back to Menu…" at bounding box center [795, 280] width 1541 height 513
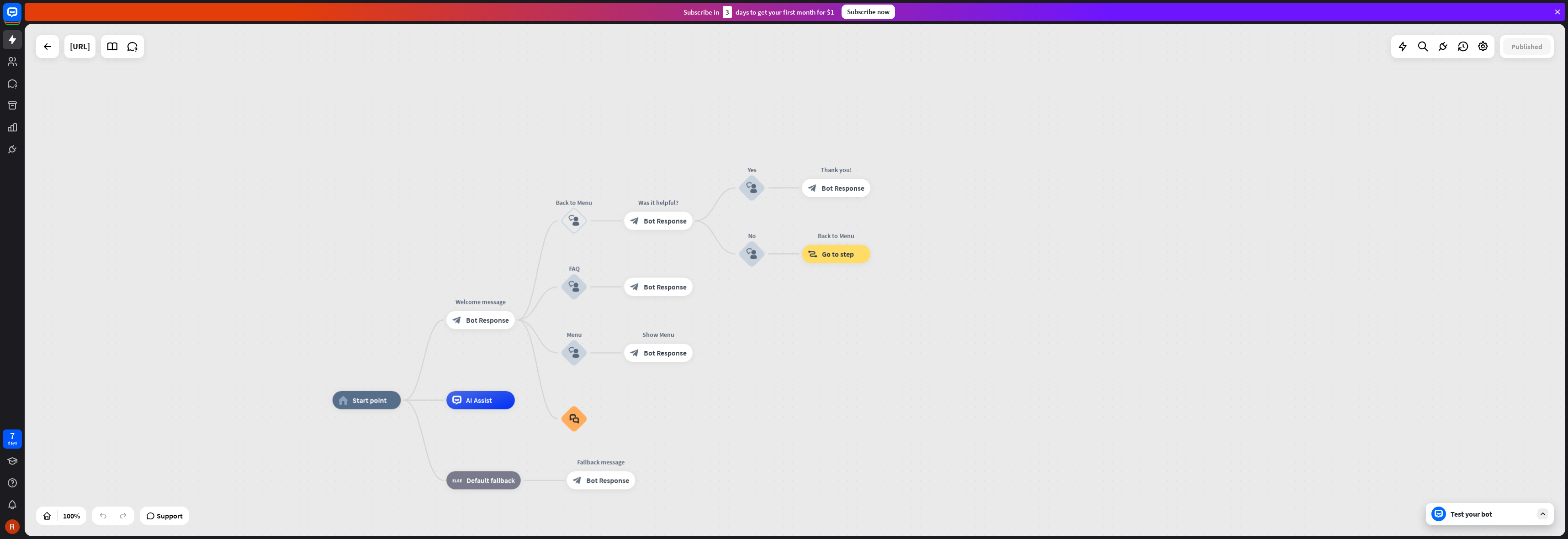
drag, startPoint x: 413, startPoint y: 141, endPoint x: 410, endPoint y: 153, distance: 12.4
click at [410, 153] on div "home_2 Start point Welcome message block_bot_response Bot Response Back to Menu…" at bounding box center [795, 280] width 1541 height 513
drag, startPoint x: 533, startPoint y: 164, endPoint x: 530, endPoint y: 151, distance: 13.3
click at [530, 151] on div "home_2 Start point Welcome message block_bot_response Bot Response Back to Menu…" at bounding box center [795, 280] width 1541 height 513
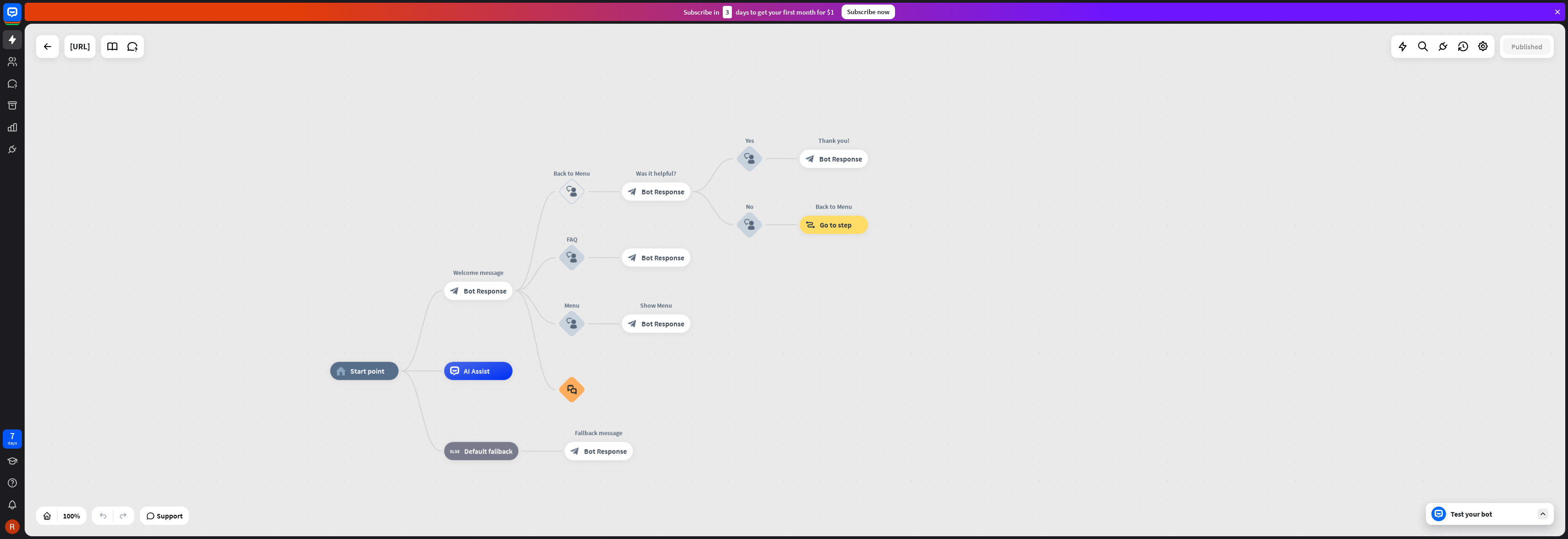
drag, startPoint x: 935, startPoint y: 343, endPoint x: 868, endPoint y: 332, distance: 67.9
click at [935, 341] on div "home_2 Start point Welcome message block_bot_response Bot Response Back to Menu…" at bounding box center [795, 280] width 1541 height 513
drag, startPoint x: 802, startPoint y: 307, endPoint x: 810, endPoint y: 308, distance: 8.1
click at [810, 308] on div "home_2 Start point Welcome message block_bot_response Bot Response Back to Menu…" at bounding box center [795, 280] width 1541 height 513
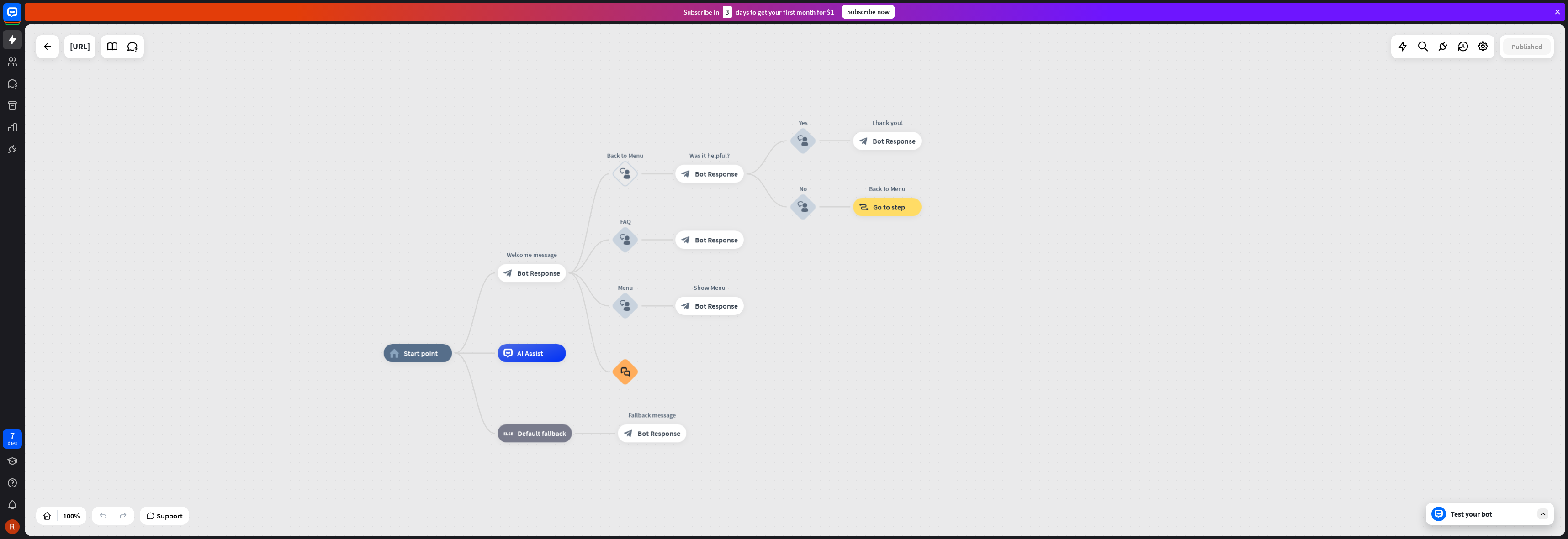
click at [540, 148] on div "home_2 Start point Welcome message block_bot_response Bot Response Back to Menu…" at bounding box center [795, 280] width 1541 height 513
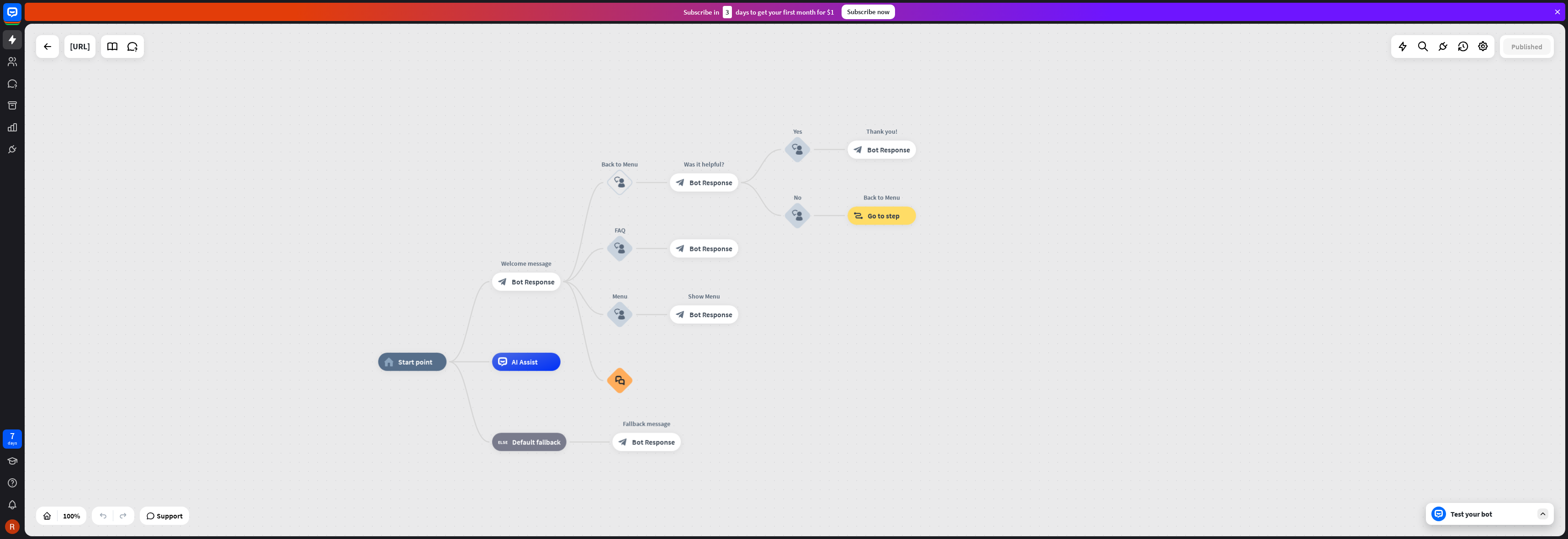
click at [651, 105] on div "home_2 Start point Welcome message block_bot_response Bot Response Back to Menu…" at bounding box center [795, 280] width 1541 height 513
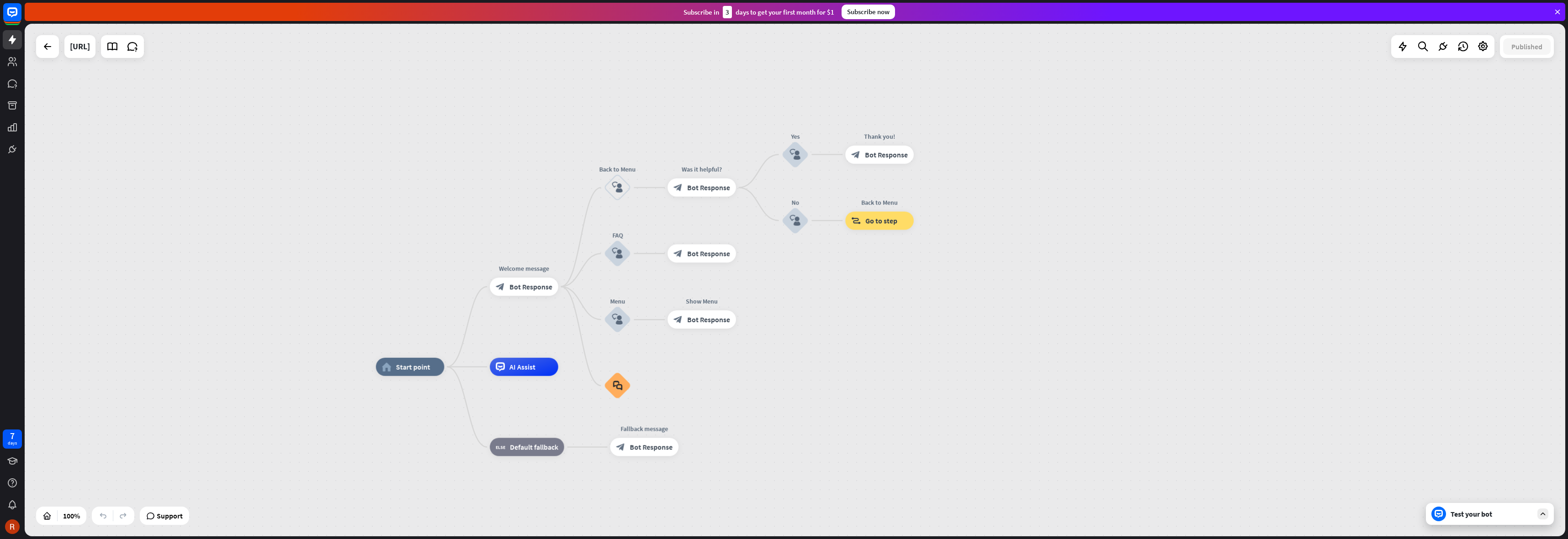
click at [1472, 512] on div "Test your bot" at bounding box center [1491, 514] width 82 height 9
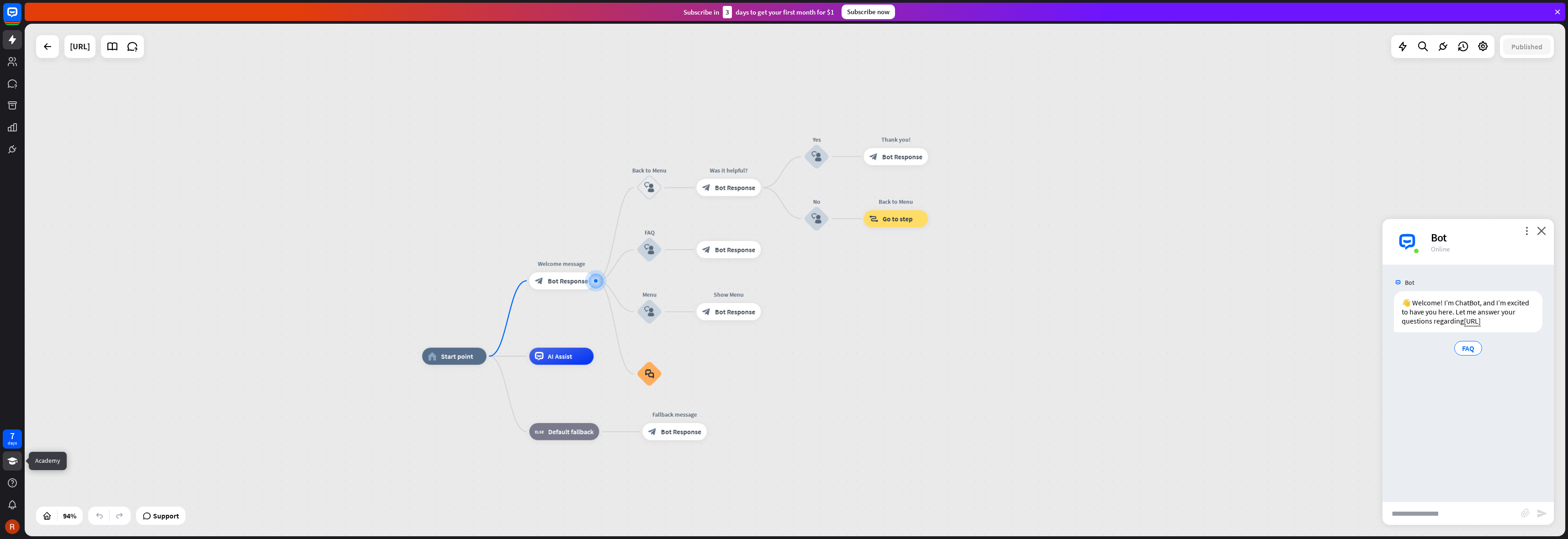
click at [10, 452] on link at bounding box center [13, 461] width 19 height 19
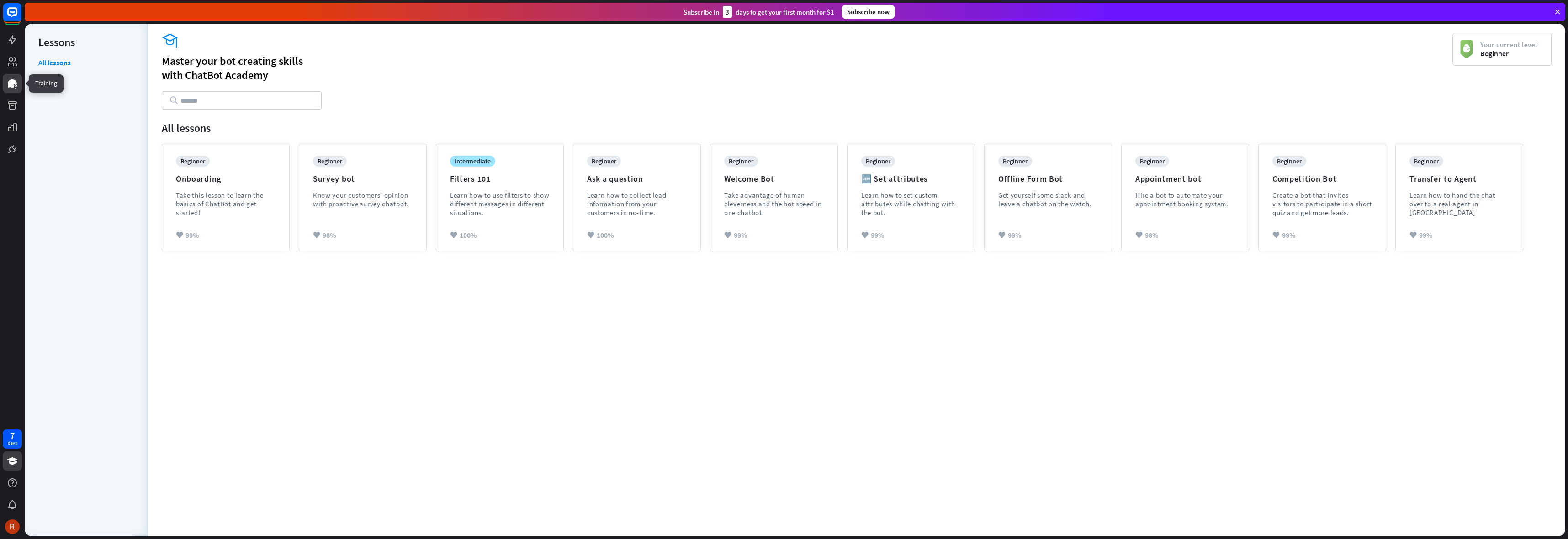
click at [7, 83] on icon at bounding box center [12, 83] width 11 height 11
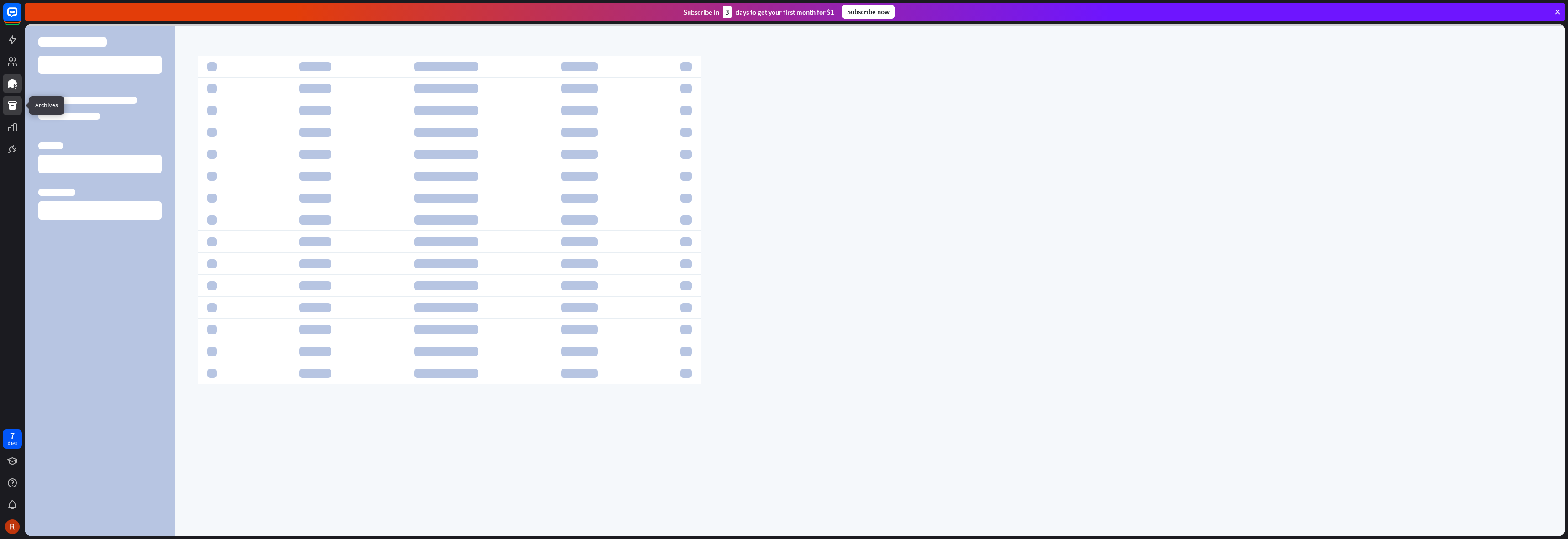
click at [7, 106] on icon at bounding box center [12, 105] width 11 height 11
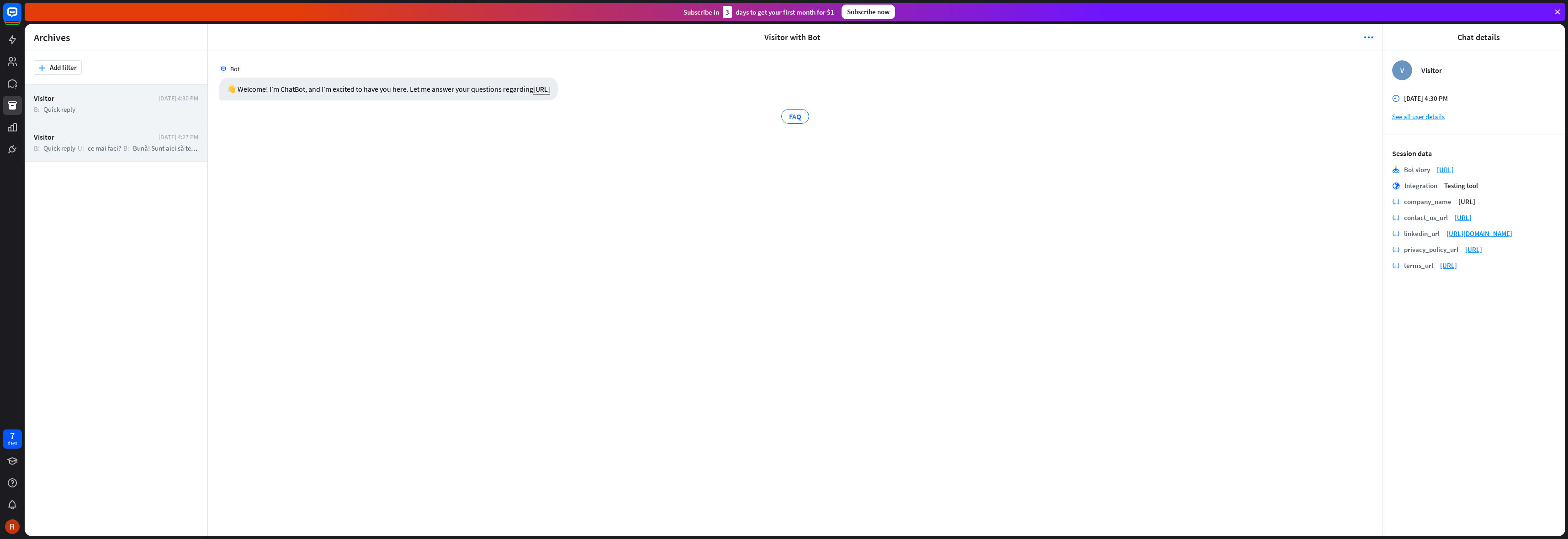
click at [102, 140] on div "Visitor" at bounding box center [94, 137] width 120 height 9
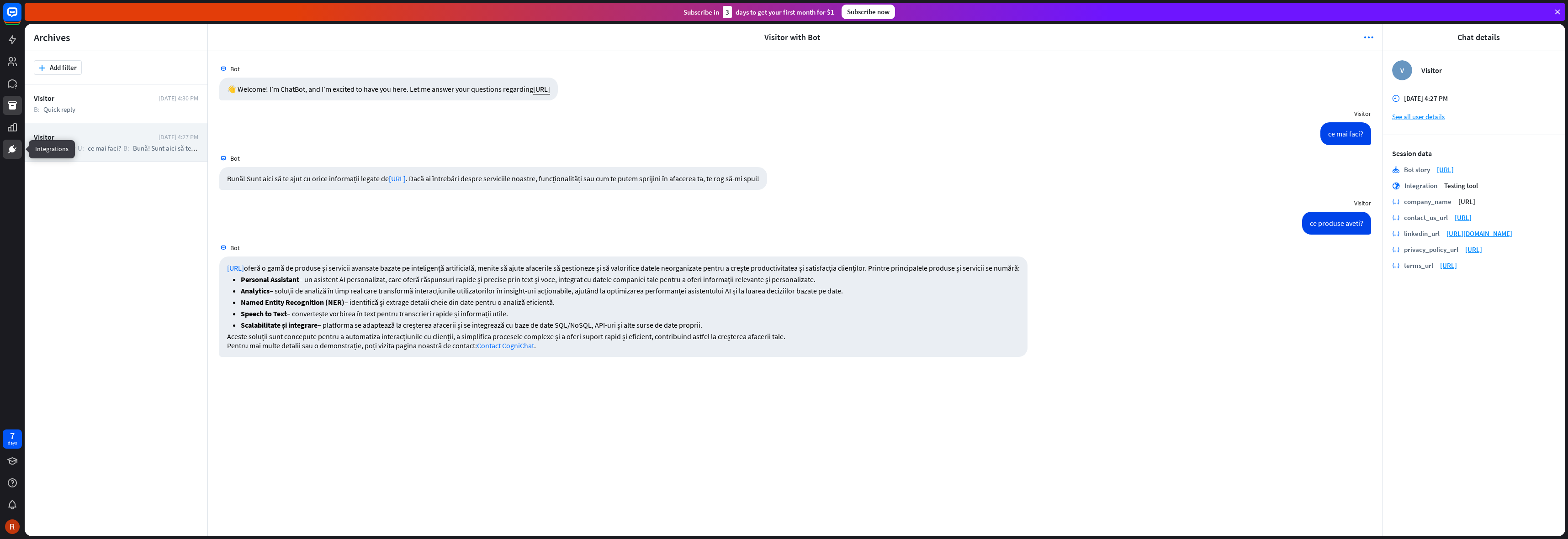
click at [14, 144] on icon at bounding box center [12, 149] width 11 height 11
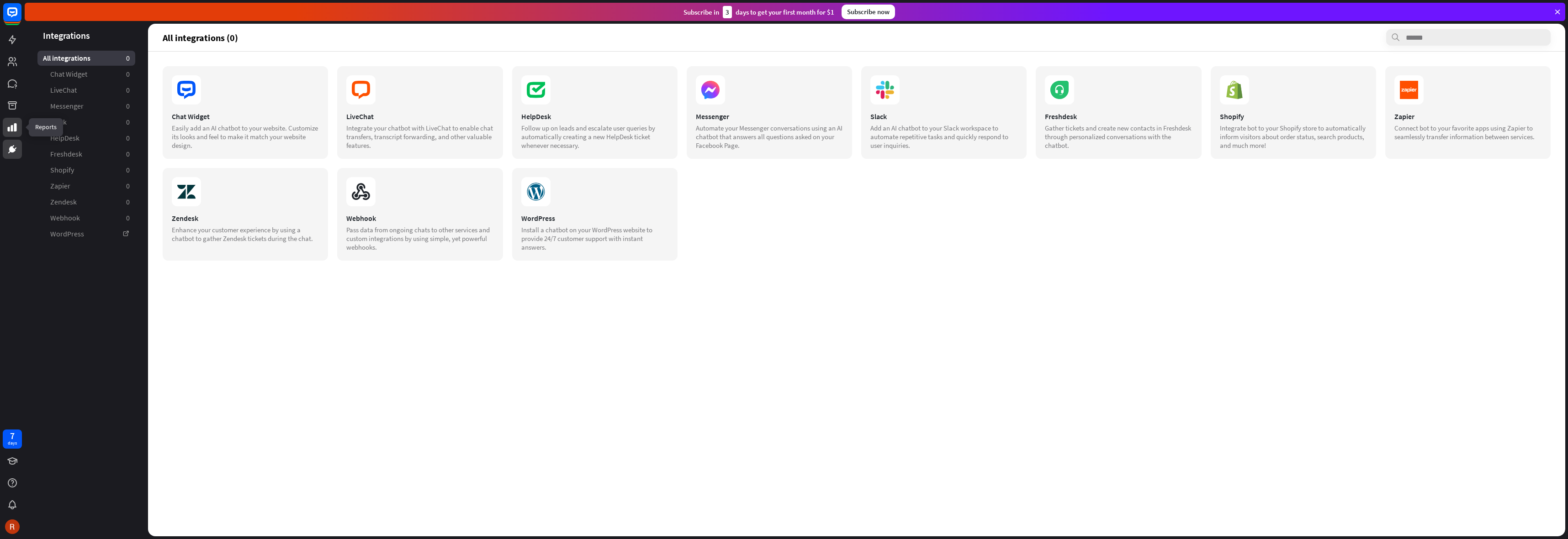
click at [13, 125] on icon at bounding box center [12, 127] width 11 height 11
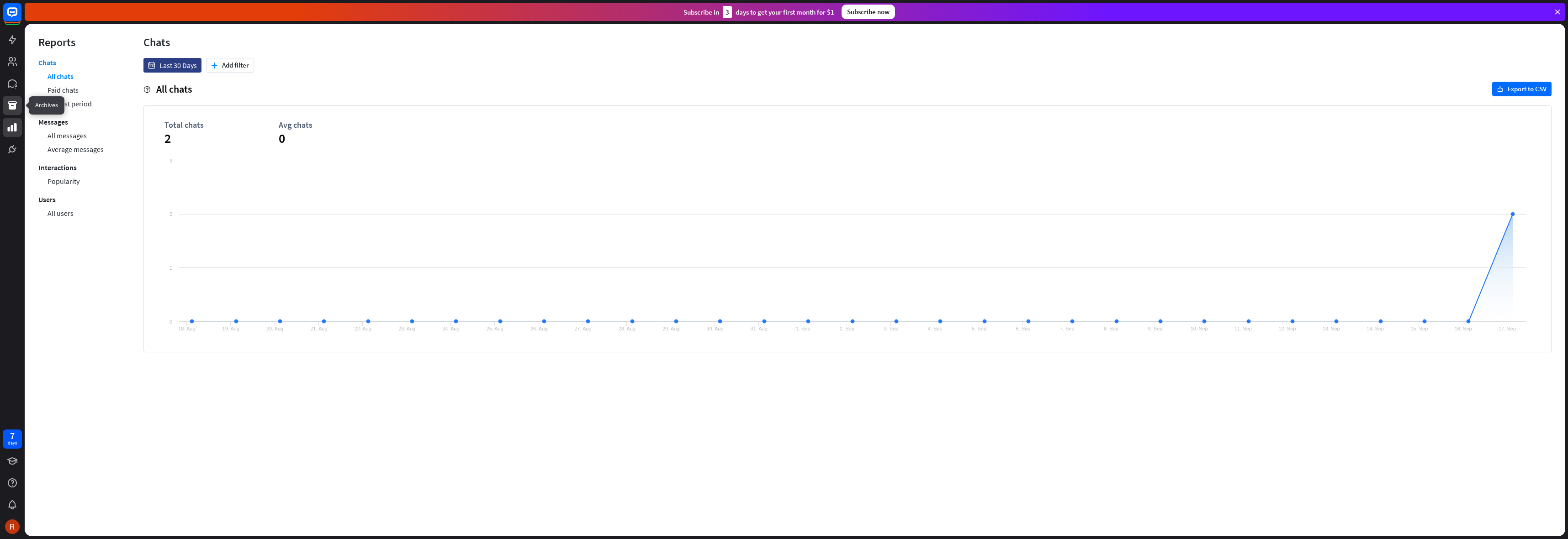
click at [9, 97] on link at bounding box center [13, 106] width 19 height 19
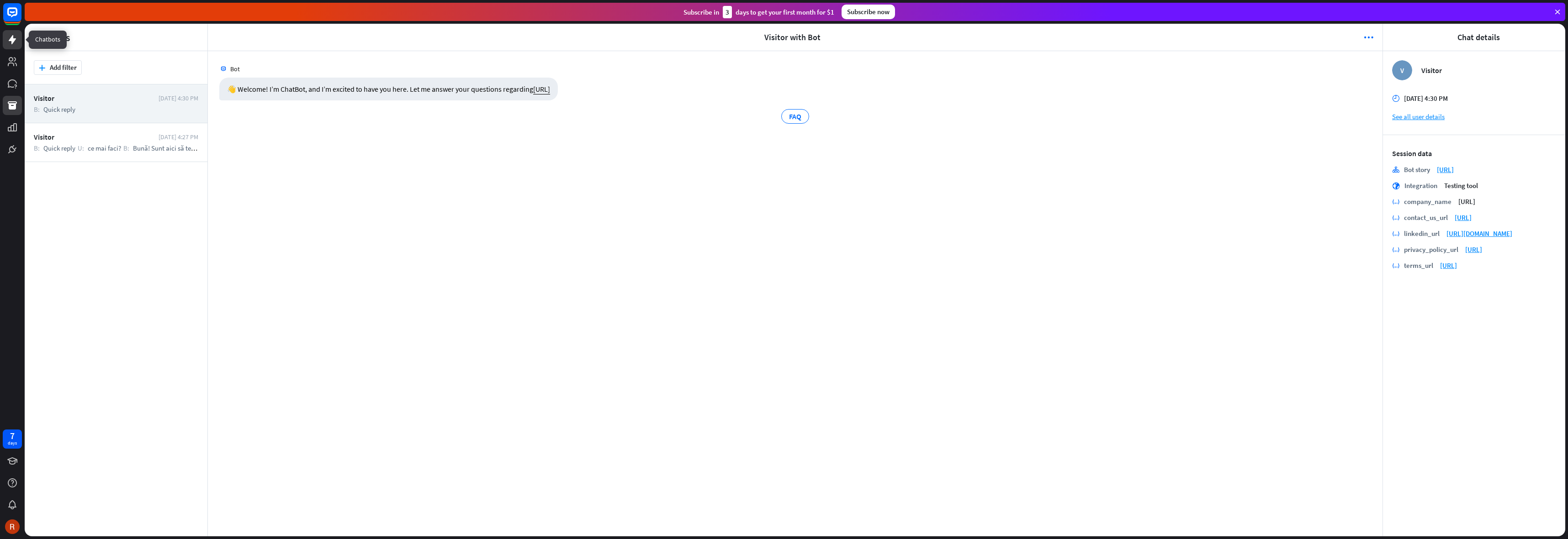
click at [9, 43] on icon at bounding box center [12, 40] width 11 height 11
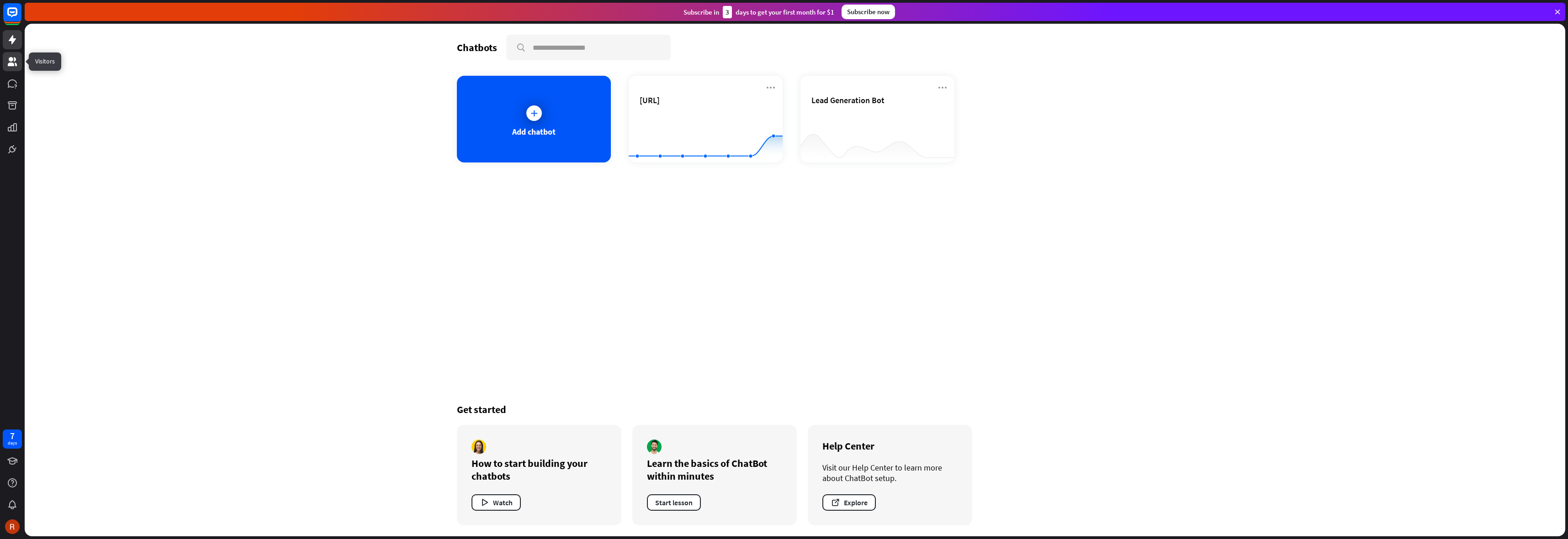
click at [6, 67] on link at bounding box center [13, 62] width 19 height 19
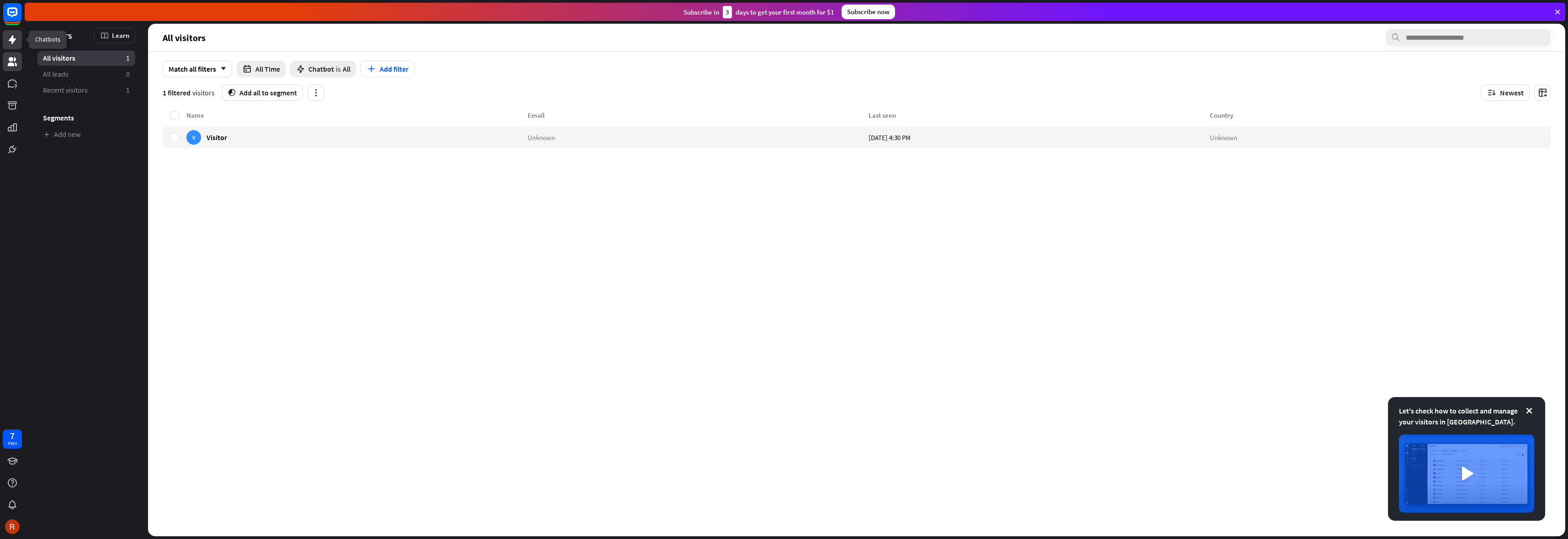
click at [10, 43] on icon at bounding box center [12, 40] width 11 height 11
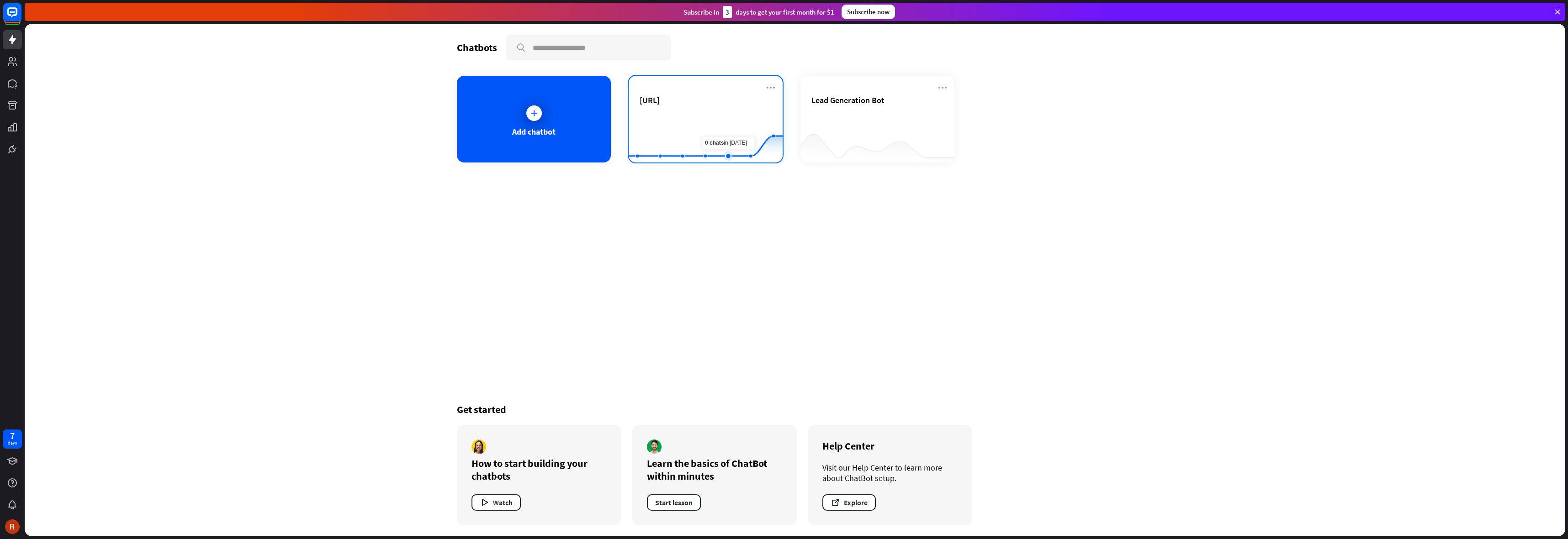
click at [729, 134] on rect at bounding box center [705, 140] width 154 height 57
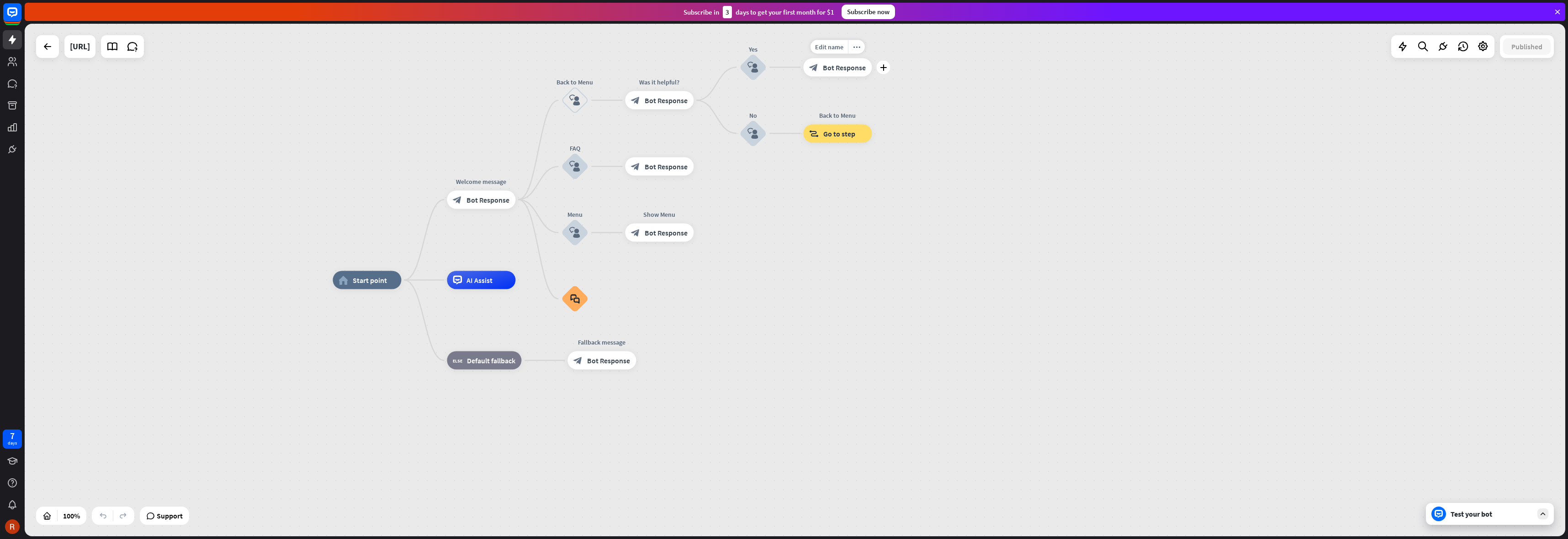
click at [851, 69] on span "Bot Response" at bounding box center [844, 67] width 43 height 9
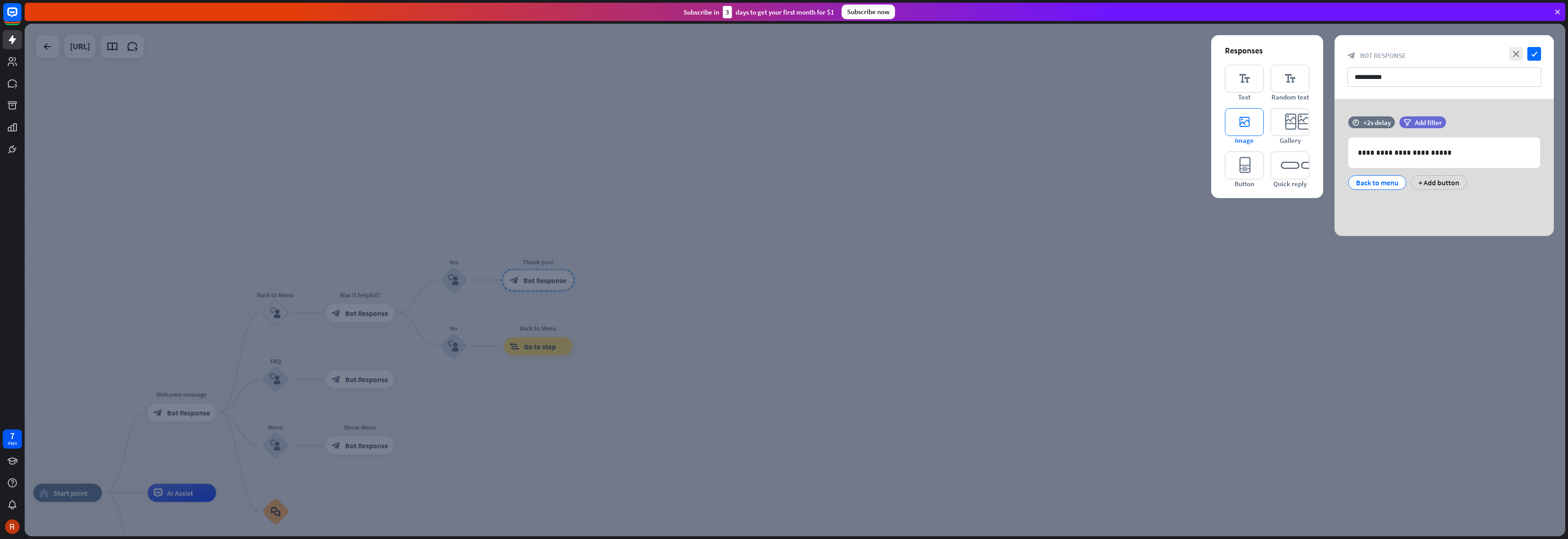
click at [1247, 125] on icon "editor_image" at bounding box center [1244, 122] width 39 height 28
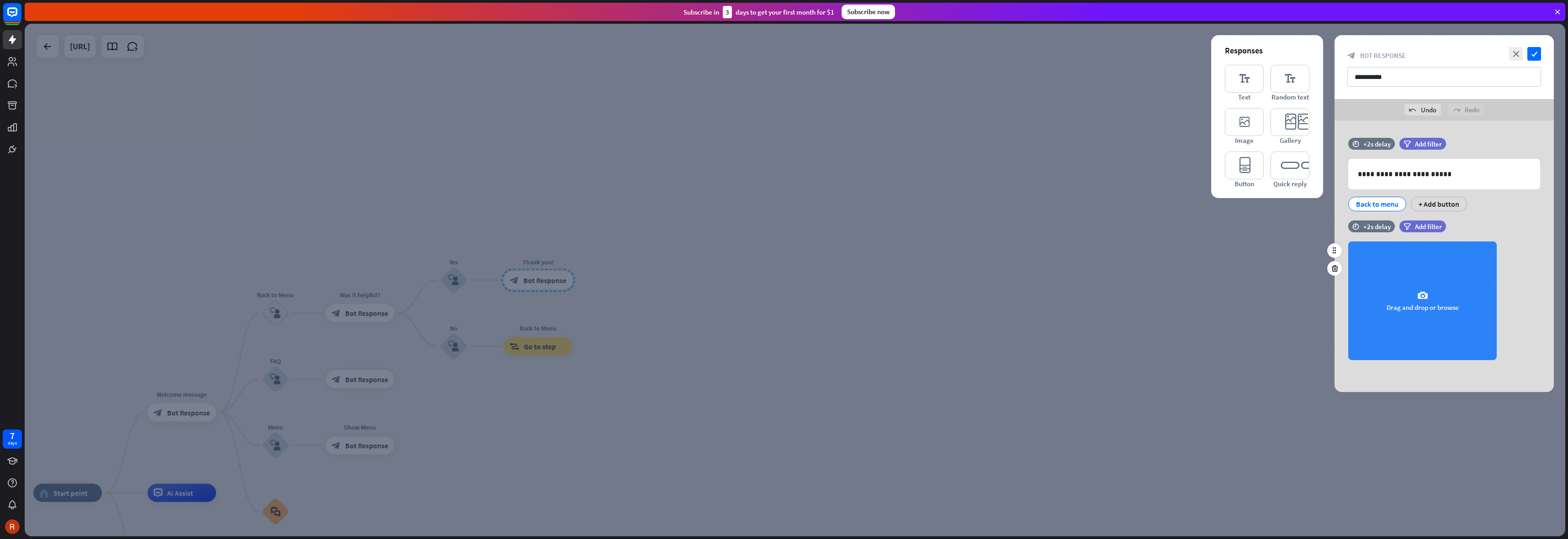
click at [1465, 277] on div "camera Drag and drop or browse" at bounding box center [1423, 301] width 149 height 119
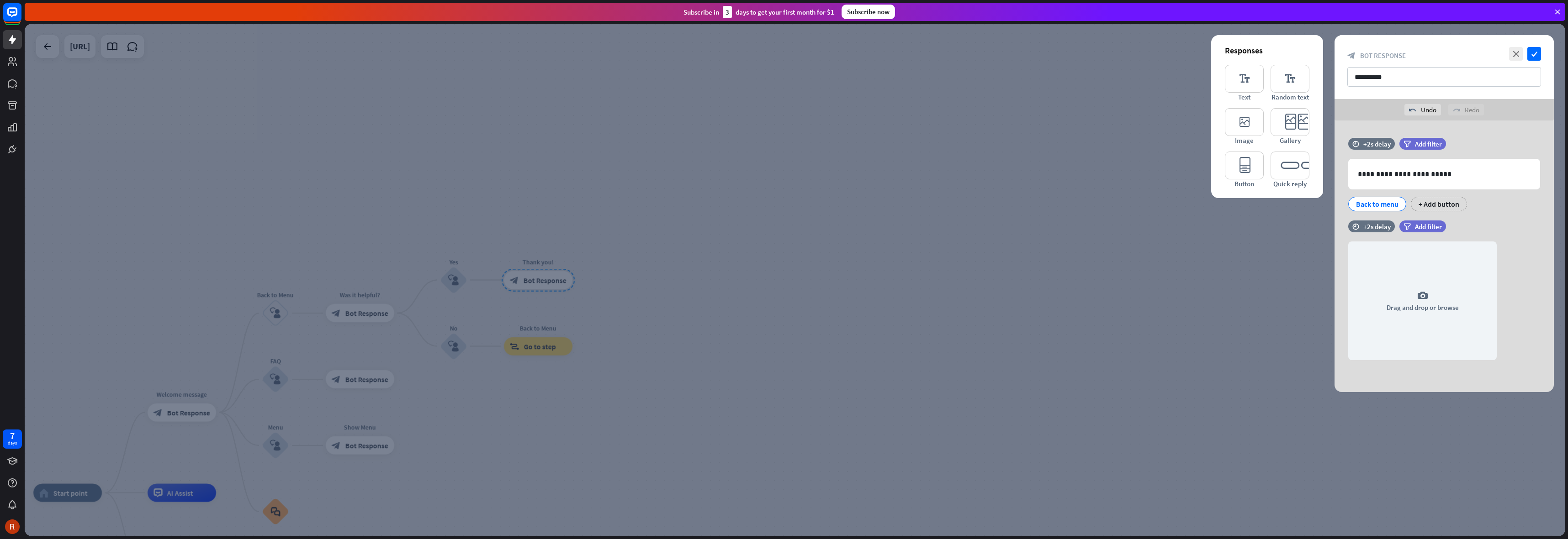
click at [307, 155] on div at bounding box center [795, 280] width 1541 height 513
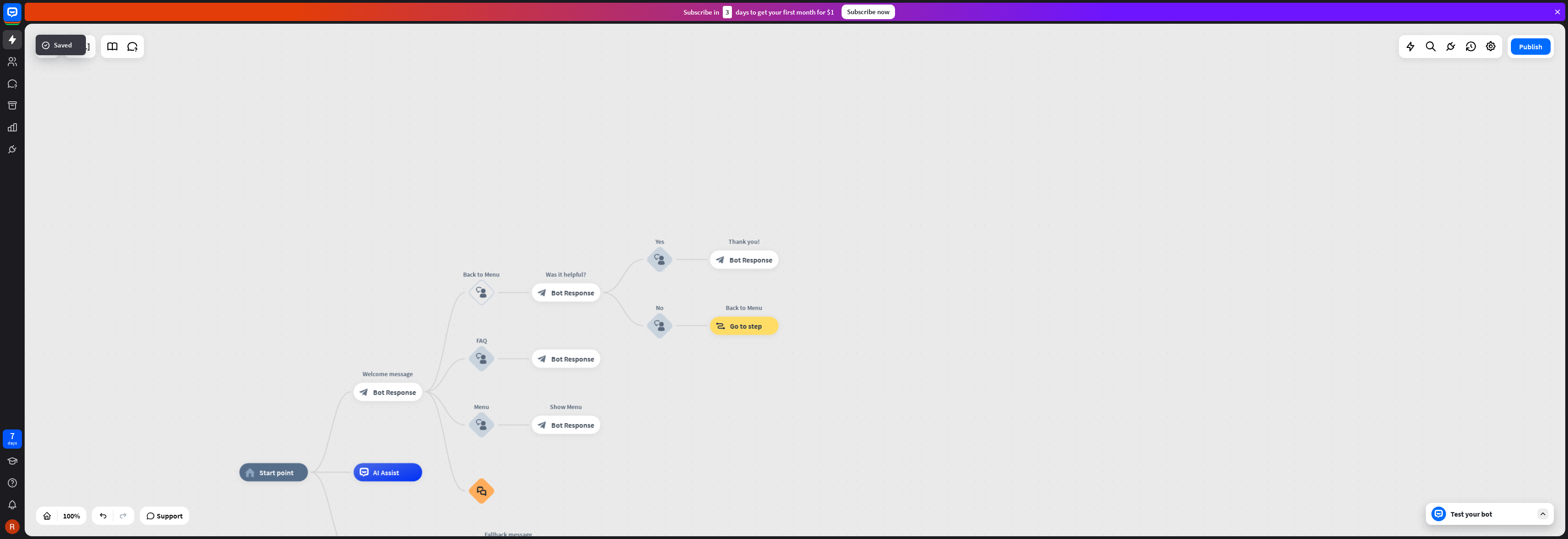
drag, startPoint x: 290, startPoint y: 222, endPoint x: 500, endPoint y: 214, distance: 210.2
click at [498, 206] on div "home_2 Start point Welcome message block_bot_response Bot Response Back to Menu…" at bounding box center [795, 280] width 1541 height 513
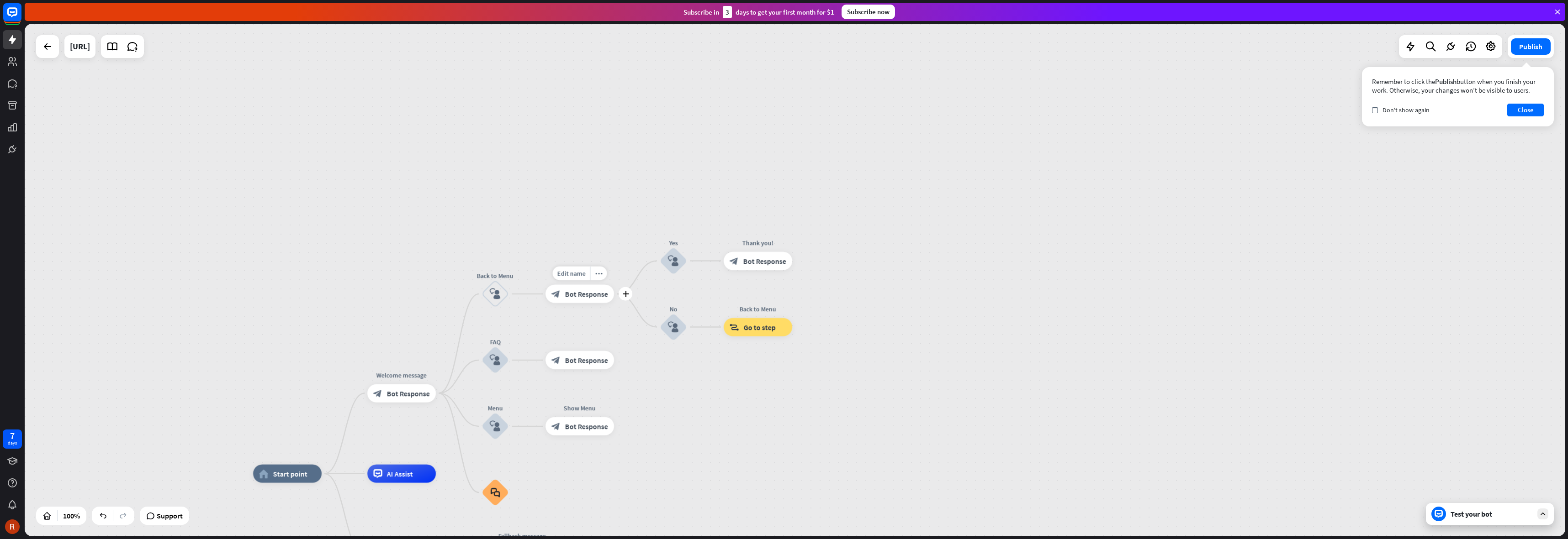
click at [582, 297] on span "Bot Response" at bounding box center [586, 294] width 43 height 9
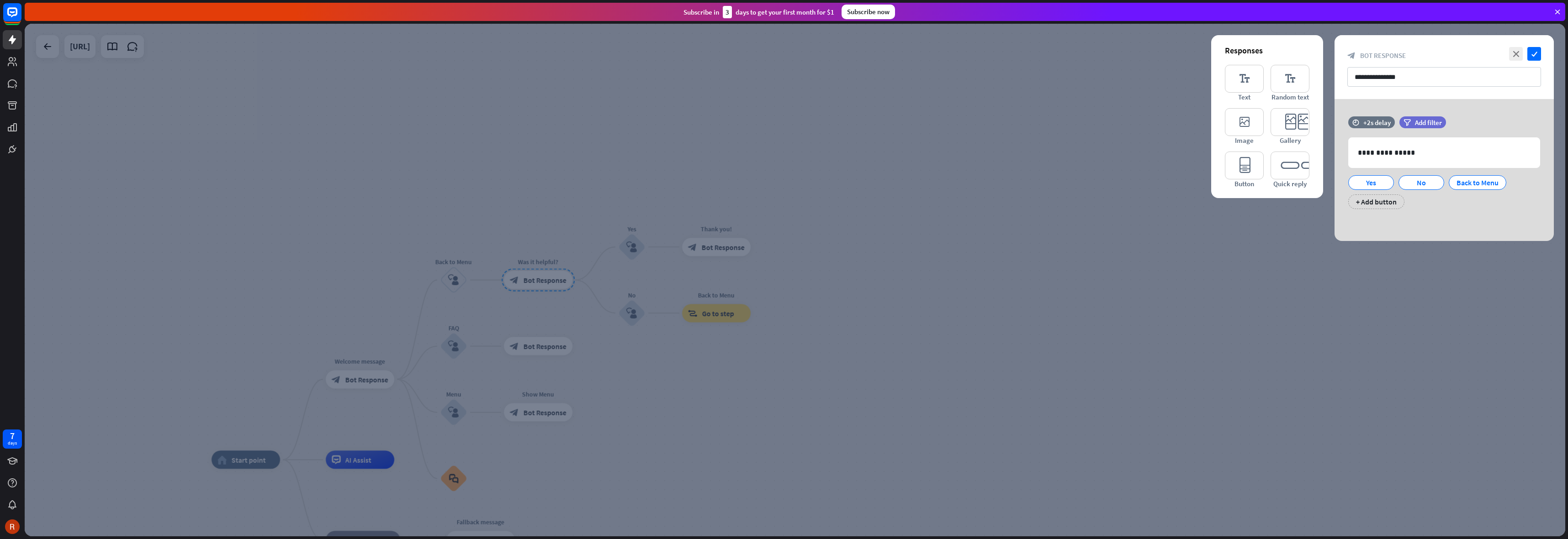
click at [1559, 9] on icon at bounding box center [1558, 12] width 9 height 9
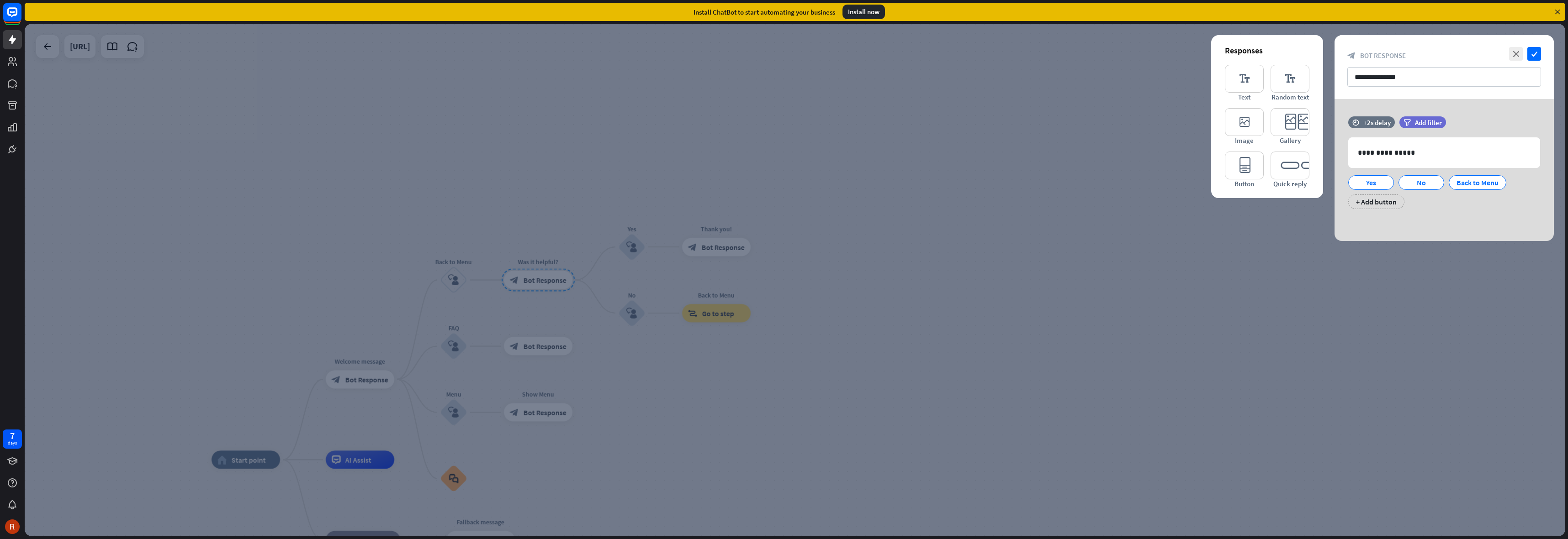
click at [908, 92] on div at bounding box center [795, 280] width 1541 height 513
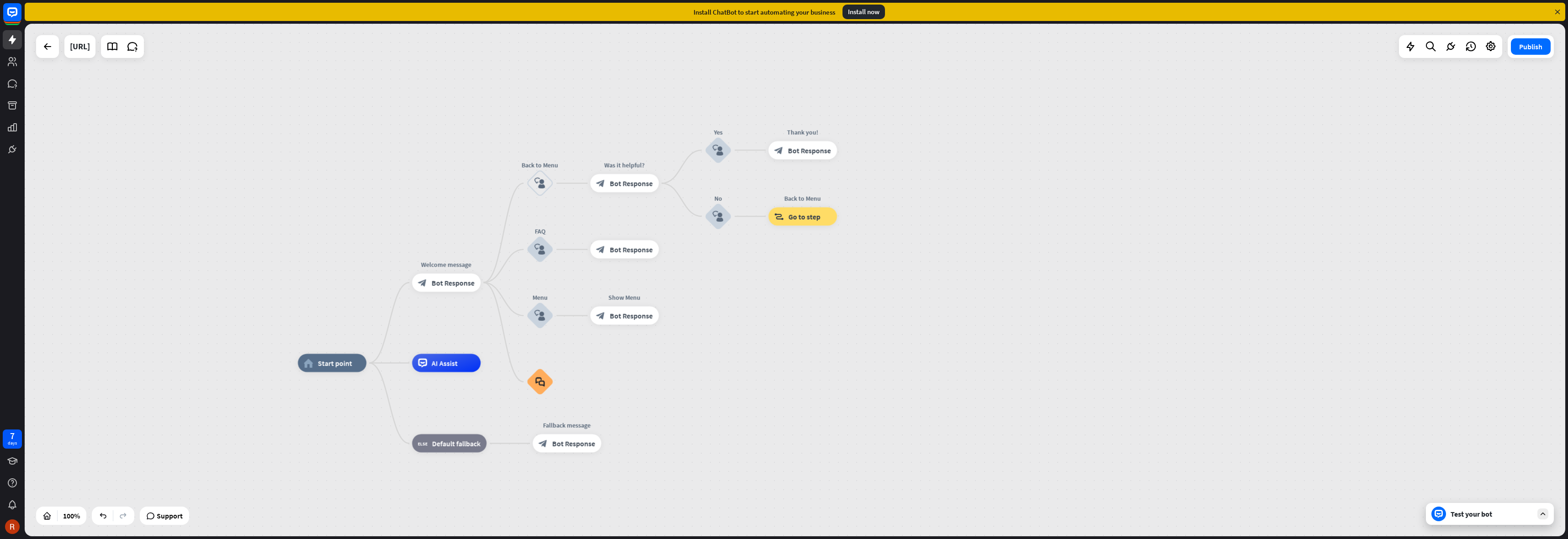
drag, startPoint x: 295, startPoint y: 129, endPoint x: 343, endPoint y: 85, distance: 65.1
click at [343, 85] on div "home_2 Start point Welcome message block_bot_response Bot Response Back to Menu…" at bounding box center [795, 280] width 1541 height 513
drag, startPoint x: 519, startPoint y: 110, endPoint x: 572, endPoint y: 155, distance: 69.5
click at [522, 110] on div "home_2 Start point Welcome message block_bot_response Bot Response Back to Menu…" at bounding box center [795, 280] width 1541 height 513
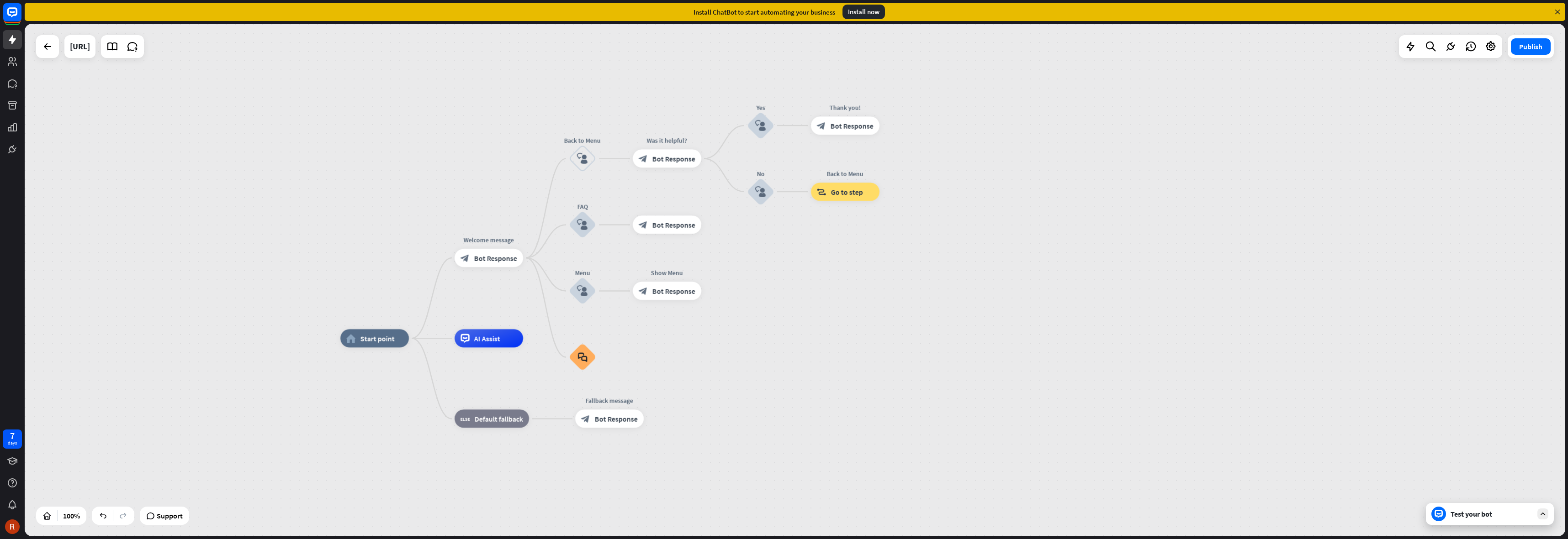
drag, startPoint x: 736, startPoint y: 346, endPoint x: 710, endPoint y: 321, distance: 36.1
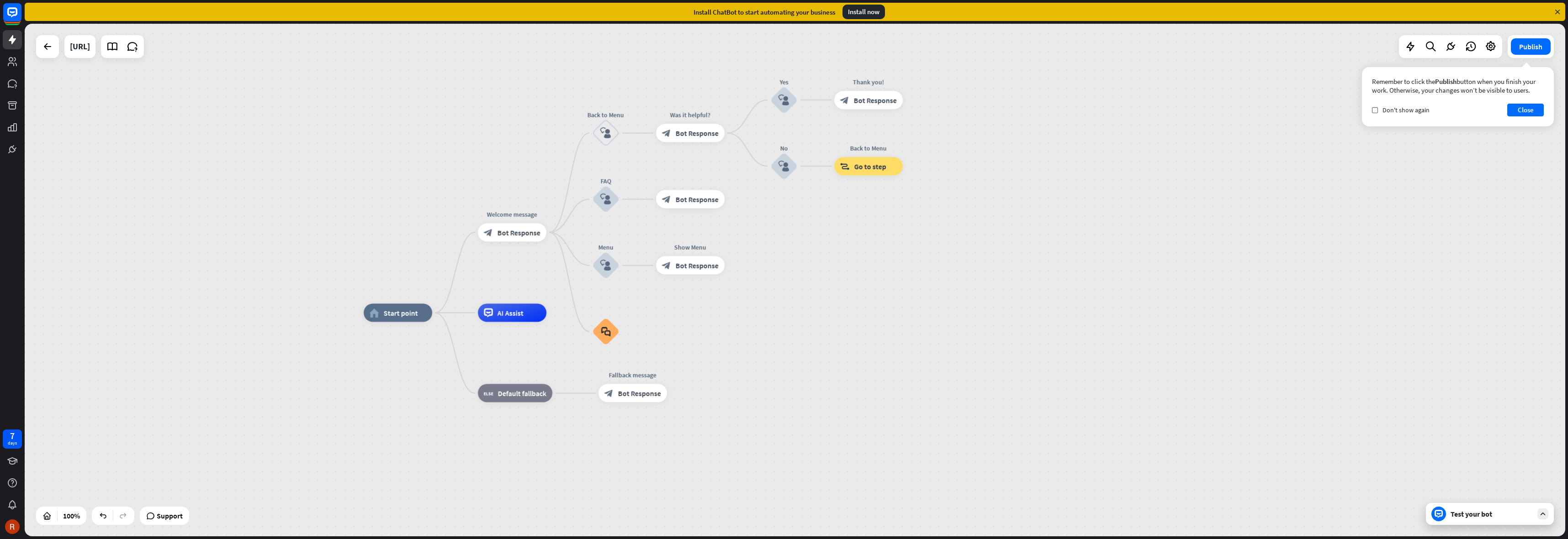
drag, startPoint x: 162, startPoint y: 186, endPoint x: 201, endPoint y: 184, distance: 39.1
click at [197, 183] on div "home_2 Start point Welcome message block_bot_response Bot Response Back to Menu…" at bounding box center [795, 280] width 1541 height 513
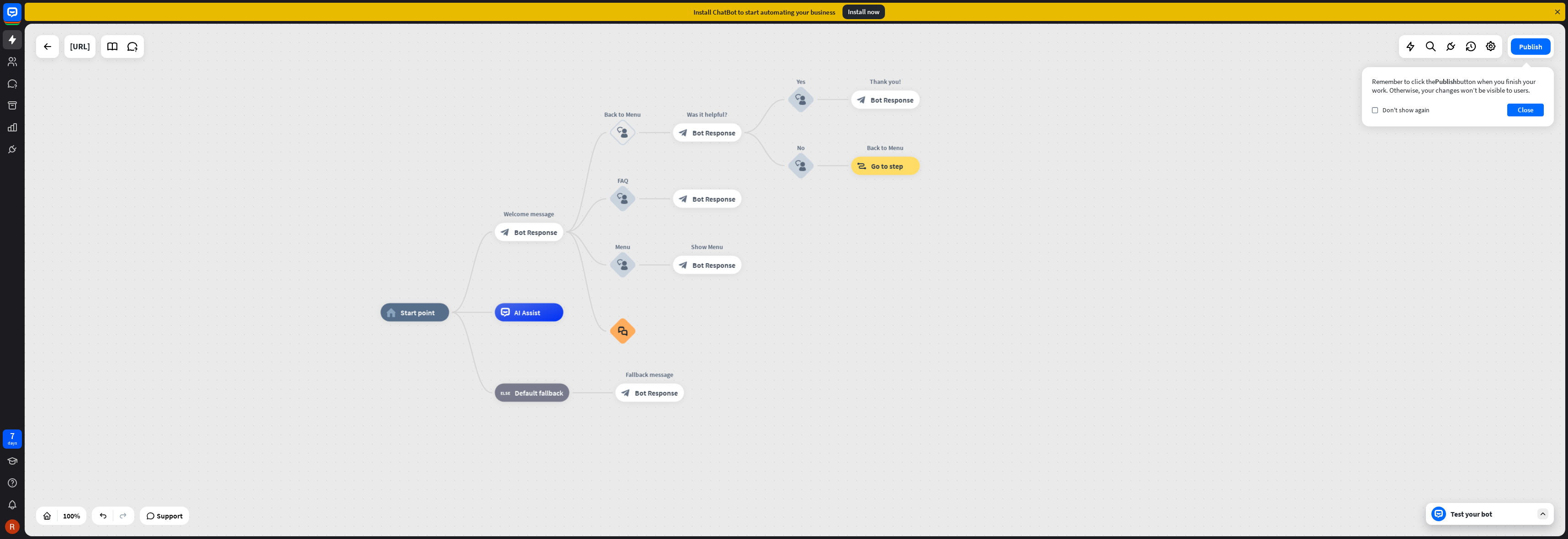
click at [238, 205] on div "home_2 Start point Welcome message block_bot_response Bot Response Back to Menu…" at bounding box center [795, 280] width 1541 height 513
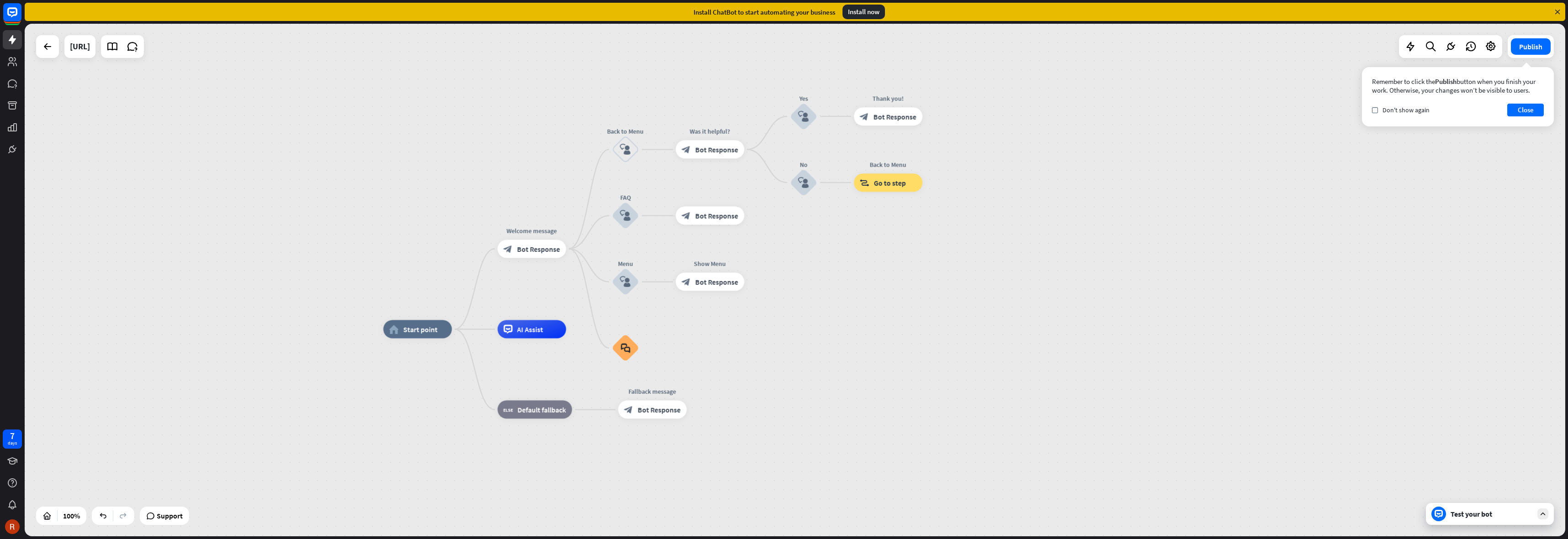
click at [312, 176] on div "home_2 Start point Welcome message block_bot_response Bot Response Back to Menu…" at bounding box center [795, 280] width 1541 height 513
click at [858, 10] on div "Install now" at bounding box center [864, 12] width 43 height 15
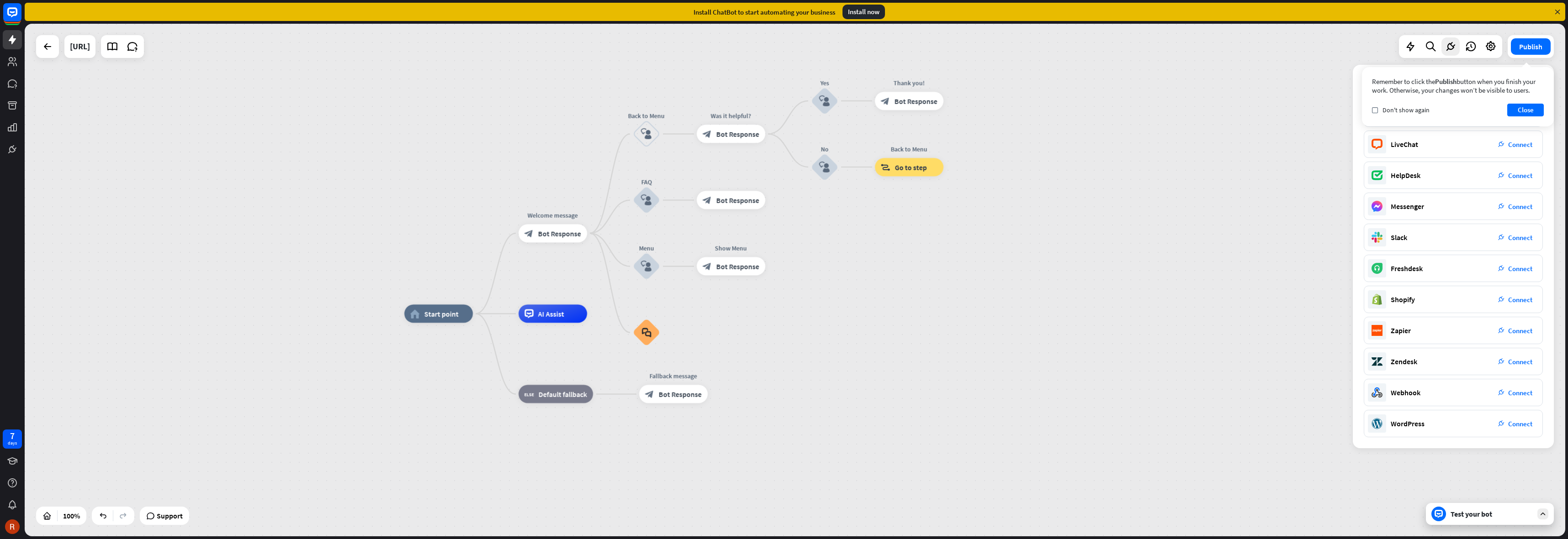
drag, startPoint x: 485, startPoint y: 145, endPoint x: 514, endPoint y: 124, distance: 35.8
click at [514, 124] on div "home_2 Start point Welcome message block_bot_response Bot Response Back to Menu…" at bounding box center [795, 280] width 1541 height 513
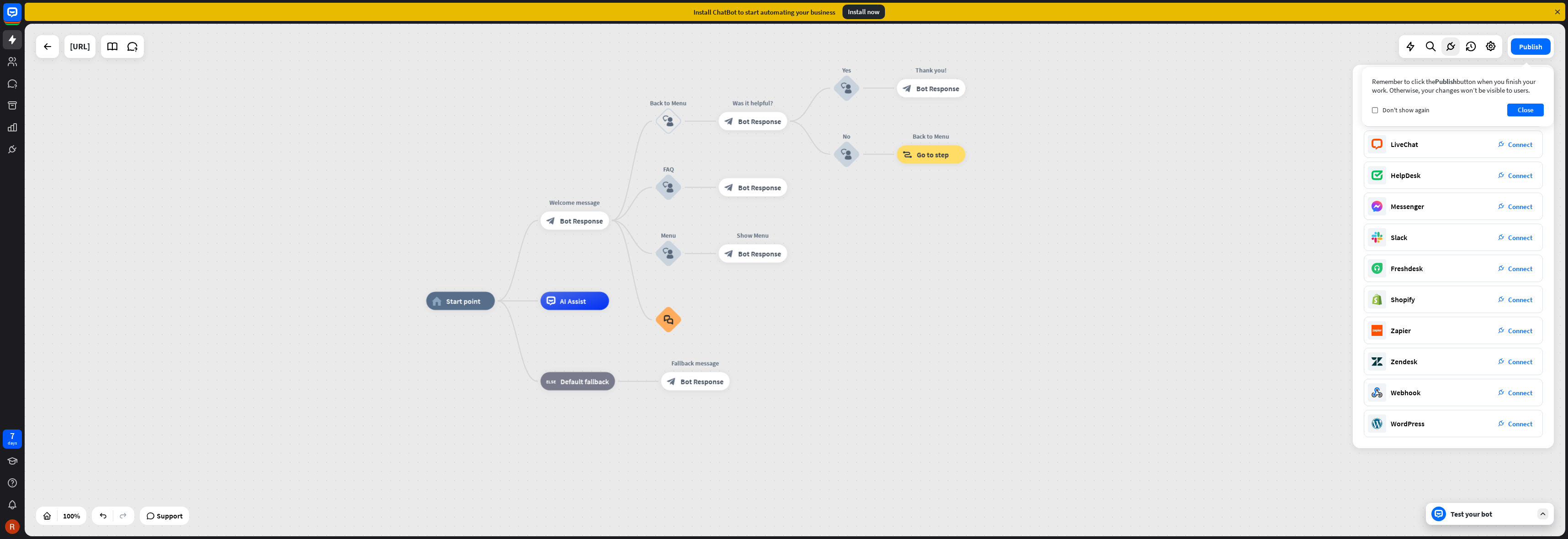
drag, startPoint x: 518, startPoint y: 138, endPoint x: 570, endPoint y: 173, distance: 62.7
click at [541, 127] on div "home_2 Start point Welcome message block_bot_response Bot Response Back to Menu…" at bounding box center [795, 280] width 1541 height 513
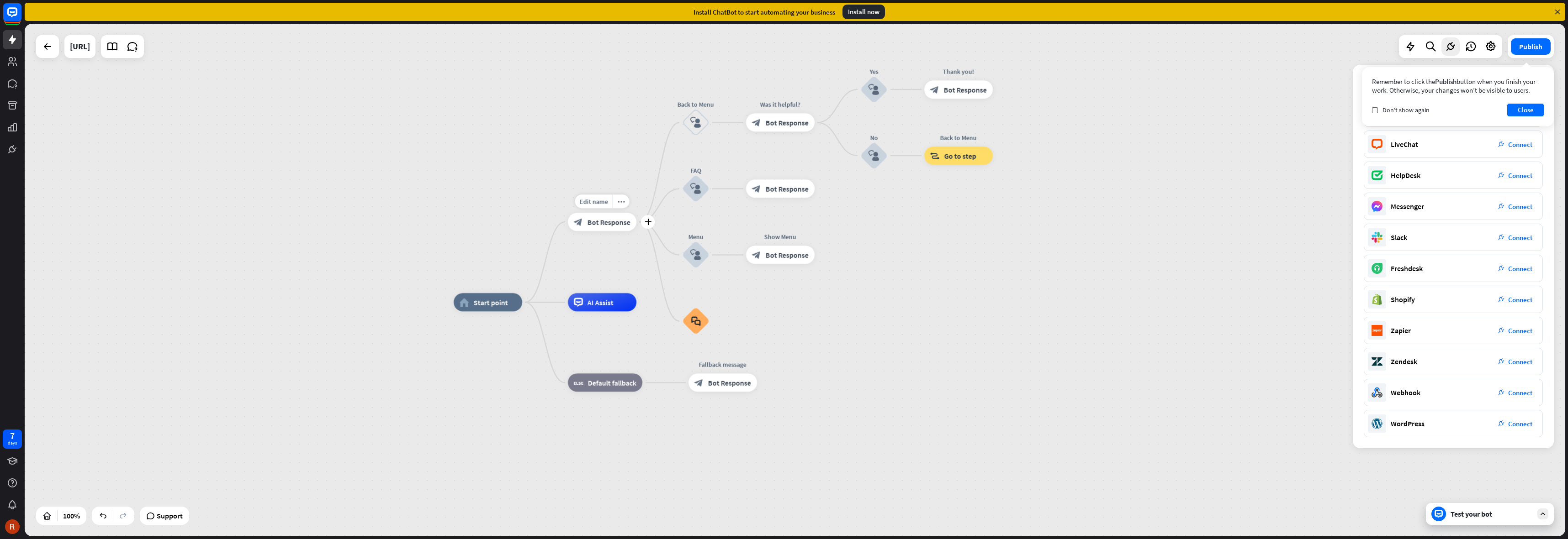
drag, startPoint x: 602, startPoint y: 245, endPoint x: 644, endPoint y: 248, distance: 42.1
click at [637, 231] on div "Edit name more_horiz plus Welcome message block_bot_response Bot Response" at bounding box center [602, 222] width 69 height 18
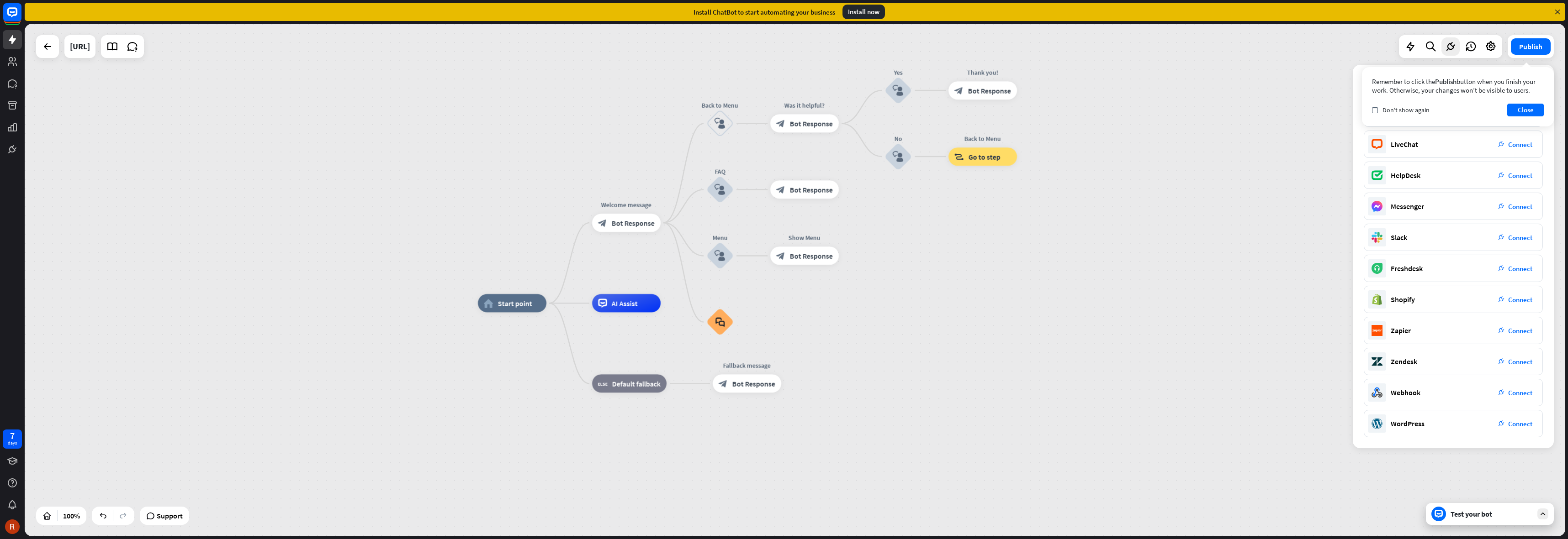
drag, startPoint x: 498, startPoint y: 243, endPoint x: 506, endPoint y: 249, distance: 10.0
click at [505, 250] on div "home_2 Start point Edit name more_horiz Welcome message block_bot_response Bot …" at bounding box center [795, 280] width 1541 height 513
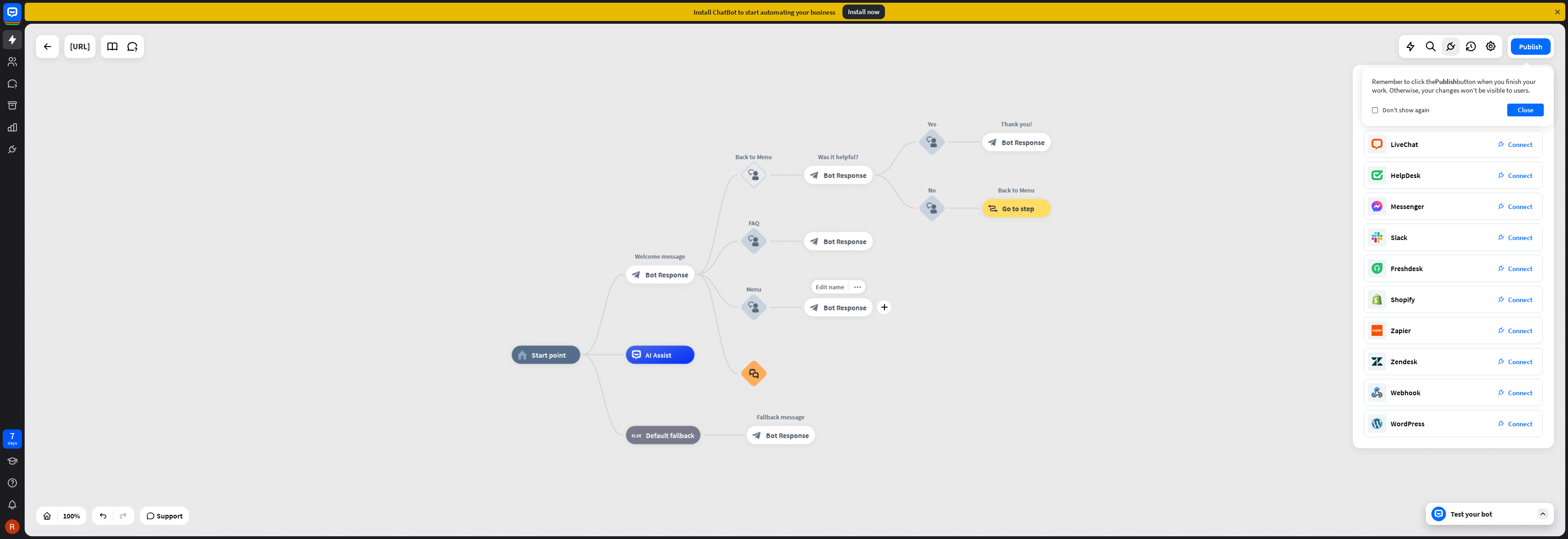
drag, startPoint x: 821, startPoint y: 318, endPoint x: 833, endPoint y: 277, distance: 42.7
click at [823, 317] on div "Edit name more_horiz plus Show Menu block_bot_response Bot Response" at bounding box center [838, 308] width 69 height 18
drag, startPoint x: 1026, startPoint y: 294, endPoint x: 1017, endPoint y: 307, distance: 15.8
click at [1017, 307] on div "home_2 Start point Welcome message block_bot_response Bot Response Back to Menu…" at bounding box center [795, 280] width 1541 height 513
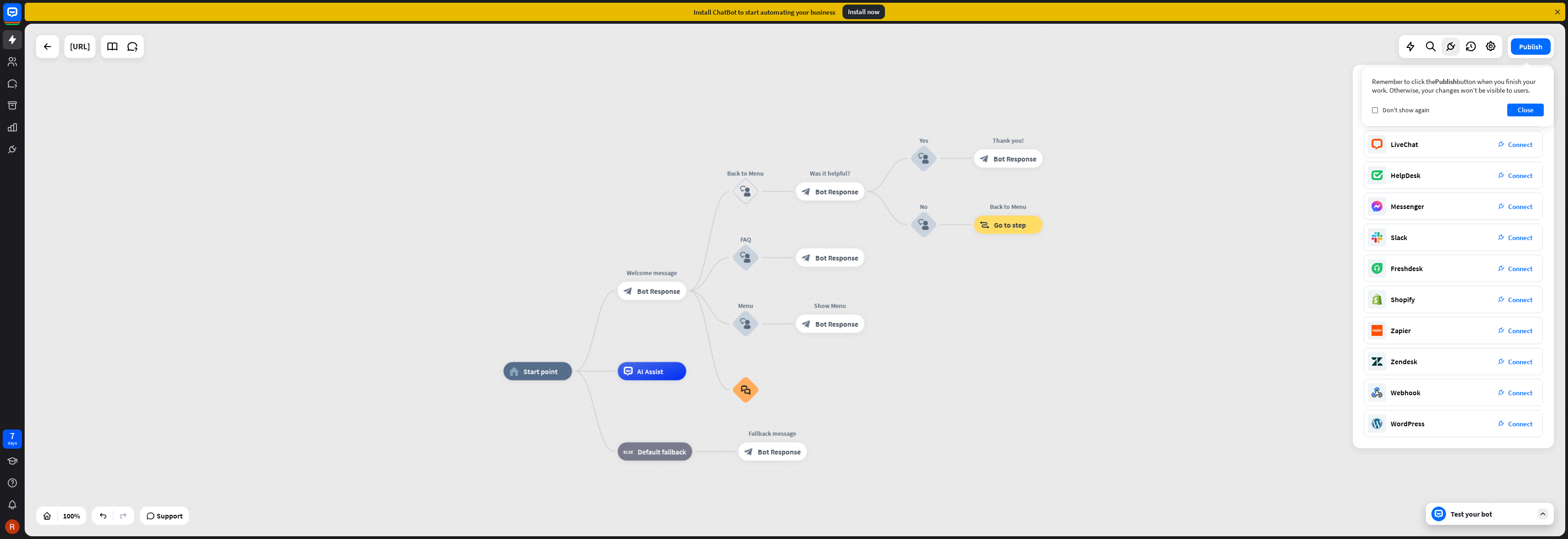
drag, startPoint x: 567, startPoint y: 169, endPoint x: 559, endPoint y: 130, distance: 39.8
click at [559, 130] on div "home_2 Start point Welcome message block_bot_response Bot Response Back to Menu…" at bounding box center [795, 280] width 1541 height 513
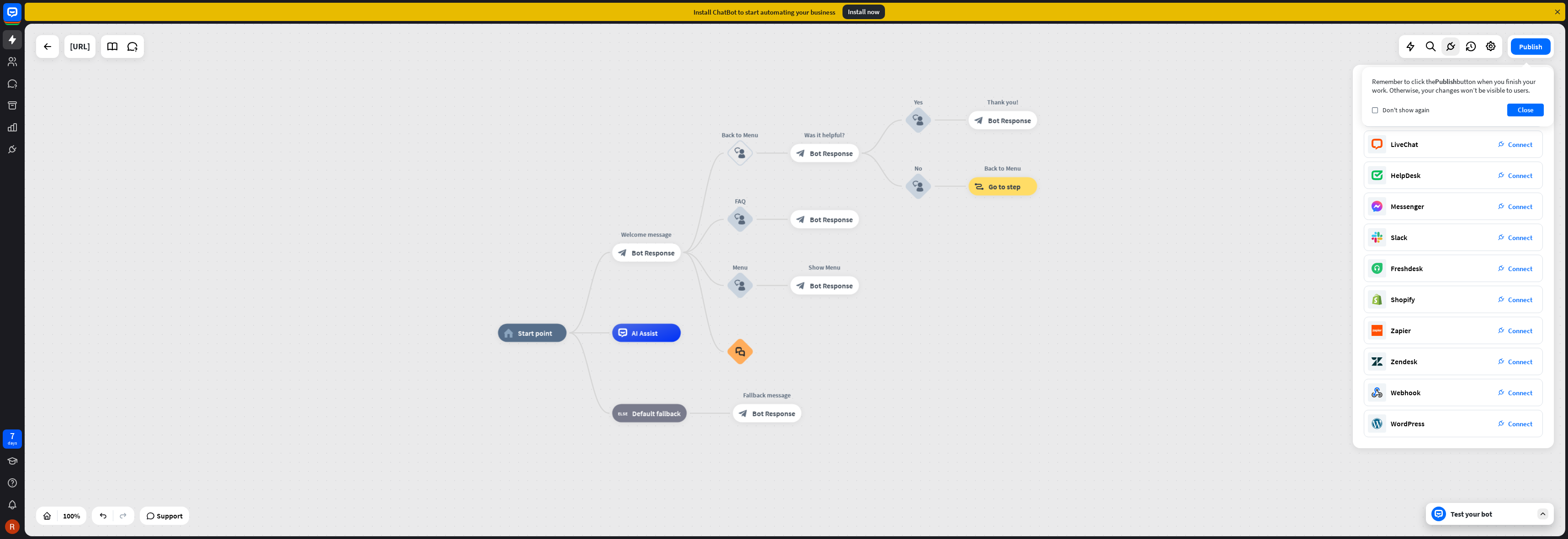
drag, startPoint x: 931, startPoint y: 341, endPoint x: 953, endPoint y: 352, distance: 24.6
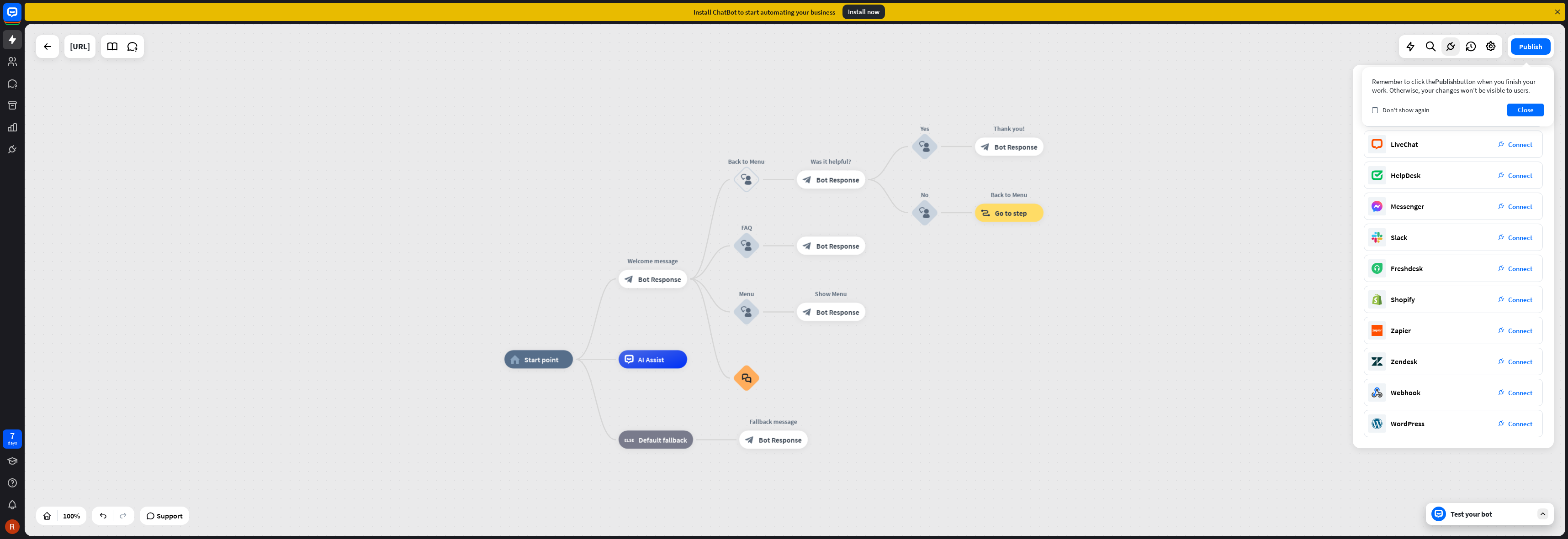
drag, startPoint x: 588, startPoint y: 184, endPoint x: 585, endPoint y: 178, distance: 6.7
click at [584, 186] on div "home_2 Start point Welcome message block_bot_response Bot Response Back to Menu…" at bounding box center [795, 280] width 1541 height 513
drag, startPoint x: 626, startPoint y: 150, endPoint x: 618, endPoint y: 147, distance: 8.5
click at [618, 147] on div "home_2 Start point Welcome message block_bot_response Bot Response Back to Menu…" at bounding box center [795, 280] width 1541 height 513
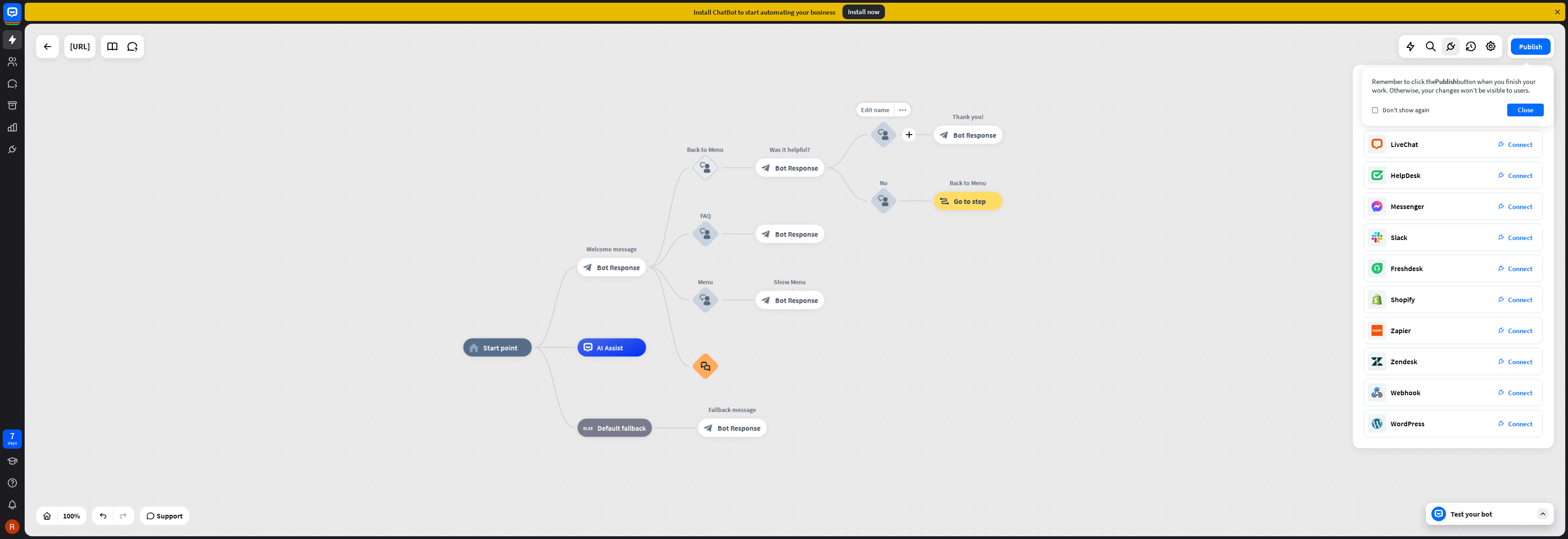
click at [822, 105] on div "home_2 Start point Welcome message block_bot_response Bot Response Back to Menu…" at bounding box center [795, 280] width 1541 height 513
click at [1411, 266] on div "Freshdesk" at bounding box center [1407, 268] width 32 height 9
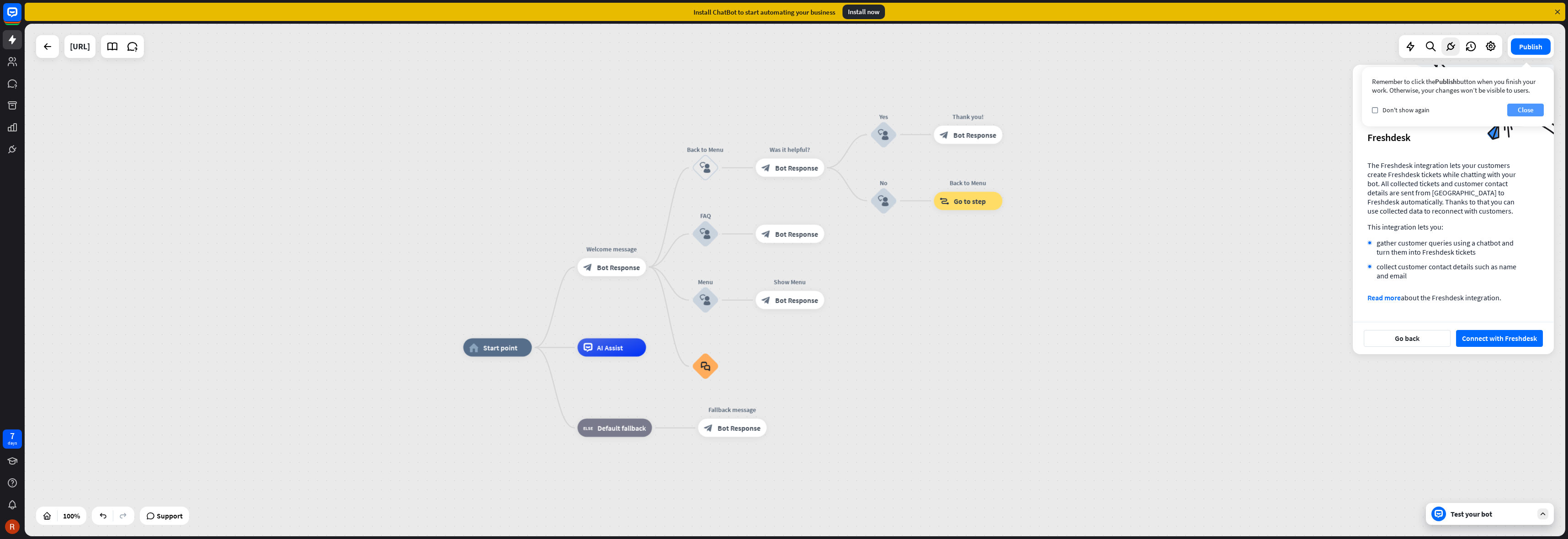
click at [1524, 107] on button "Close" at bounding box center [1525, 110] width 37 height 13
click at [1542, 77] on icon "close" at bounding box center [1538, 82] width 14 height 13
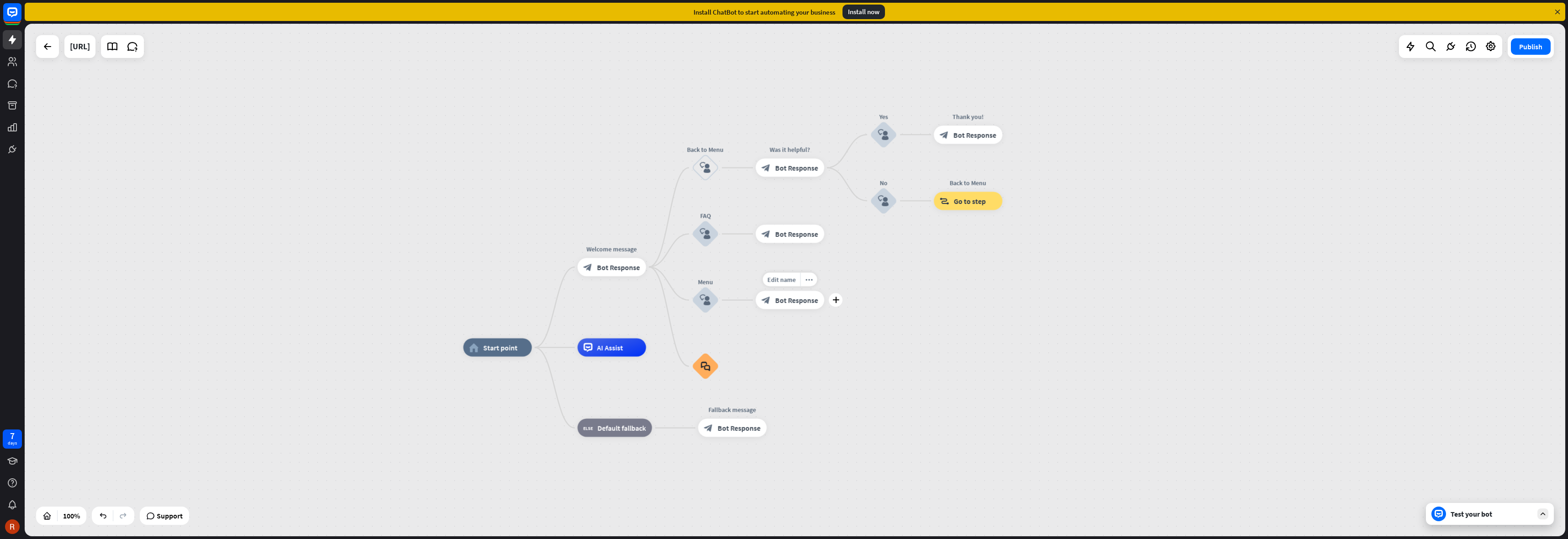
click at [796, 305] on div "block_bot_response Bot Response" at bounding box center [789, 301] width 69 height 18
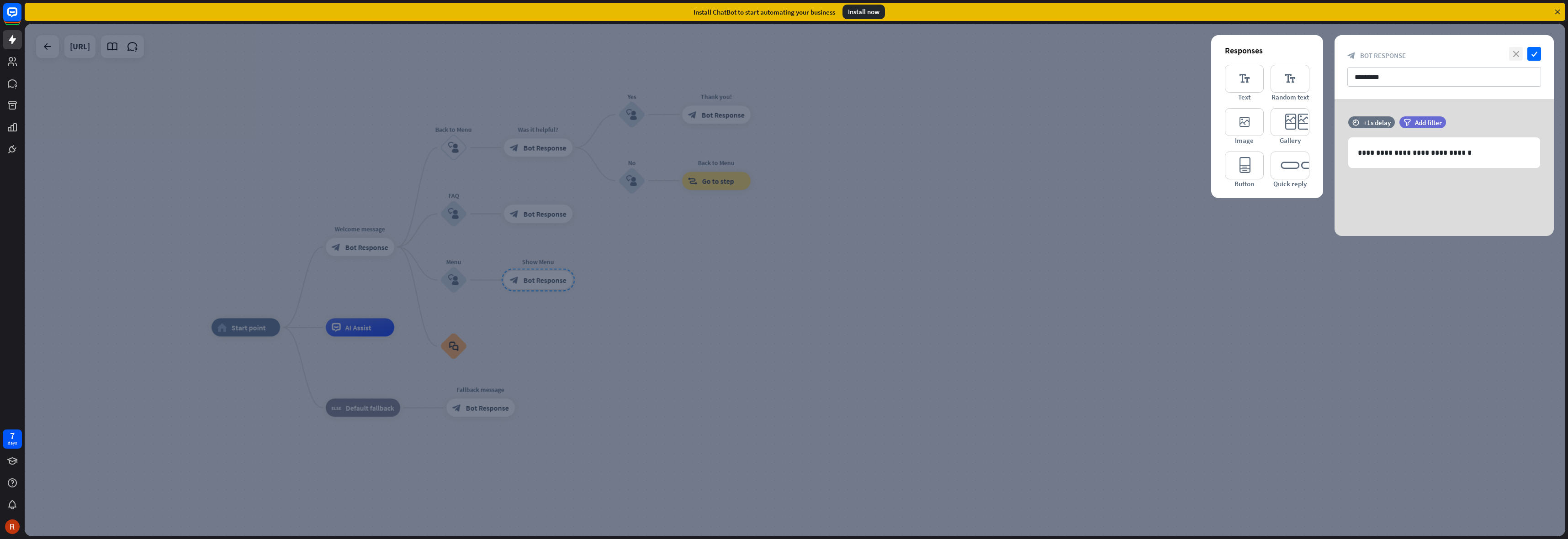
click at [1514, 52] on icon "close" at bounding box center [1516, 54] width 14 height 14
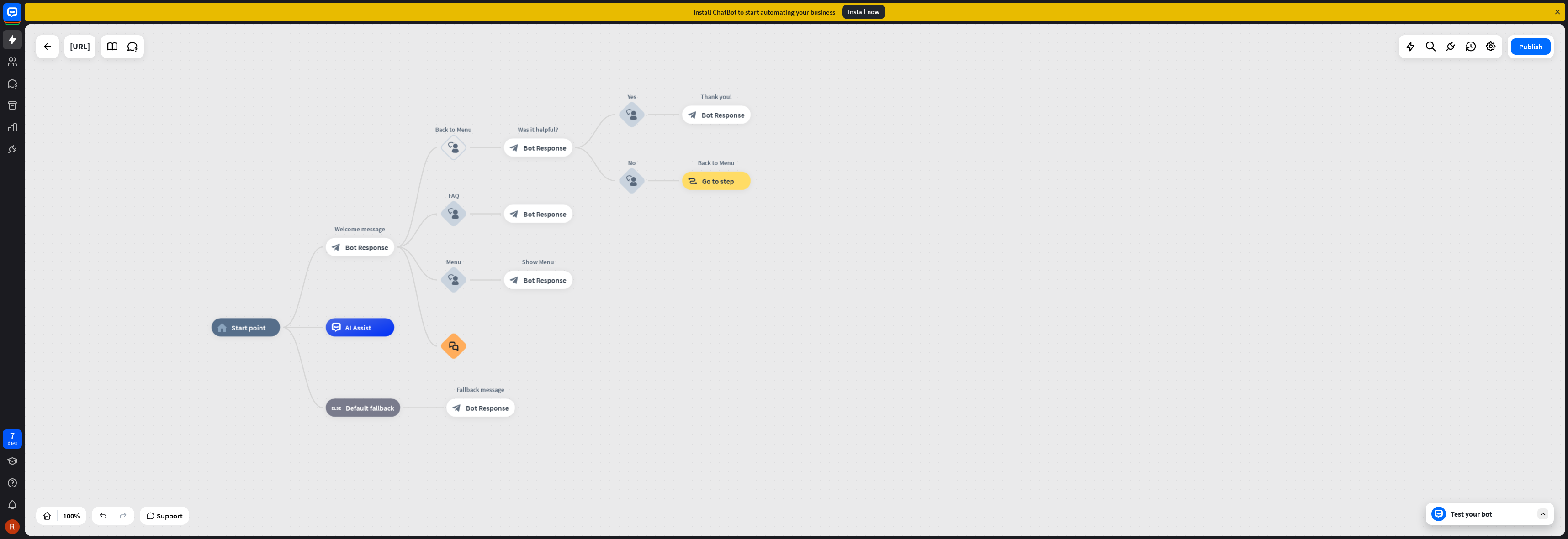
click at [1556, 14] on icon at bounding box center [1558, 12] width 9 height 9
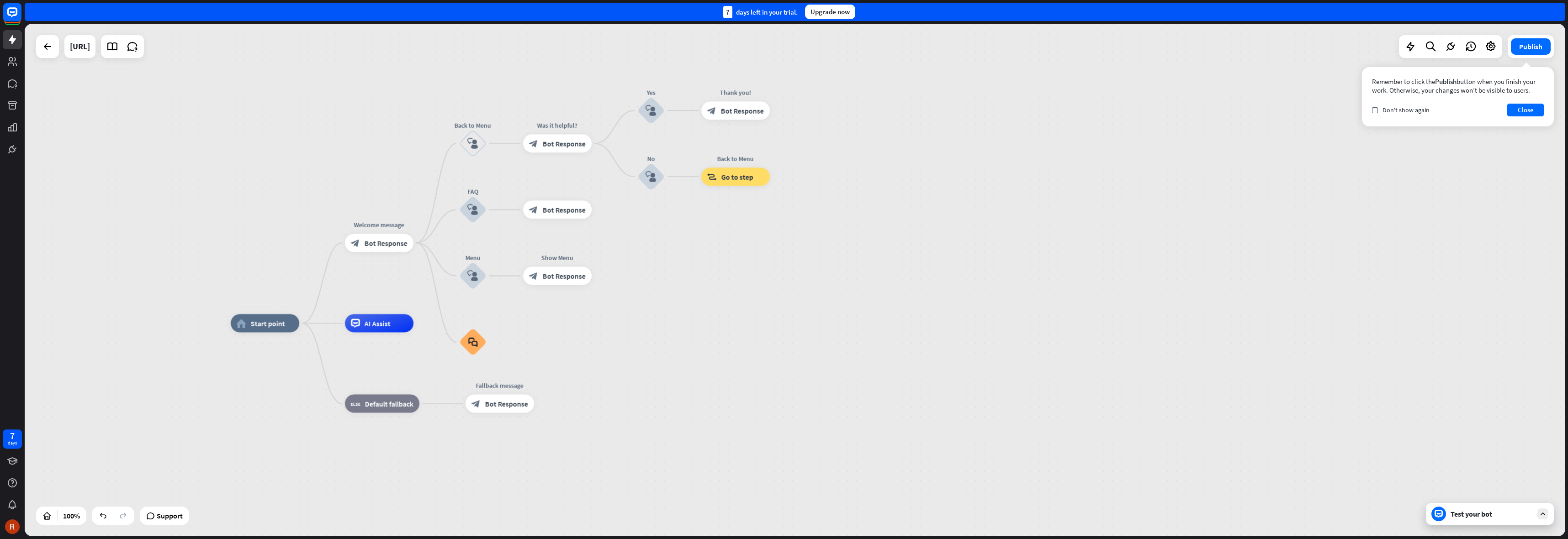
drag, startPoint x: 347, startPoint y: 74, endPoint x: 435, endPoint y: 74, distance: 88.0
click at [435, 74] on div "home_2 Start point Welcome message block_bot_response Bot Response Back to Menu…" at bounding box center [795, 280] width 1541 height 513
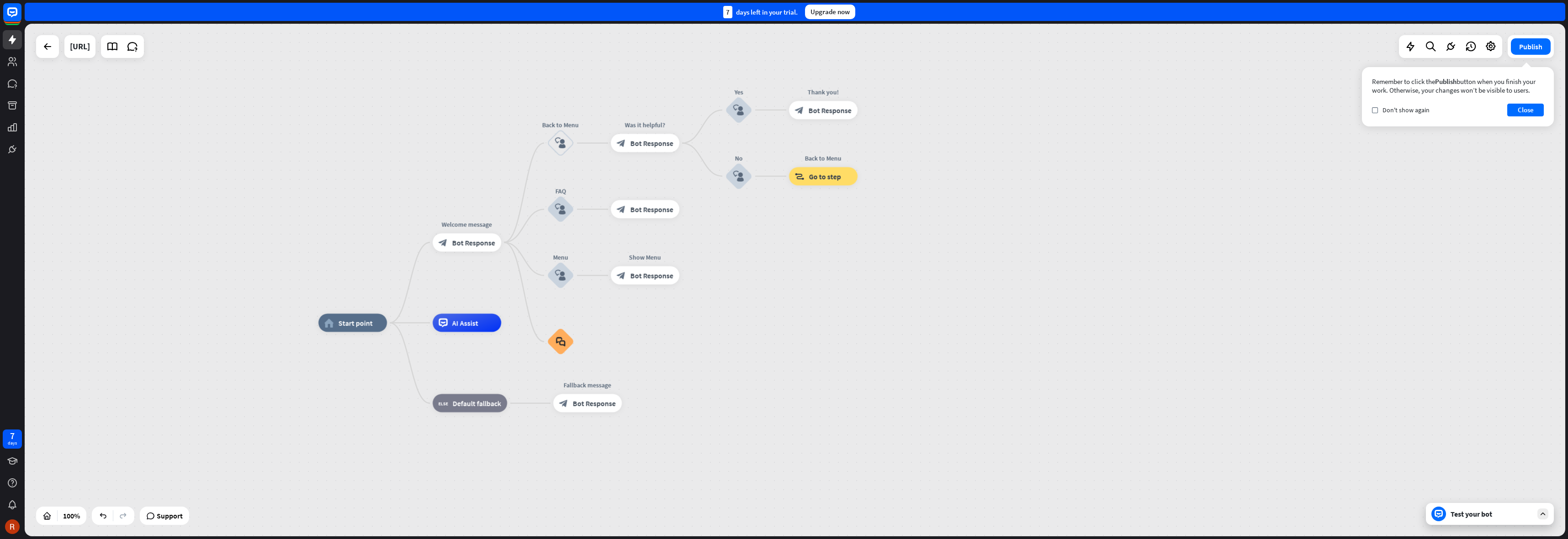
drag, startPoint x: 626, startPoint y: 99, endPoint x: 636, endPoint y: 101, distance: 10.2
click at [634, 100] on div "home_2 Start point Welcome message block_bot_response Bot Response Back to Menu…" at bounding box center [795, 280] width 1541 height 513
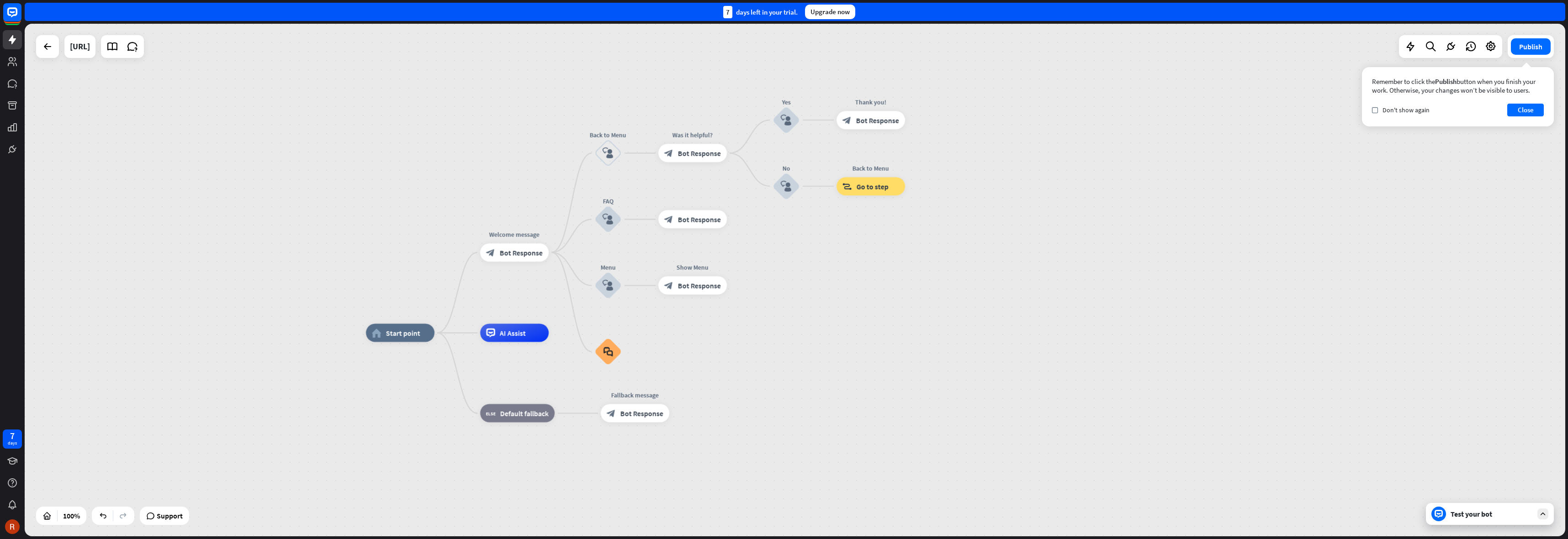
click at [492, 125] on div "home_2 Start point Welcome message block_bot_response Bot Response Back to Menu…" at bounding box center [795, 280] width 1541 height 513
drag, startPoint x: 543, startPoint y: 83, endPoint x: 538, endPoint y: 94, distance: 12.1
click at [538, 94] on div "home_2 Start point Welcome message block_bot_response Bot Response Back to Menu…" at bounding box center [795, 280] width 1541 height 513
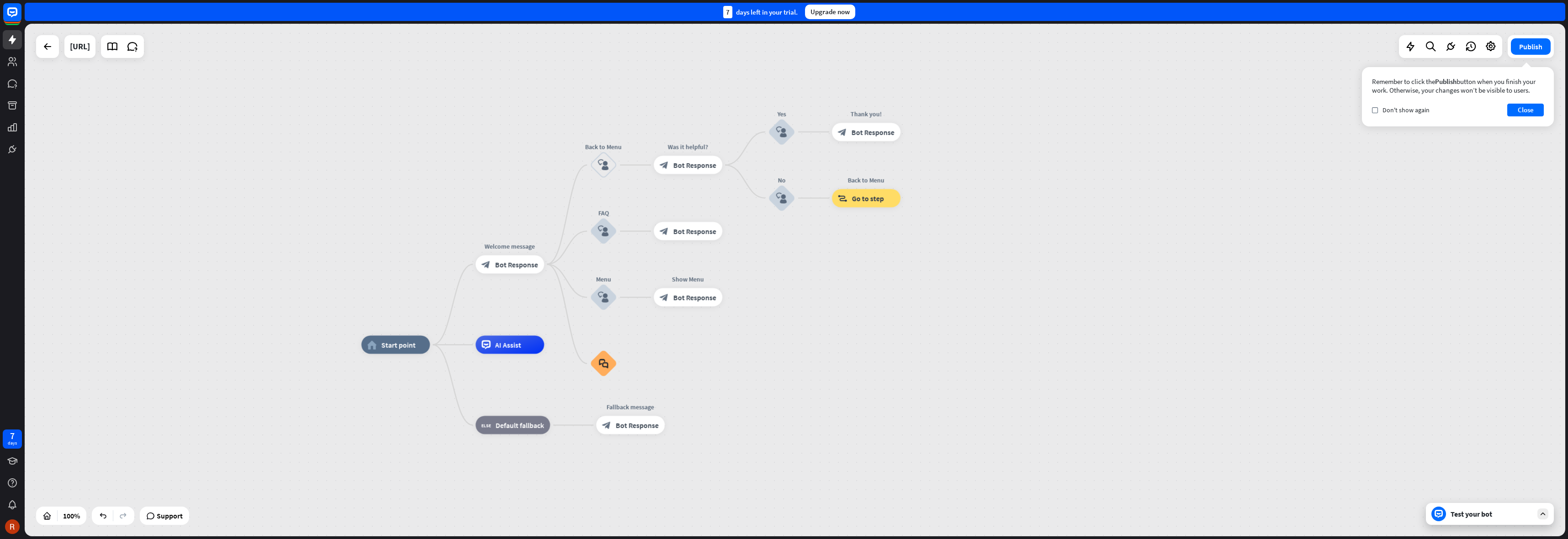
click at [517, 72] on div "home_2 Start point Welcome message block_bot_response Bot Response Back to Menu…" at bounding box center [795, 280] width 1541 height 513
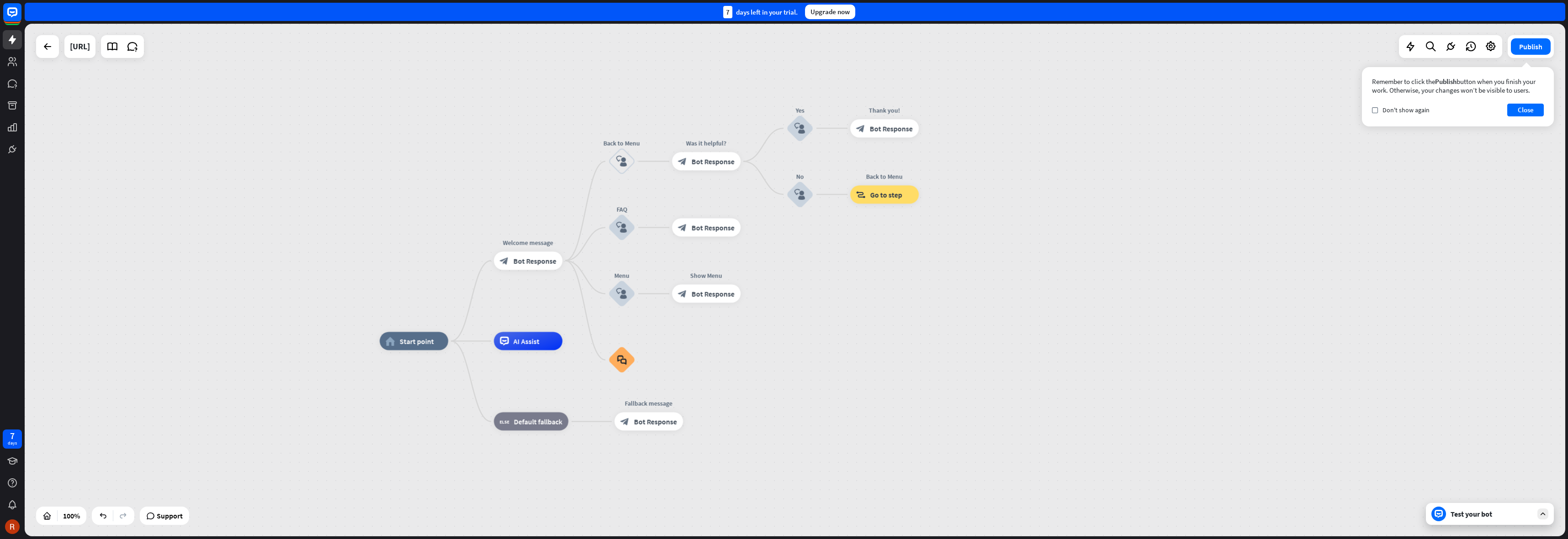
drag, startPoint x: 590, startPoint y: 71, endPoint x: 611, endPoint y: 81, distance: 23.3
click at [611, 81] on div "home_2 Start point Welcome message block_bot_response Bot Response Back to Menu…" at bounding box center [795, 280] width 1541 height 513
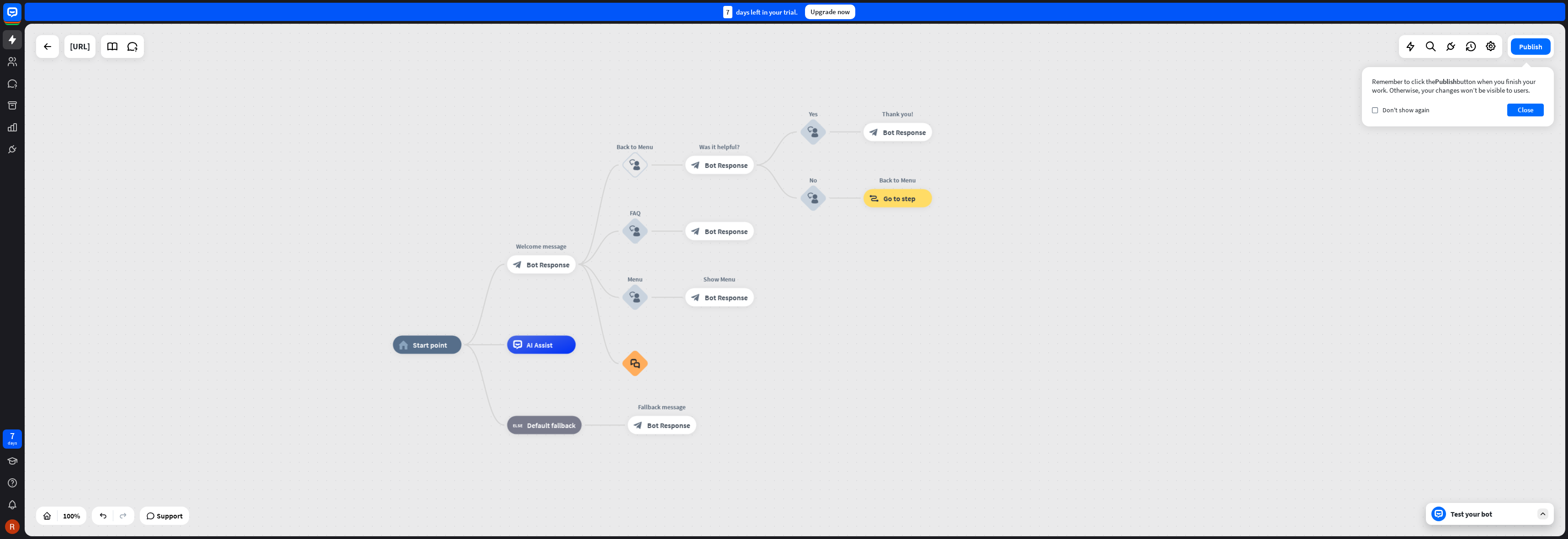
drag, startPoint x: 566, startPoint y: 105, endPoint x: 563, endPoint y: 114, distance: 9.5
click at [563, 113] on div "home_2 Start point Welcome message block_bot_response Bot Response Back to Menu…" at bounding box center [795, 280] width 1541 height 513
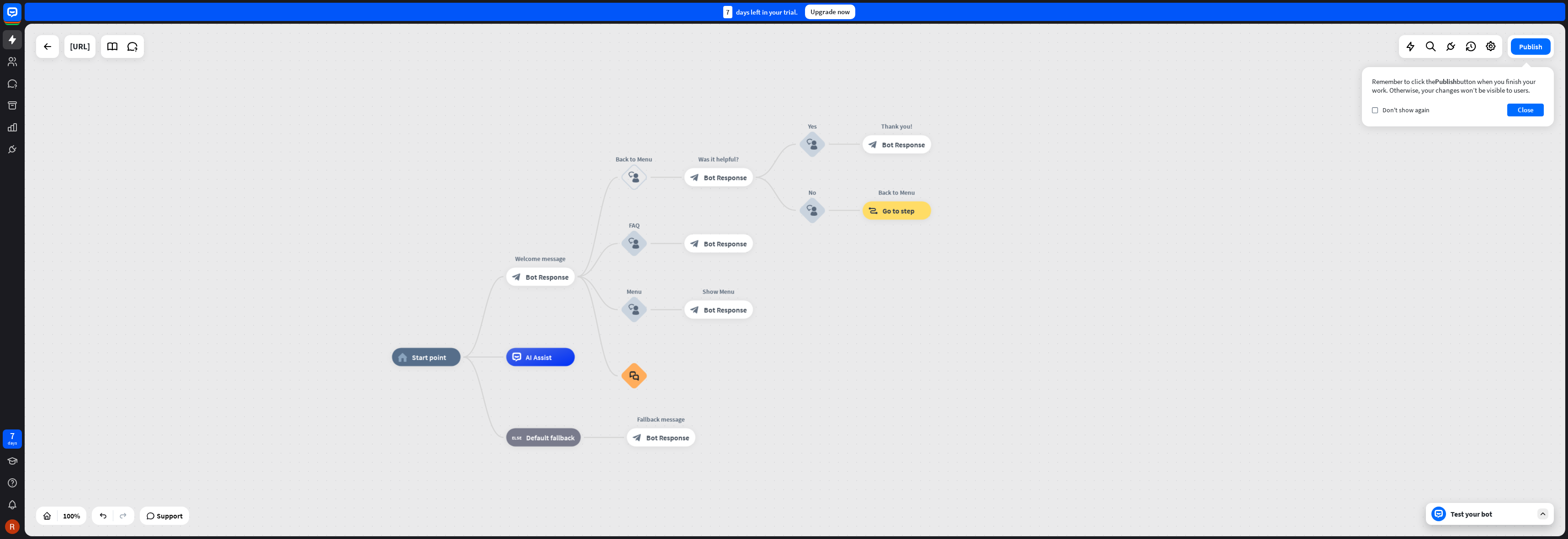
drag, startPoint x: 549, startPoint y: 133, endPoint x: 564, endPoint y: 138, distance: 15.8
click at [564, 139] on div "home_2 Start point Welcome message block_bot_response Bot Response Back to Menu…" at bounding box center [795, 280] width 1541 height 513
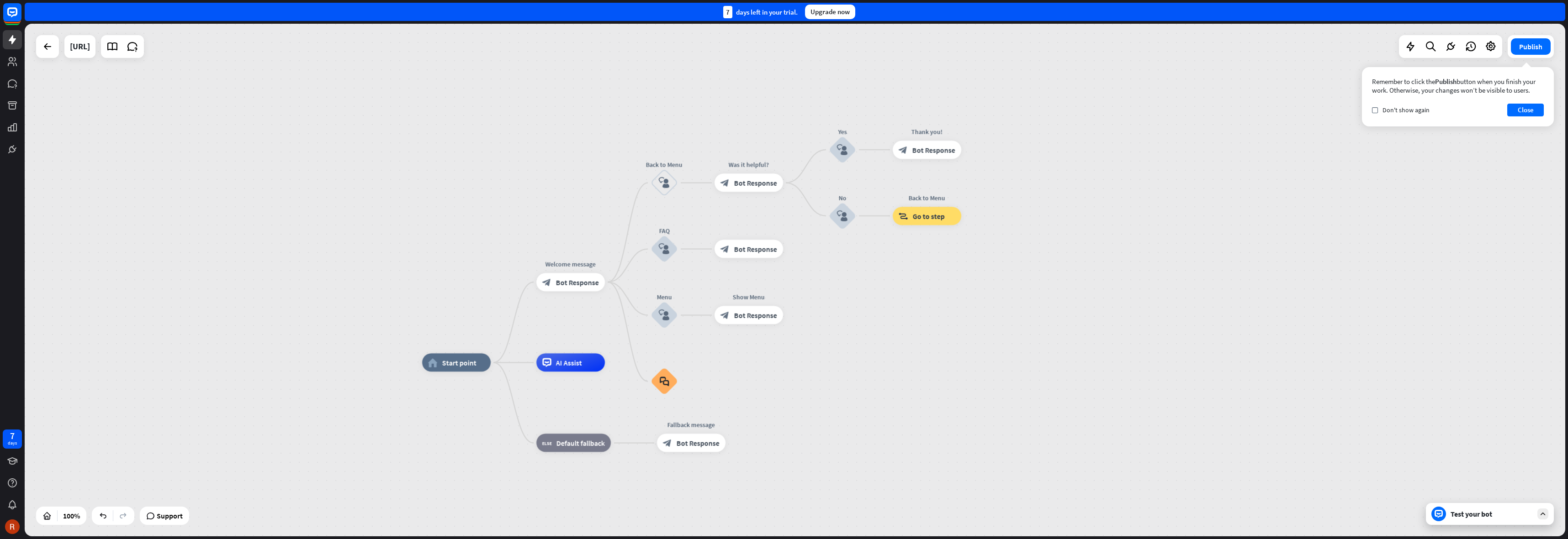
drag, startPoint x: 608, startPoint y: 116, endPoint x: 642, endPoint y: 105, distance: 35.7
click at [622, 114] on div "home_2 Start point Welcome message block_bot_response Bot Response Back to Menu…" at bounding box center [795, 280] width 1541 height 513
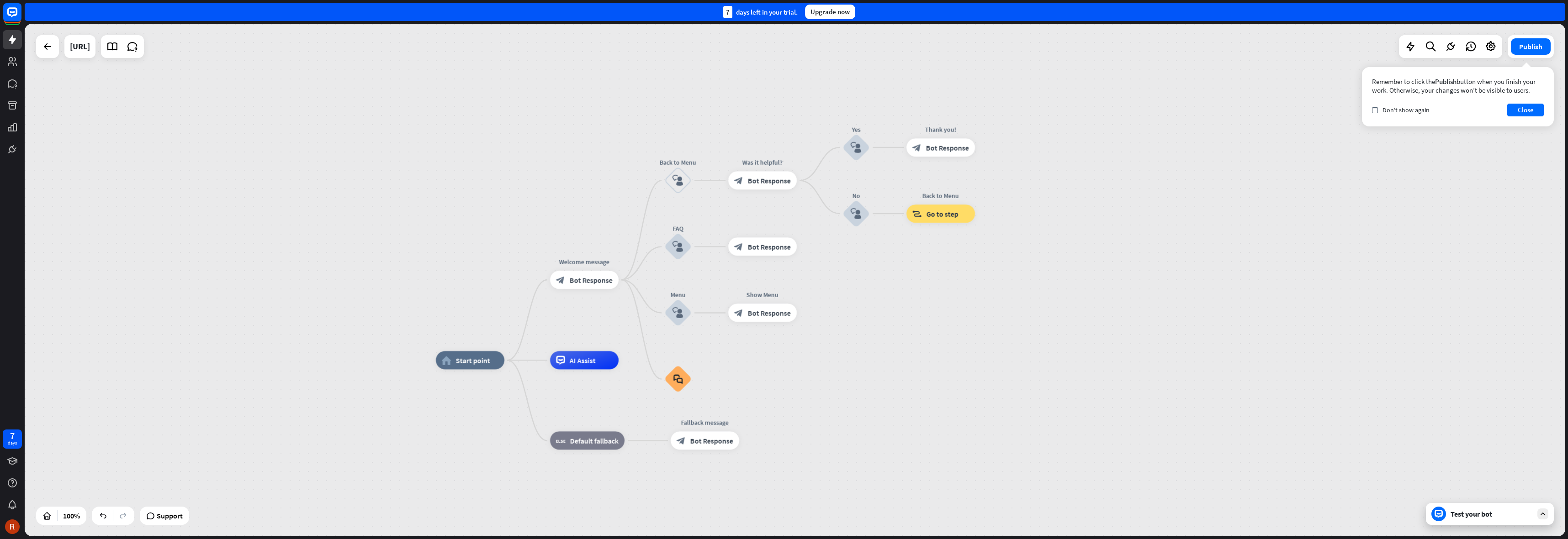
drag, startPoint x: 648, startPoint y: 107, endPoint x: 641, endPoint y: 98, distance: 11.4
click at [642, 98] on div "home_2 Start point Welcome message block_bot_response Bot Response Back to Menu…" at bounding box center [795, 280] width 1541 height 513
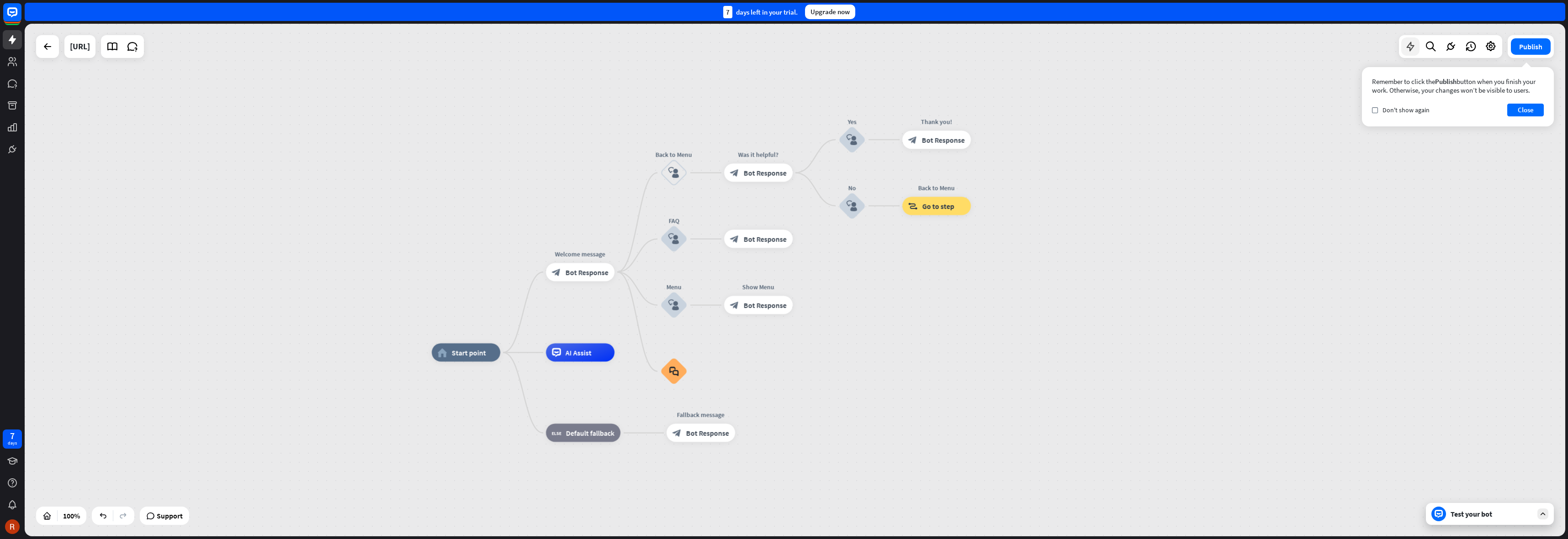
click at [1414, 47] on icon at bounding box center [1410, 47] width 12 height 12
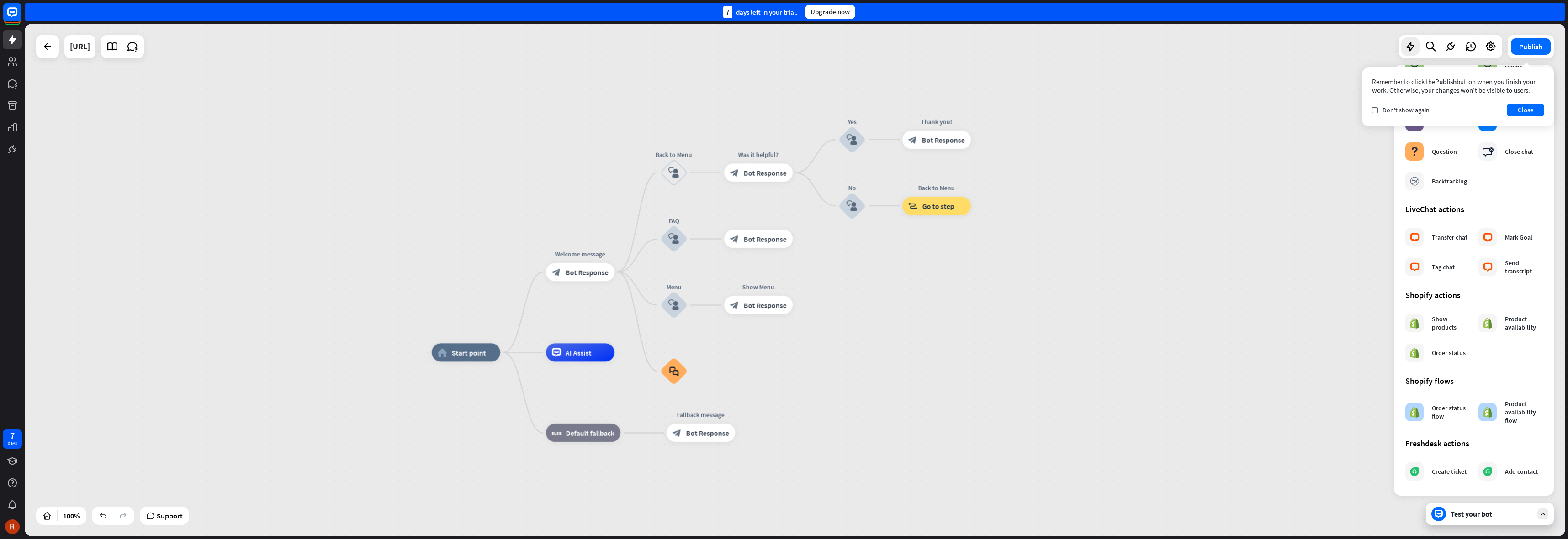
scroll to position [184, 0]
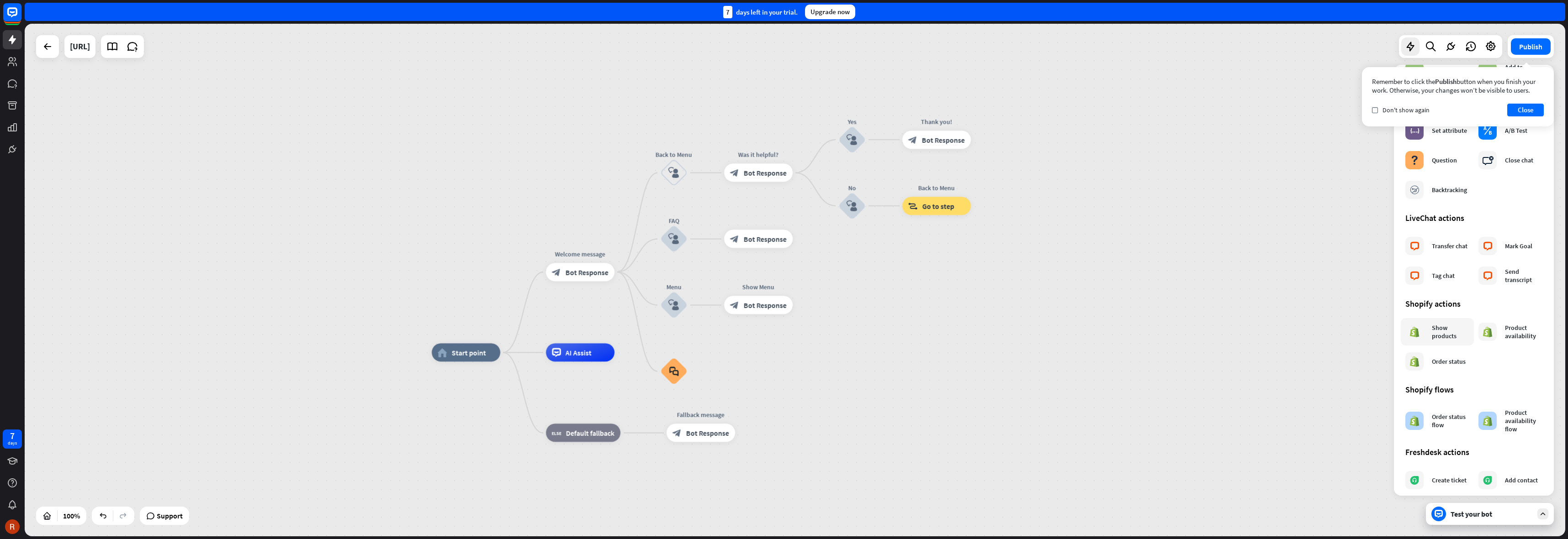
click at [1443, 334] on div "Show products" at bounding box center [1451, 332] width 38 height 16
click at [1449, 336] on div "Show products" at bounding box center [1451, 332] width 38 height 16
click at [1441, 420] on div "Order status flow" at bounding box center [1451, 421] width 38 height 16
click at [1505, 428] on div "Product availability flow" at bounding box center [1524, 421] width 38 height 25
click at [1506, 330] on div "Product availability" at bounding box center [1524, 332] width 38 height 16
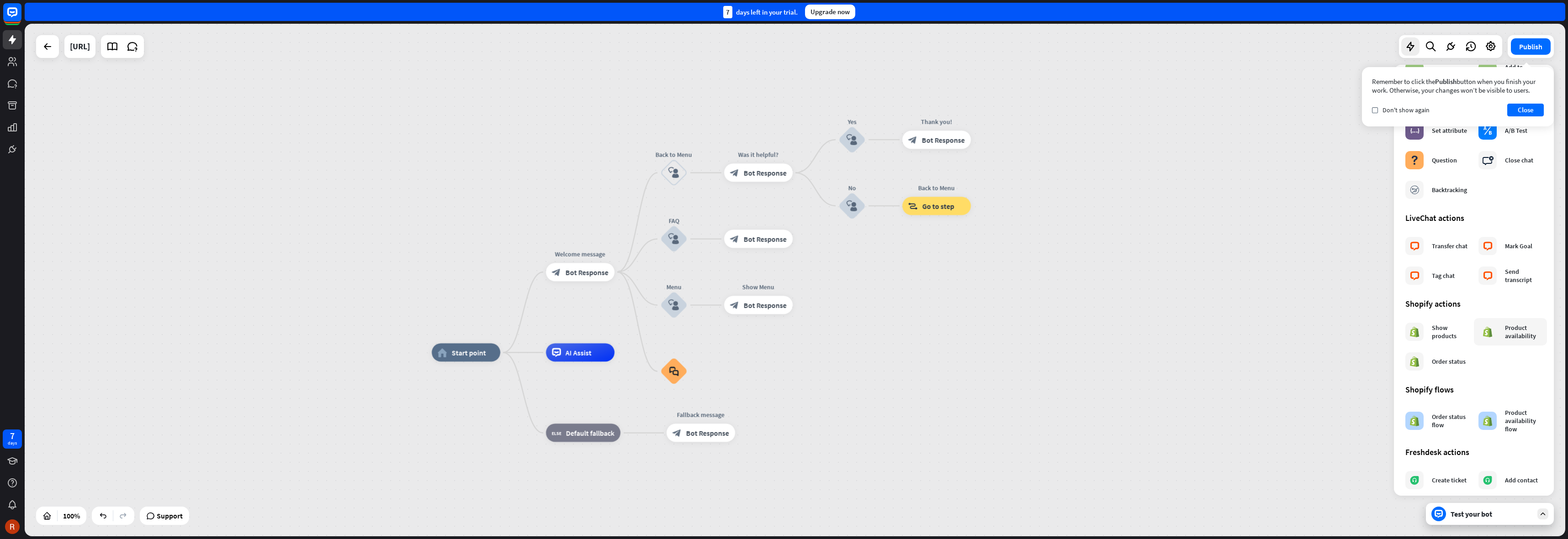
click at [1506, 330] on div "Product availability" at bounding box center [1524, 332] width 38 height 16
click at [1535, 110] on button "Close" at bounding box center [1525, 110] width 37 height 13
click at [1510, 426] on div "Product availability flow" at bounding box center [1524, 421] width 38 height 25
click at [1505, 332] on div "Product availability" at bounding box center [1524, 332] width 38 height 16
click at [1444, 336] on div "Show products" at bounding box center [1451, 332] width 38 height 16
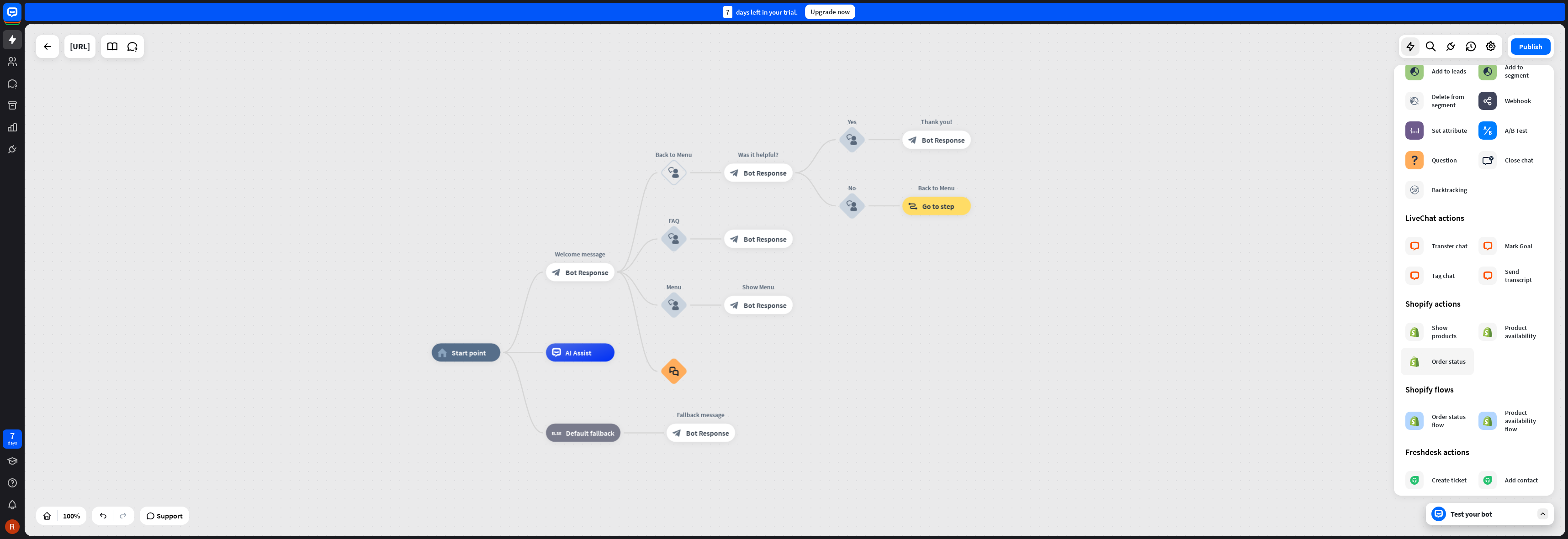
click at [1441, 364] on div "Order status" at bounding box center [1449, 362] width 34 height 9
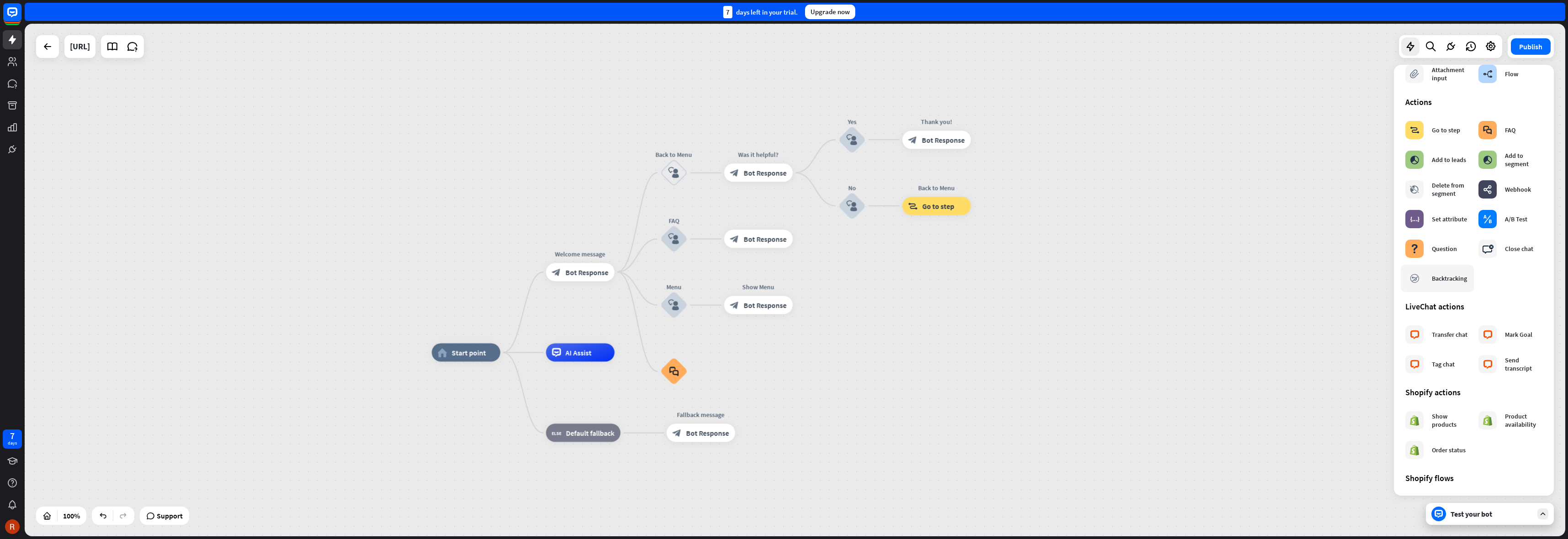
scroll to position [11, 0]
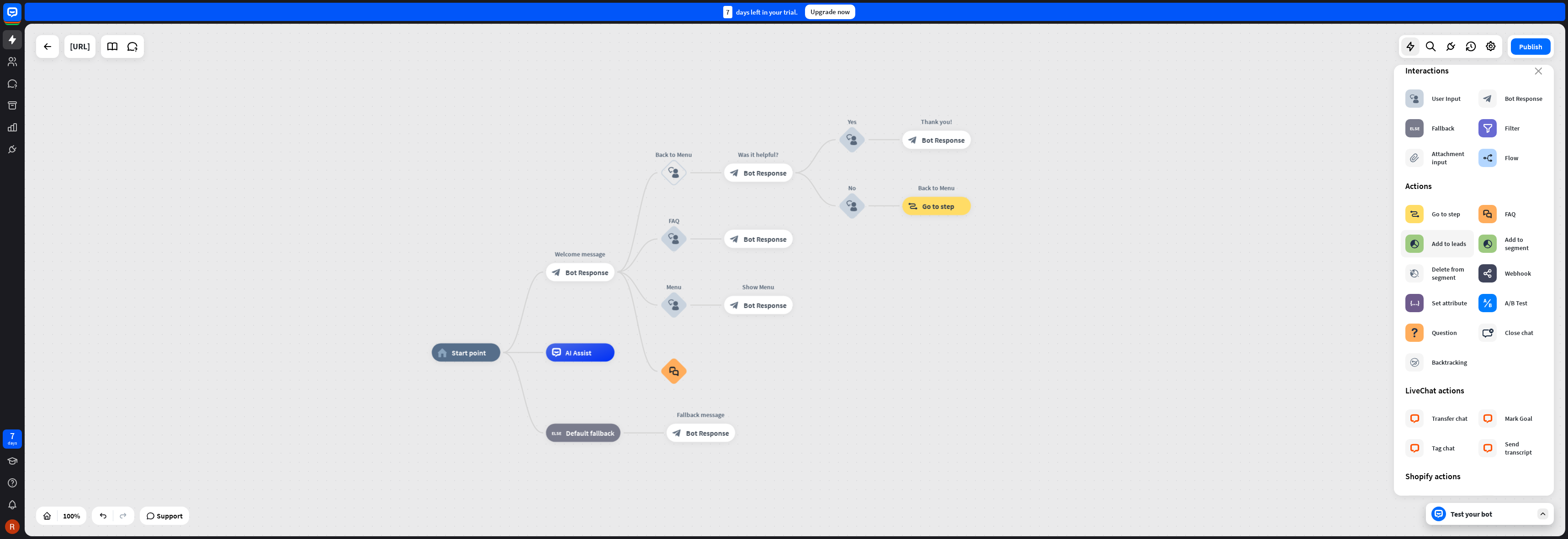
click at [1444, 253] on div "block_add_to_segment Add to leads" at bounding box center [1437, 243] width 73 height 27
click at [1410, 243] on icon "block_add_to_segment" at bounding box center [1414, 243] width 9 height 9
click at [1417, 215] on icon "block_goto" at bounding box center [1415, 214] width 10 height 9
click at [1496, 212] on div "block_faq FAQ" at bounding box center [1497, 214] width 37 height 18
click at [1505, 245] on div "Add to segment" at bounding box center [1524, 243] width 38 height 16
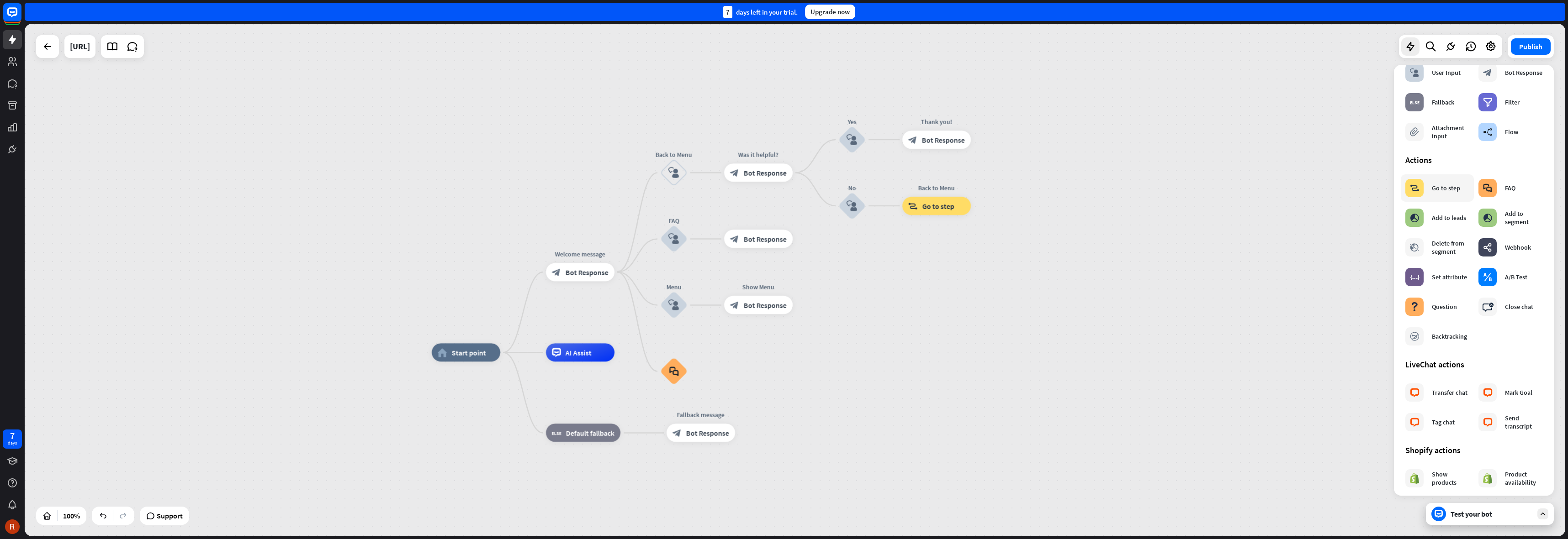
scroll to position [0, 0]
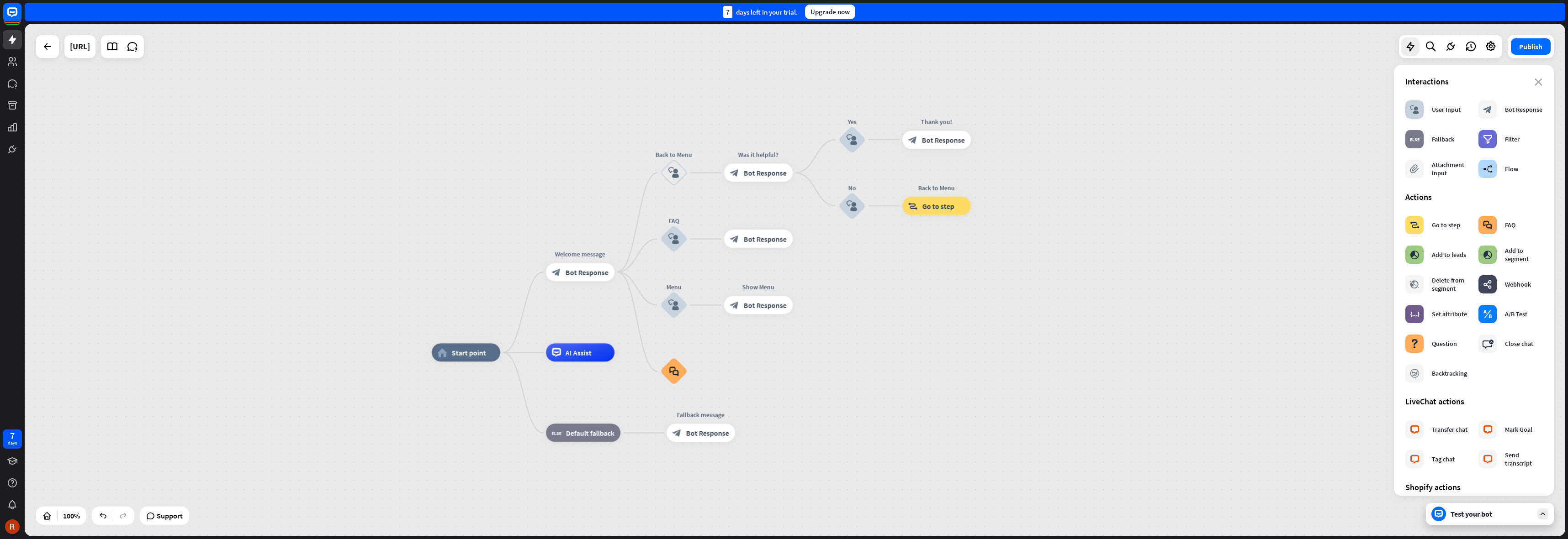
click at [1122, 313] on div "home_2 Start point Welcome message block_bot_response Bot Response Back to Menu…" at bounding box center [795, 280] width 1541 height 513
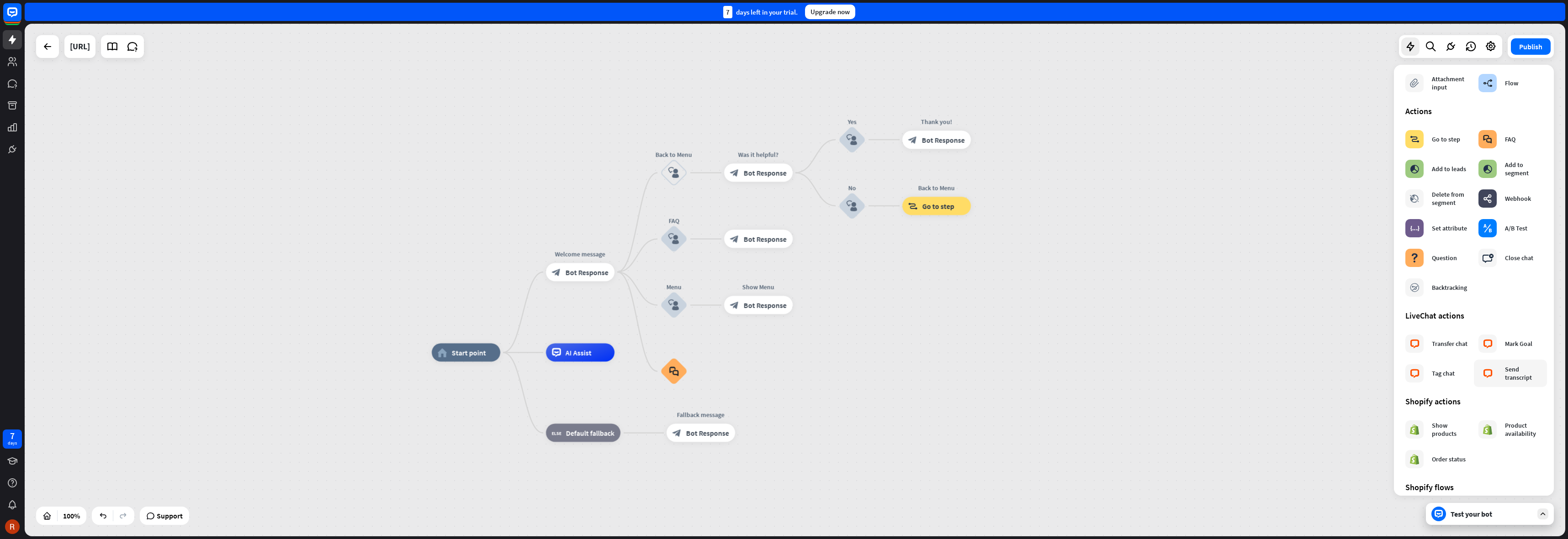
scroll to position [194, 0]
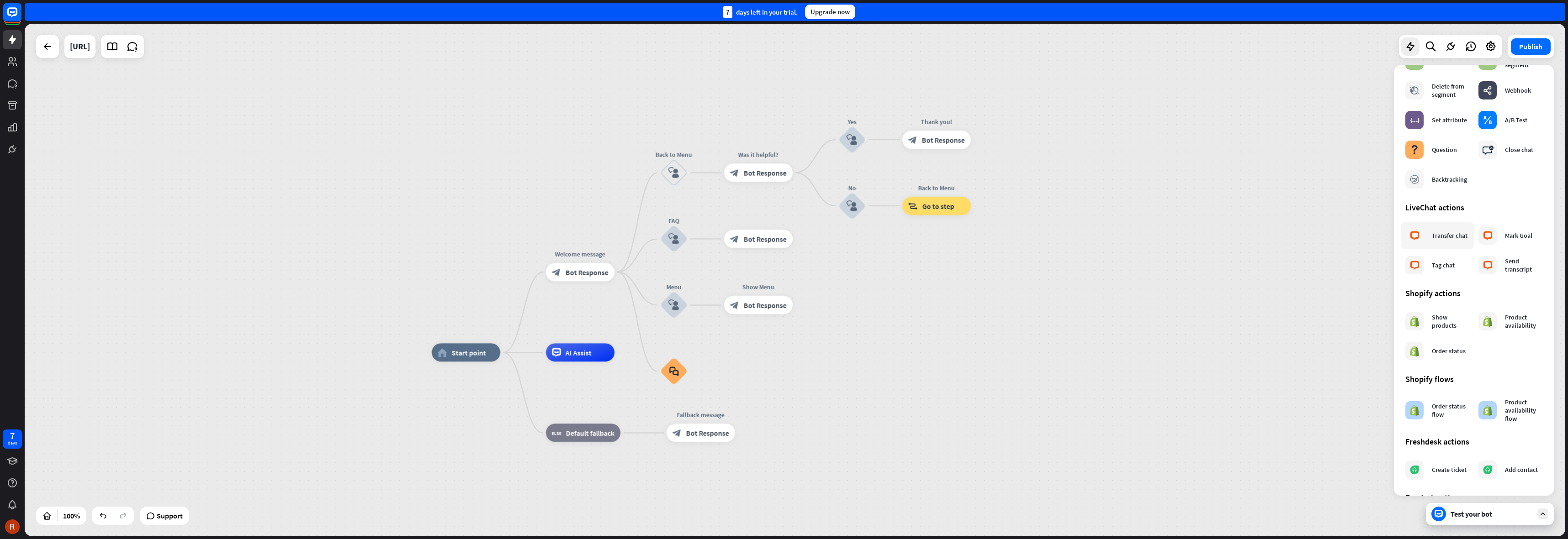
click at [1414, 238] on icon "block_livechat" at bounding box center [1415, 235] width 10 height 9
click at [1496, 237] on div "block_livechat Mark Goal" at bounding box center [1505, 235] width 54 height 18
click at [1511, 276] on div "block_livechat Send transcript" at bounding box center [1510, 265] width 73 height 27
click at [1433, 266] on div "Tag chat" at bounding box center [1443, 265] width 23 height 9
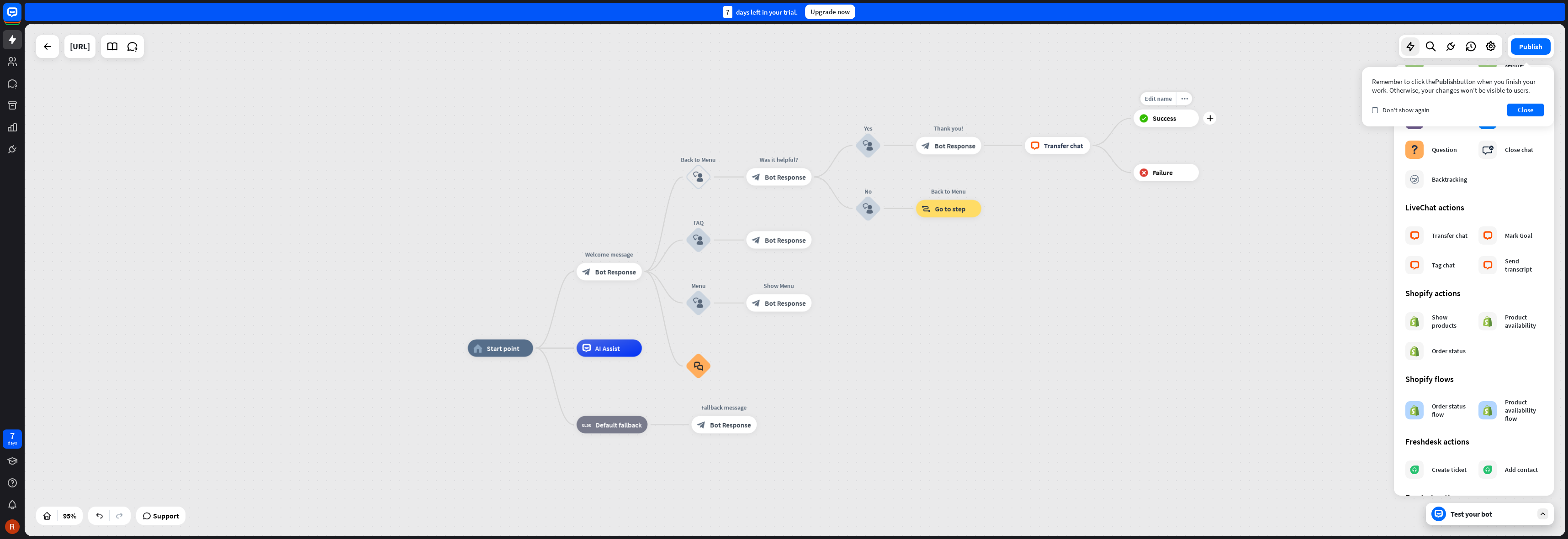
click at [1158, 115] on span "Success" at bounding box center [1164, 119] width 23 height 9
click at [1067, 141] on span "Transfer chat" at bounding box center [1063, 145] width 40 height 9
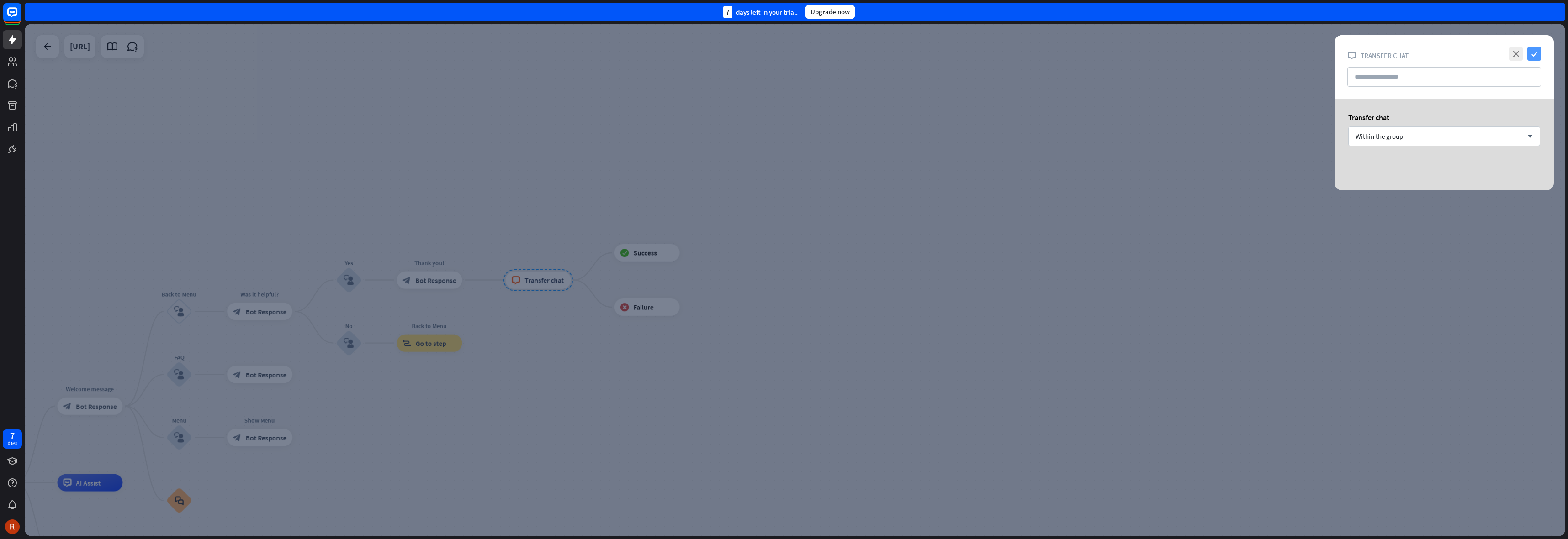
click at [1531, 54] on icon "check" at bounding box center [1534, 54] width 14 height 14
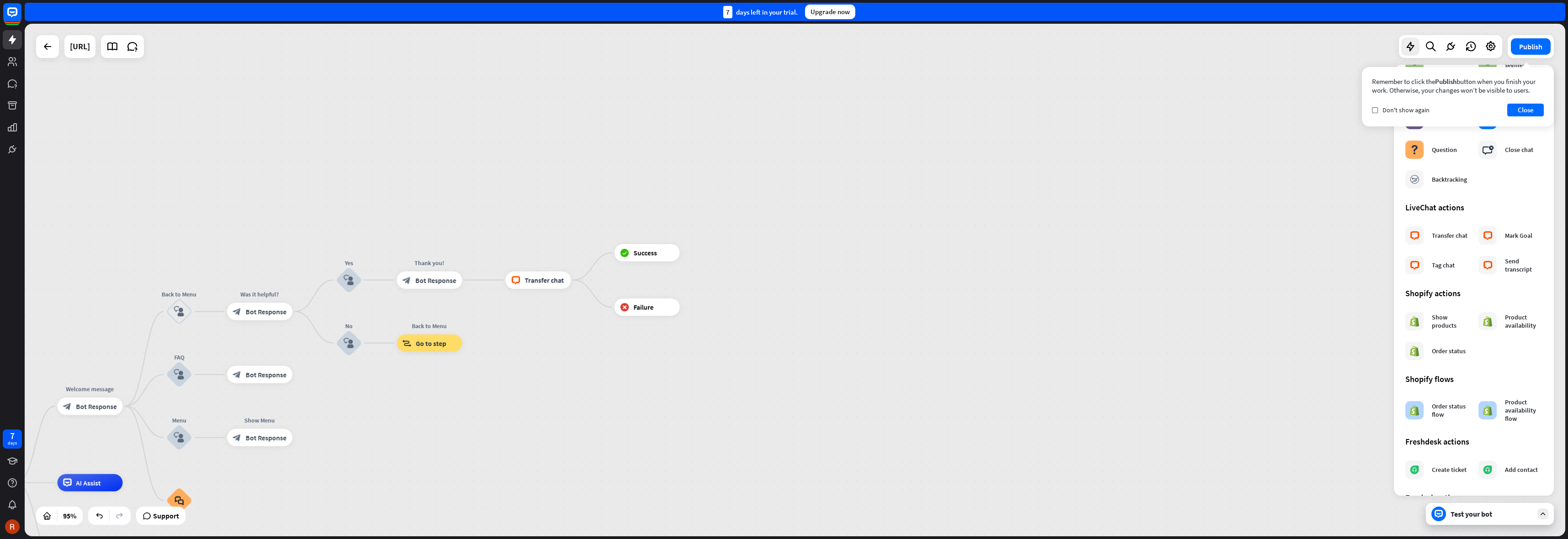
drag, startPoint x: 390, startPoint y: 133, endPoint x: 493, endPoint y: 133, distance: 103.0
click at [491, 133] on div "home_2 Start point Welcome message block_bot_response Bot Response Back to Menu…" at bounding box center [795, 280] width 1541 height 513
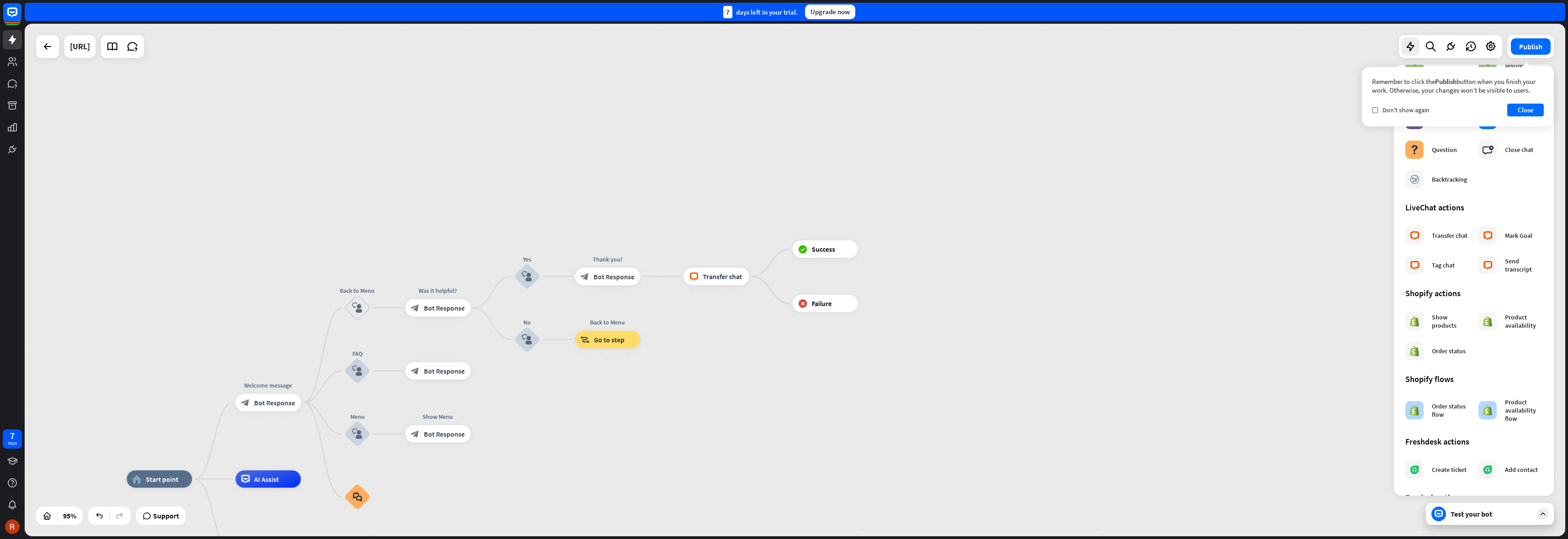
drag, startPoint x: 469, startPoint y: 144, endPoint x: 520, endPoint y: 153, distance: 51.8
click at [520, 153] on div "home_2 Start point Welcome message block_bot_response Bot Response Back to Menu…" at bounding box center [795, 280] width 1541 height 513
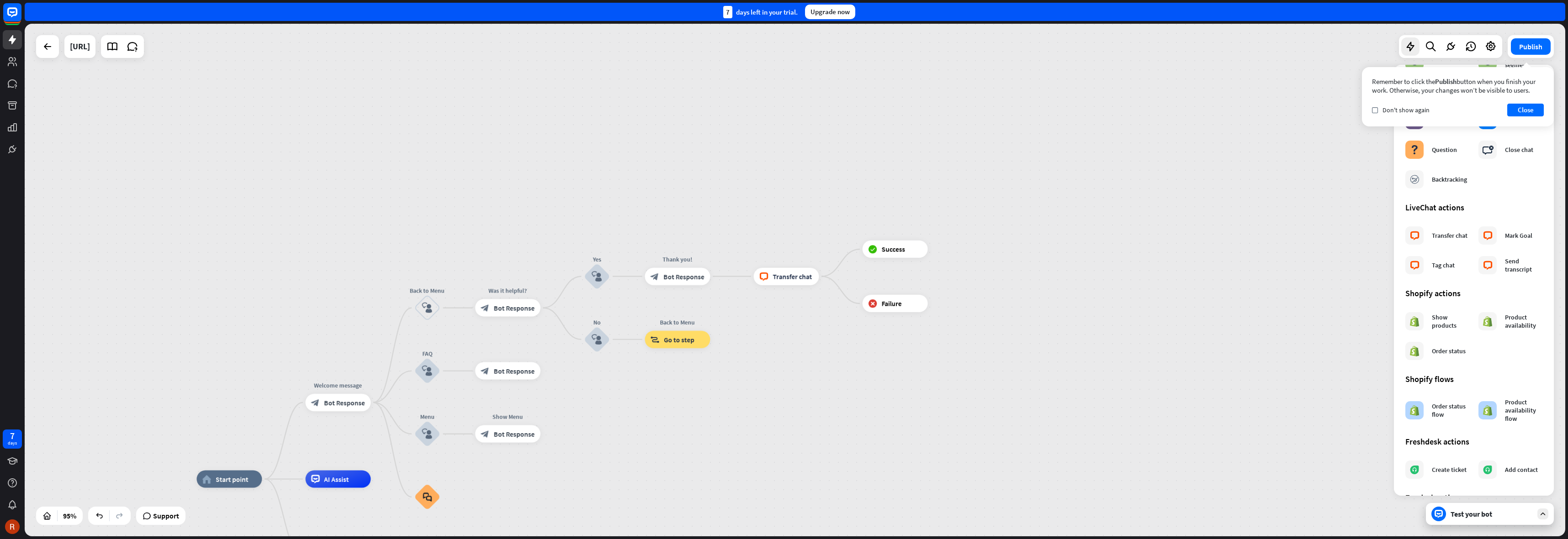
drag, startPoint x: 519, startPoint y: 145, endPoint x: 531, endPoint y: 141, distance: 12.6
click at [531, 141] on div "home_2 Start point Welcome message block_bot_response Bot Response Back to Menu…" at bounding box center [795, 280] width 1541 height 513
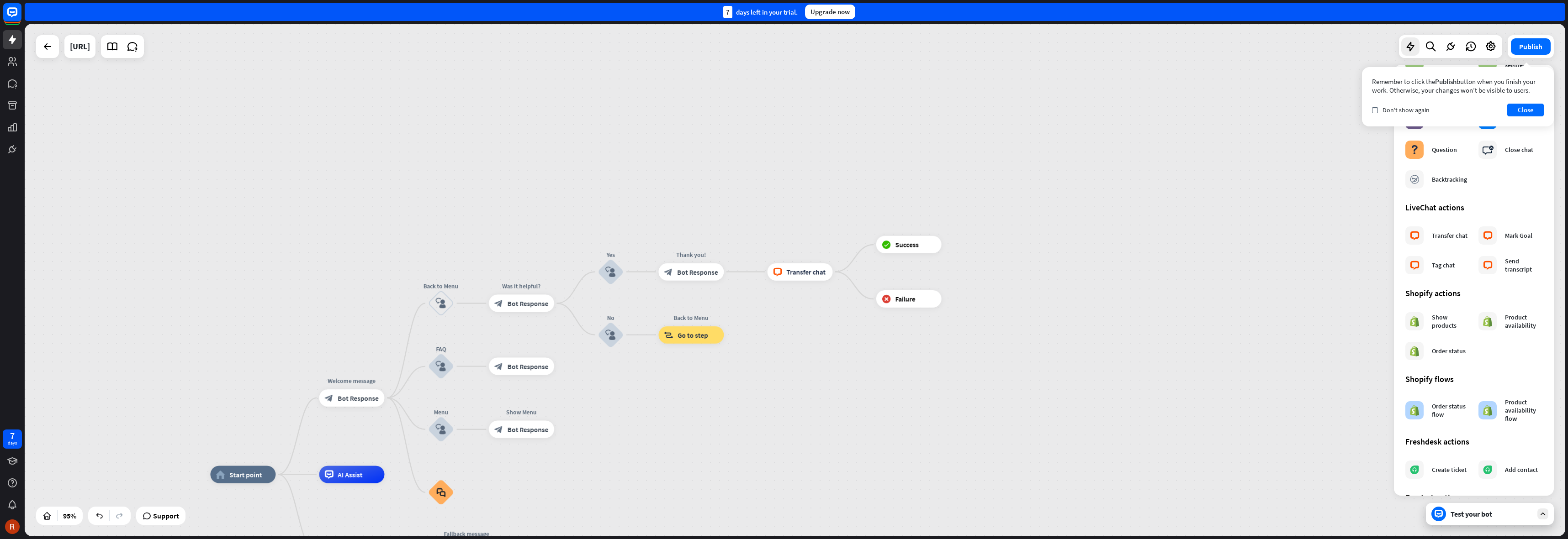
drag, startPoint x: 523, startPoint y: 142, endPoint x: 565, endPoint y: 122, distance: 46.5
click at [565, 122] on div "home_2 Start point Welcome message block_bot_response Bot Response Back to Menu…" at bounding box center [795, 280] width 1541 height 513
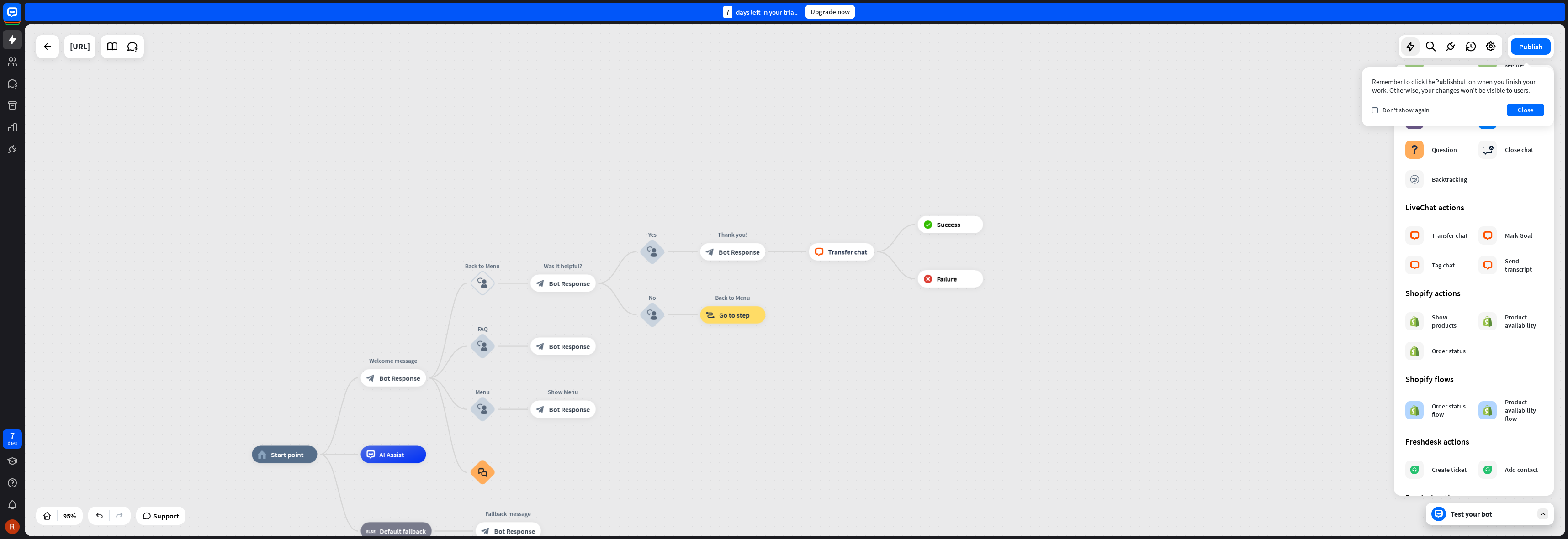
drag, startPoint x: 550, startPoint y: 144, endPoint x: 567, endPoint y: 128, distance: 23.3
click at [567, 128] on div "home_2 Start point Welcome message block_bot_response Bot Response Back to Menu…" at bounding box center [795, 280] width 1541 height 513
